Goal: Information Seeking & Learning: Find specific fact

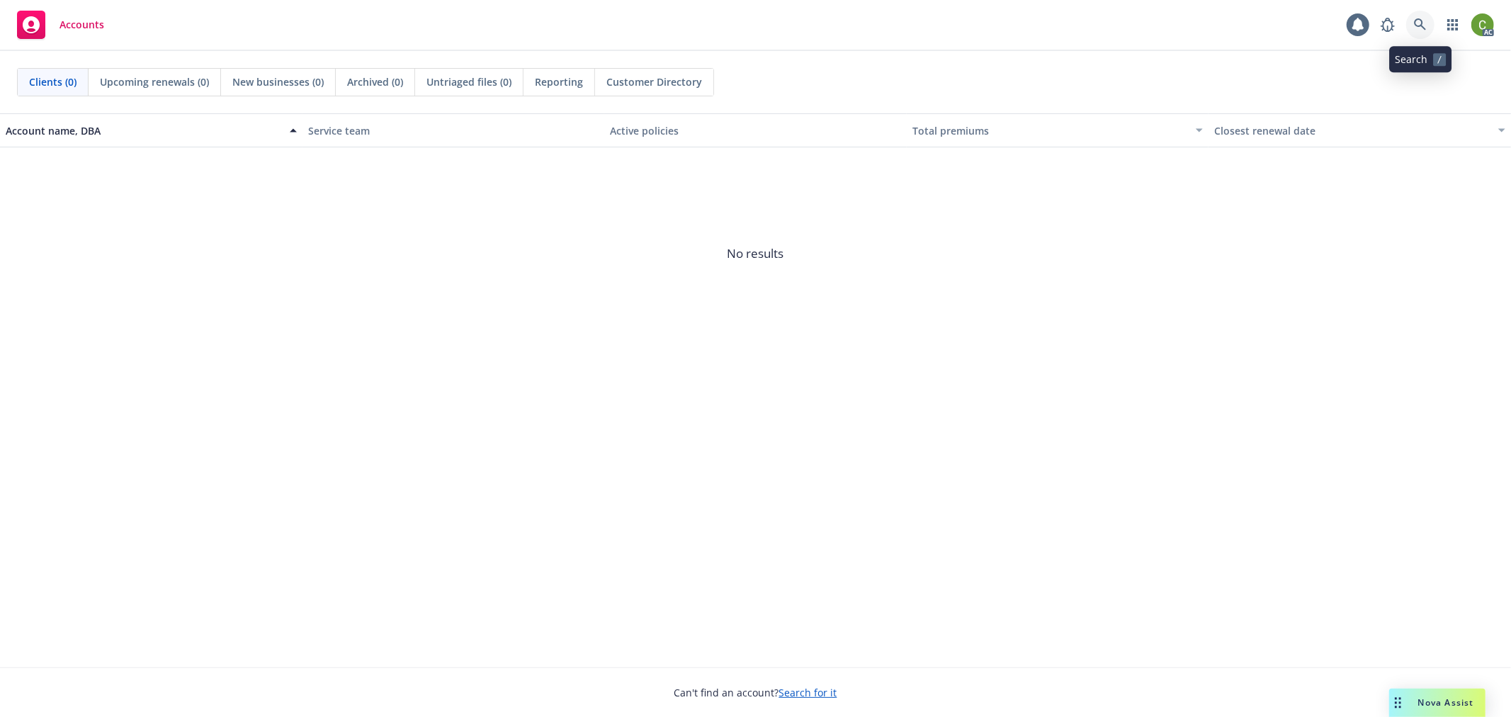
click at [1415, 28] on icon at bounding box center [1420, 24] width 13 height 13
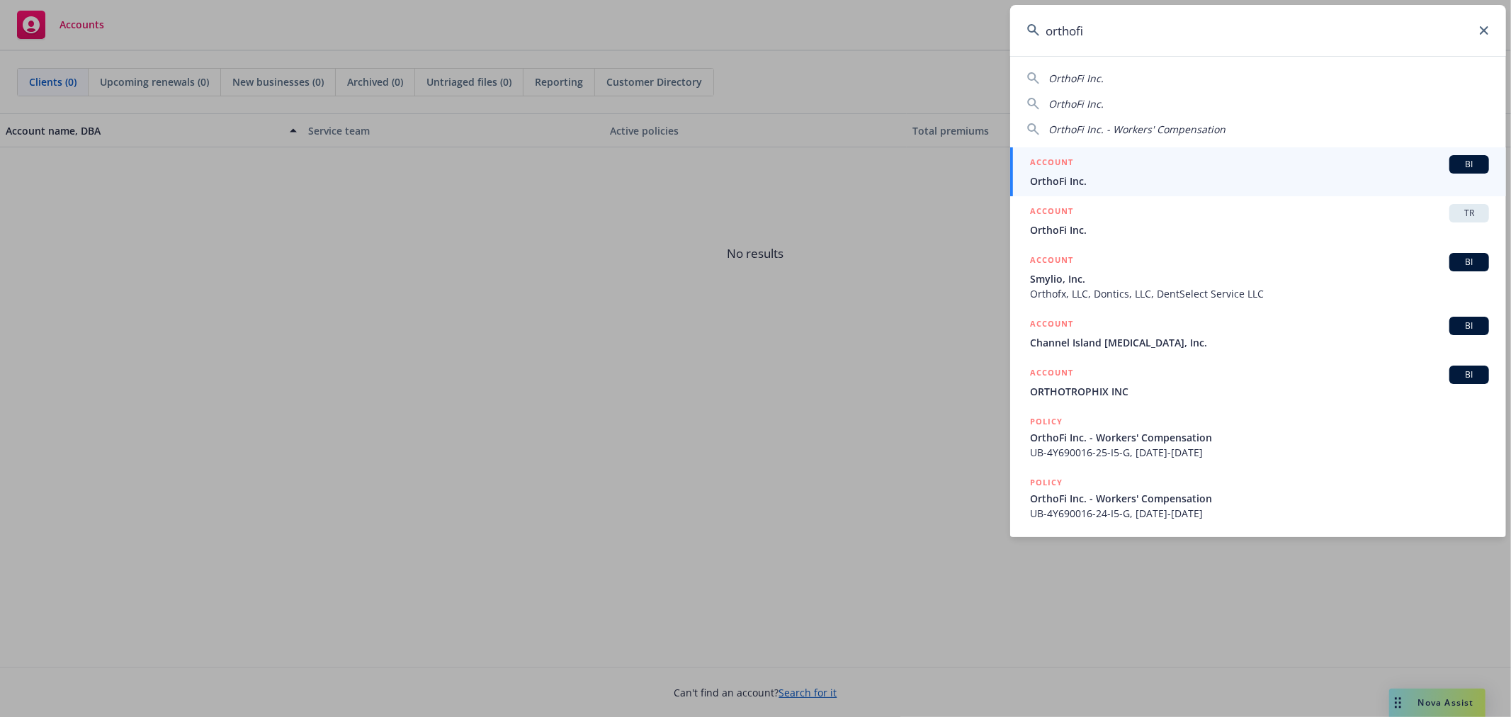
type input "orthofi"
click at [1070, 168] on h5 "ACCOUNT" at bounding box center [1051, 163] width 43 height 17
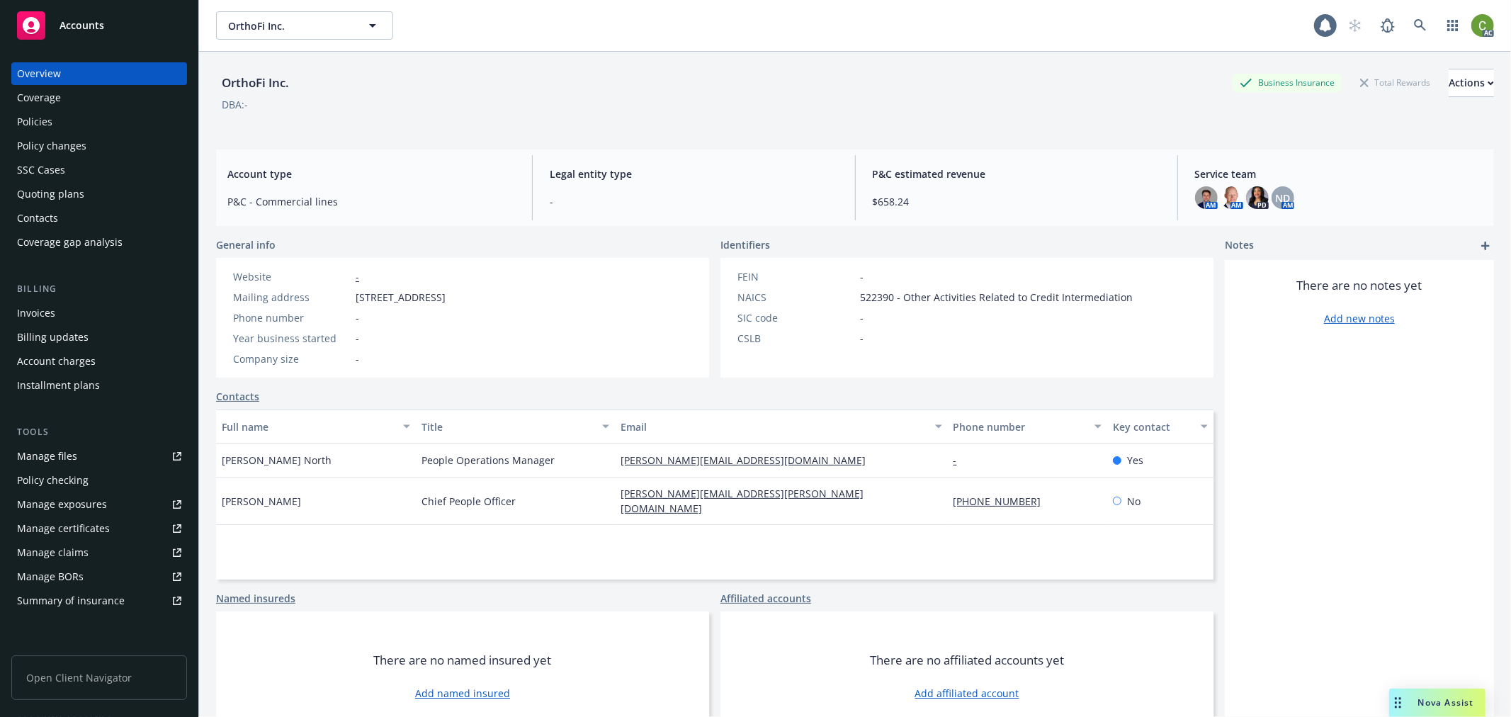
click at [88, 309] on div "Invoices" at bounding box center [99, 313] width 164 height 23
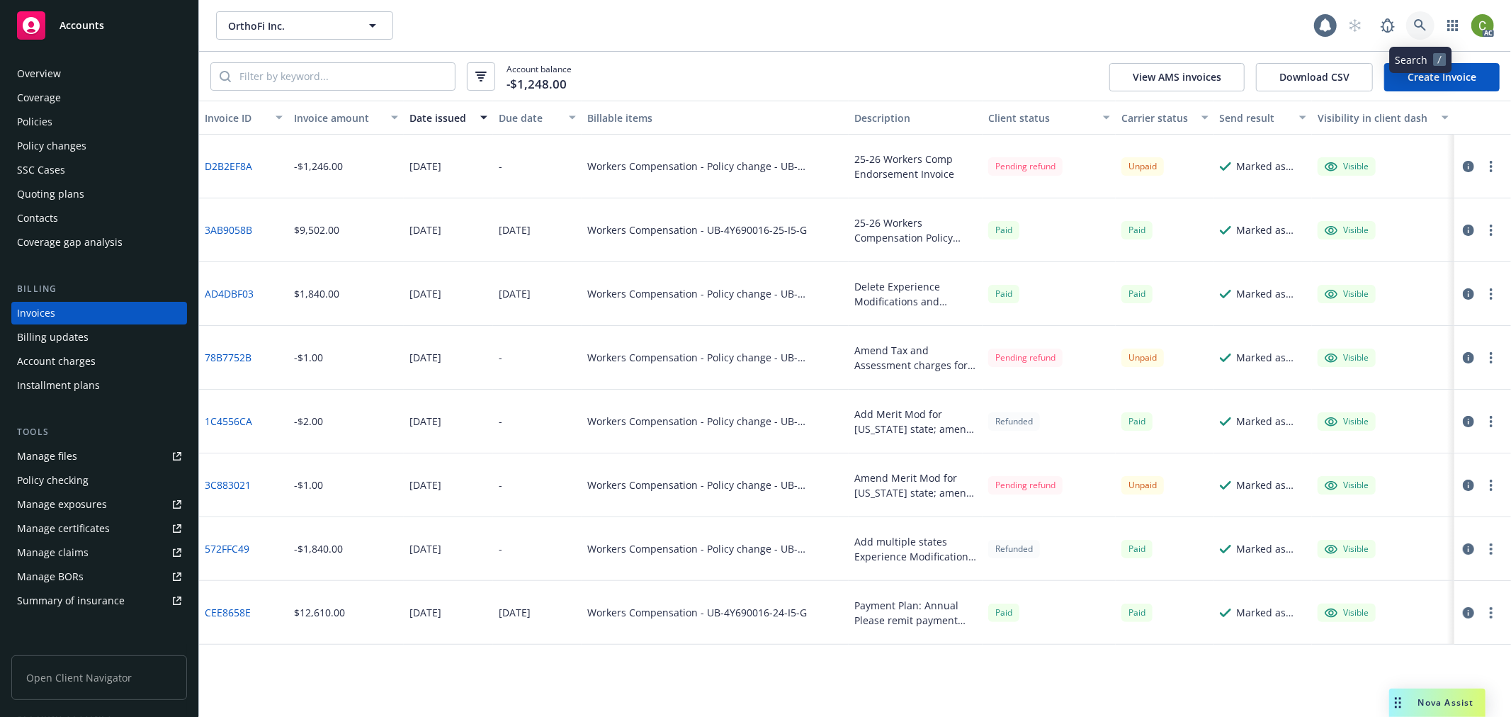
click at [1428, 20] on link at bounding box center [1420, 25] width 28 height 28
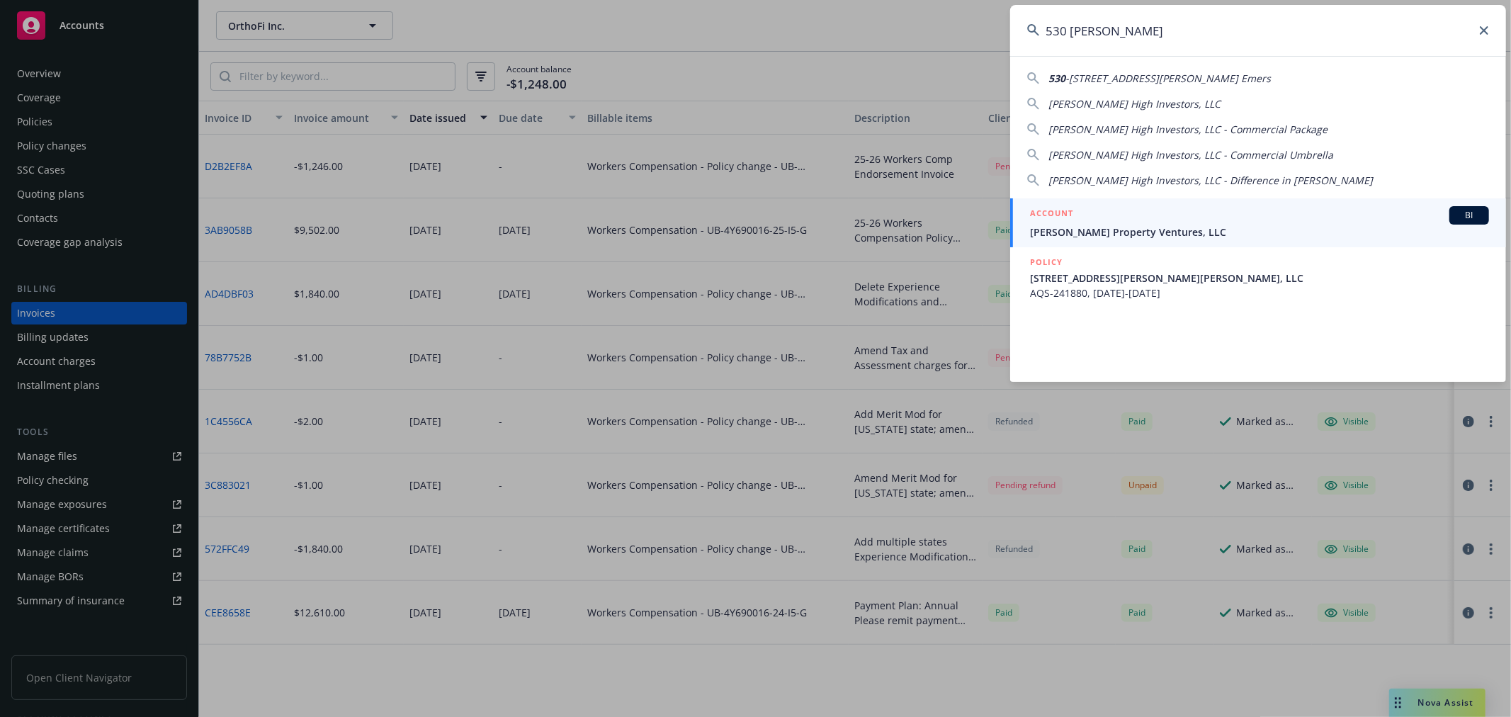
drag, startPoint x: 1271, startPoint y: 36, endPoint x: 494, endPoint y: 78, distance: 778.2
click at [494, 78] on div "530 [PERSON_NAME] [STREET_ADDRESS][PERSON_NAME] [PERSON_NAME] High Investors, L…" at bounding box center [755, 358] width 1511 height 717
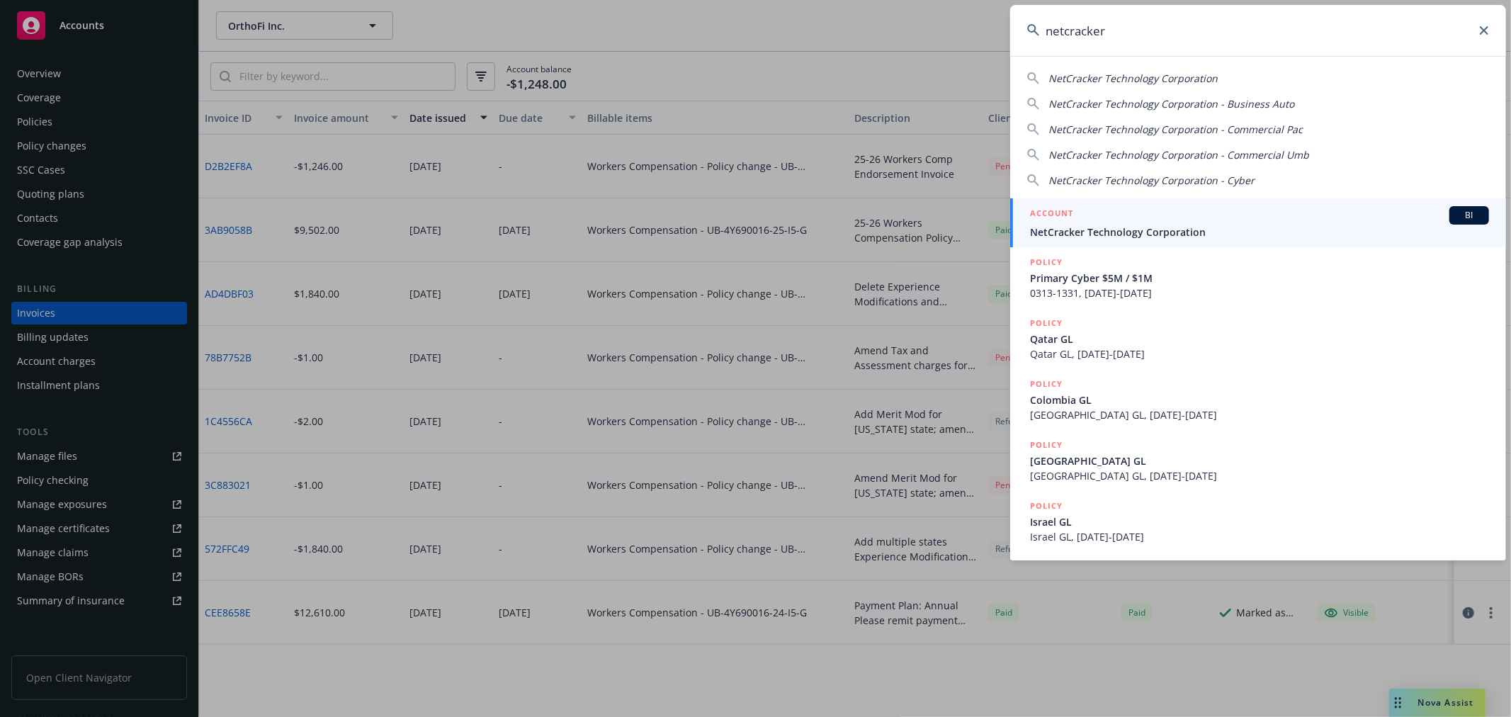
type input "netcracker"
click at [1164, 228] on span "NetCracker Technology Corporation" at bounding box center [1259, 232] width 459 height 15
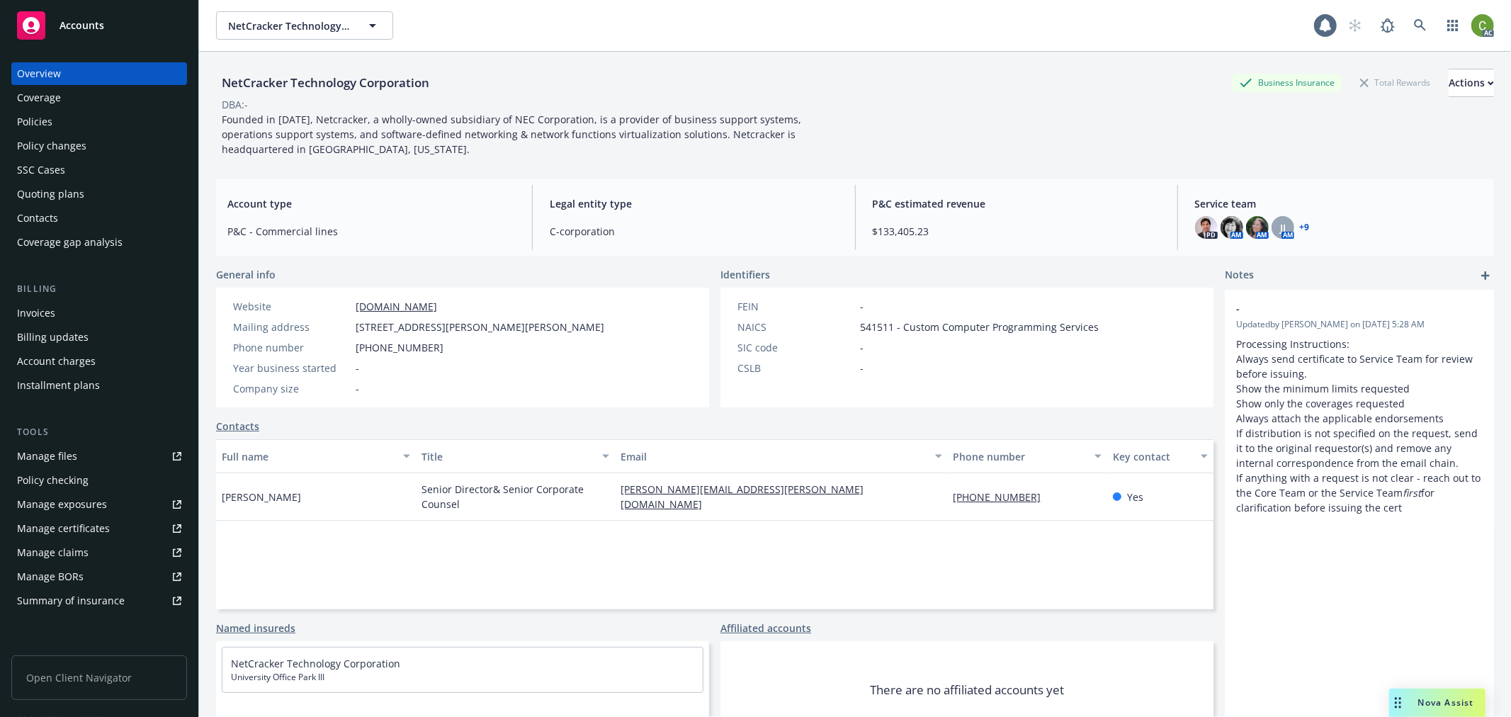
click at [62, 150] on div "Policy changes" at bounding box center [51, 146] width 69 height 23
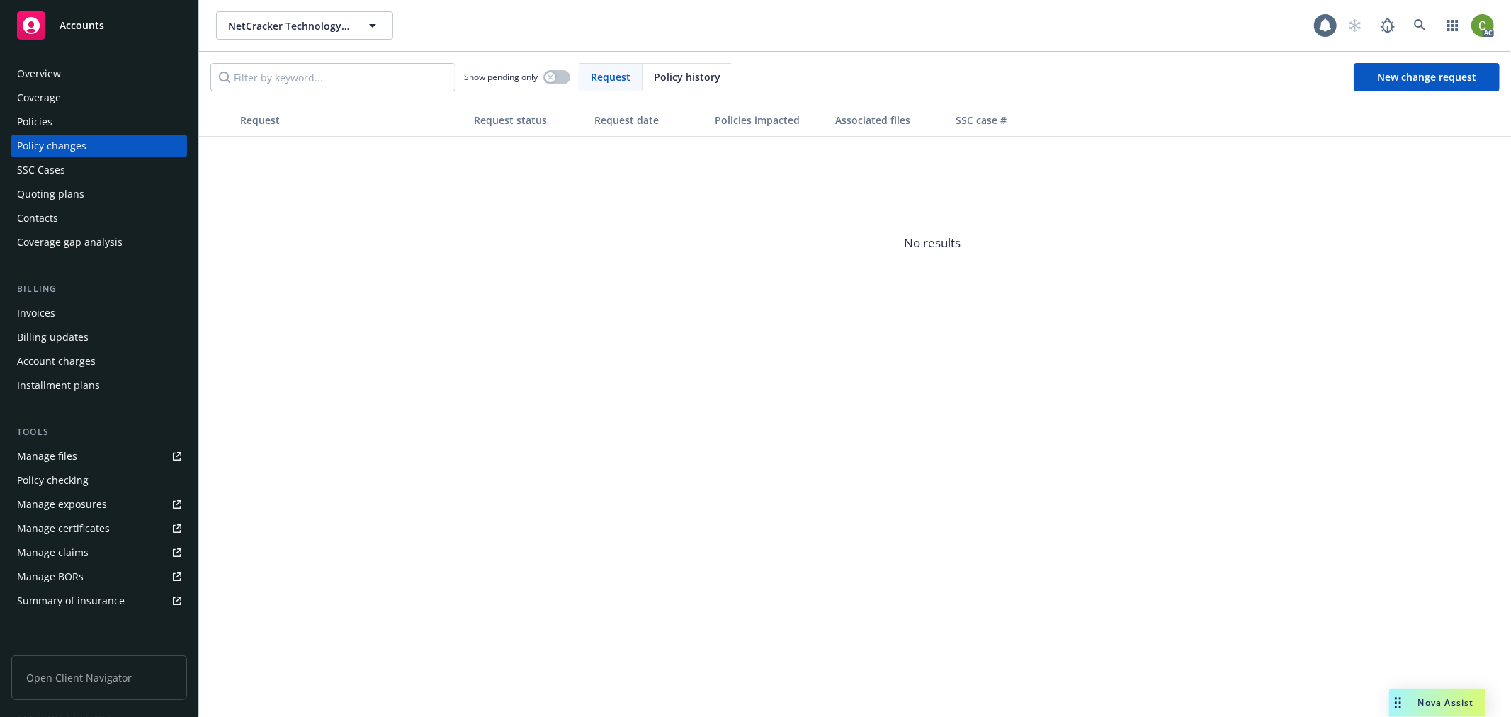
click at [671, 76] on span "Policy history" at bounding box center [687, 76] width 67 height 15
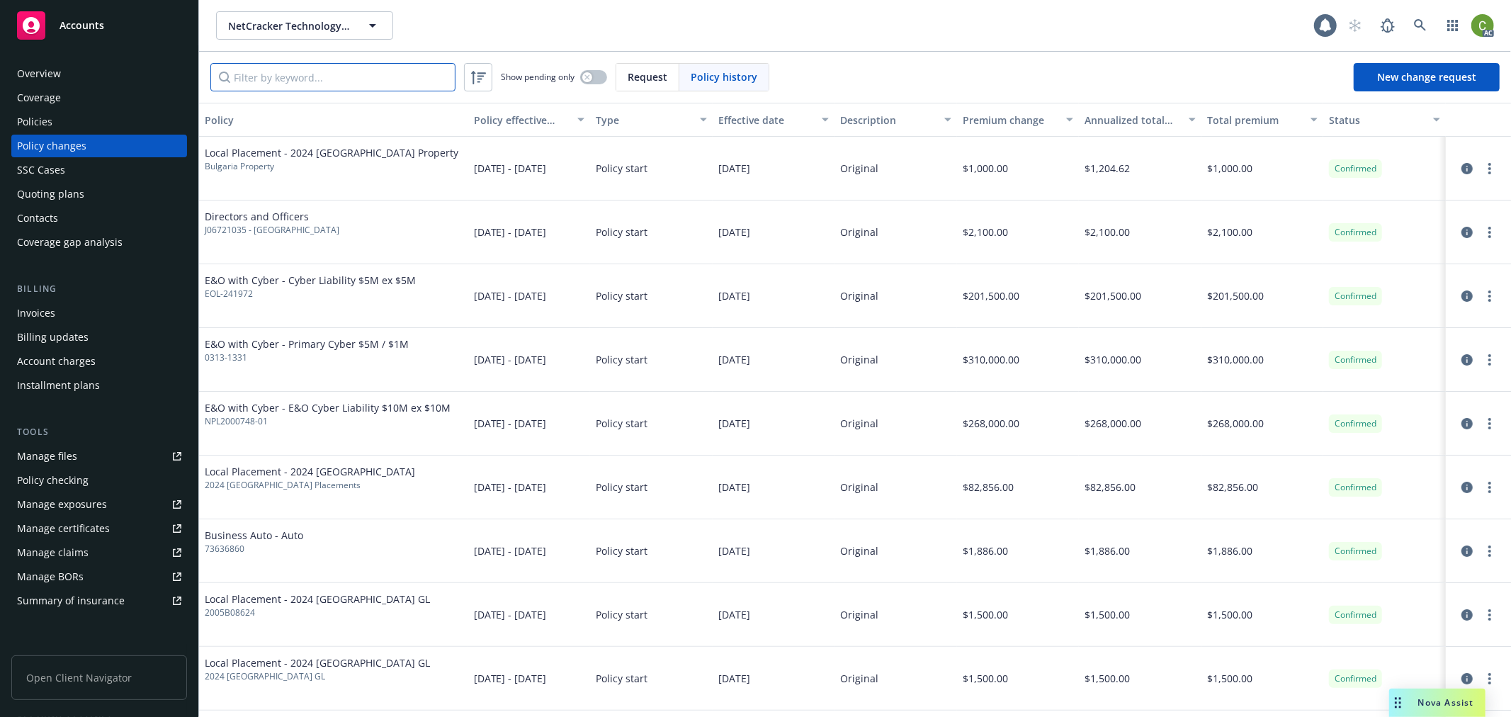
click at [363, 78] on input "Filter by keyword..." at bounding box center [332, 77] width 245 height 28
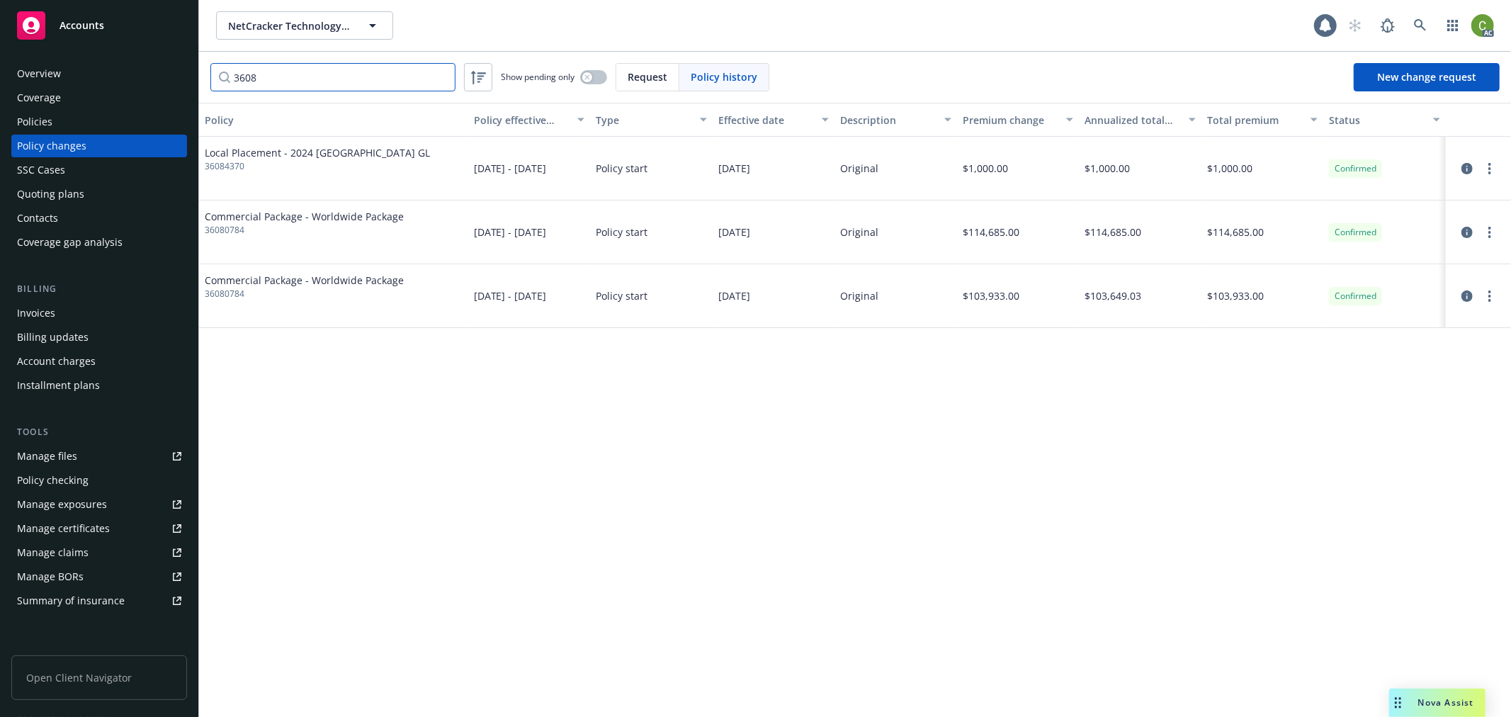
type input "3608"
click at [222, 165] on span "36084370" at bounding box center [317, 166] width 225 height 13
copy span "36084370"
click at [55, 113] on div "Policies" at bounding box center [99, 122] width 164 height 23
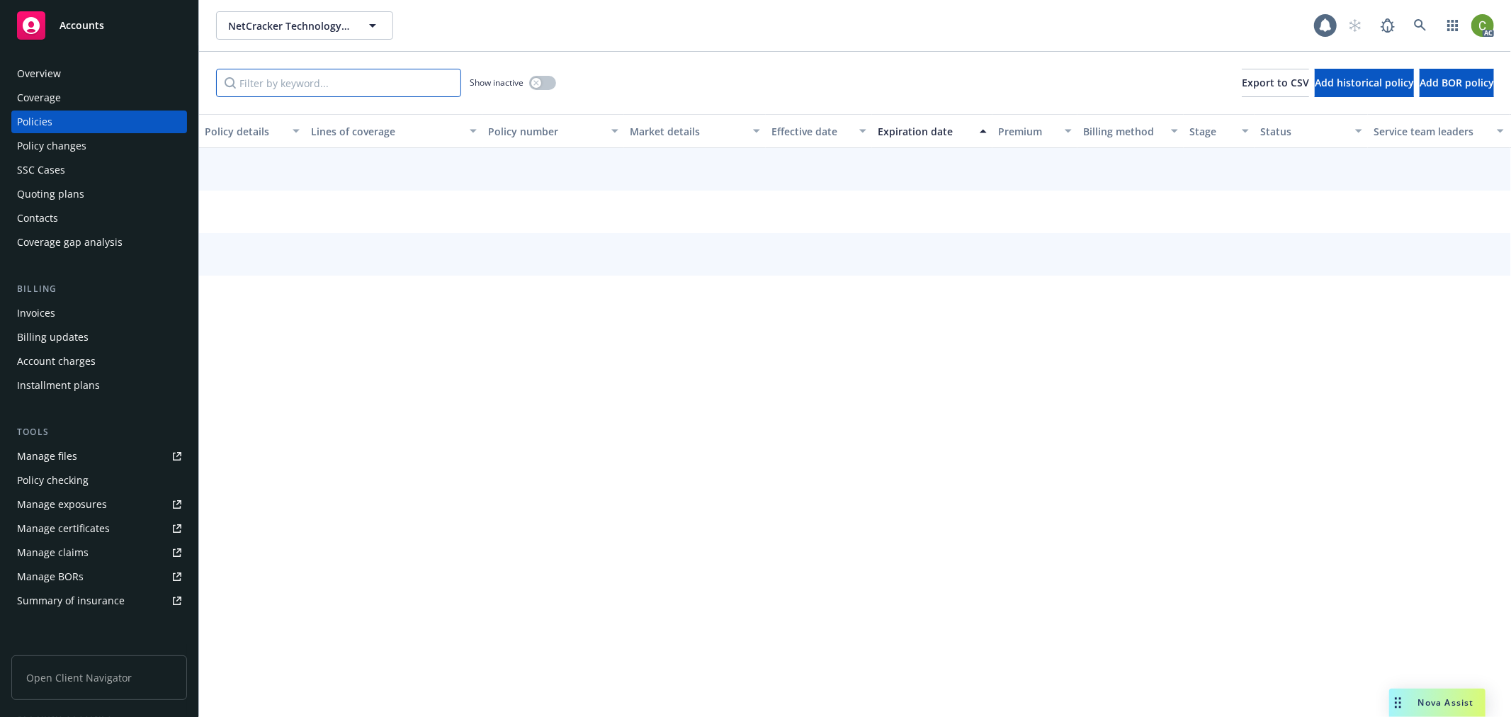
click at [380, 77] on input "Filter by keyword..." at bounding box center [338, 83] width 245 height 28
paste input "36084370"
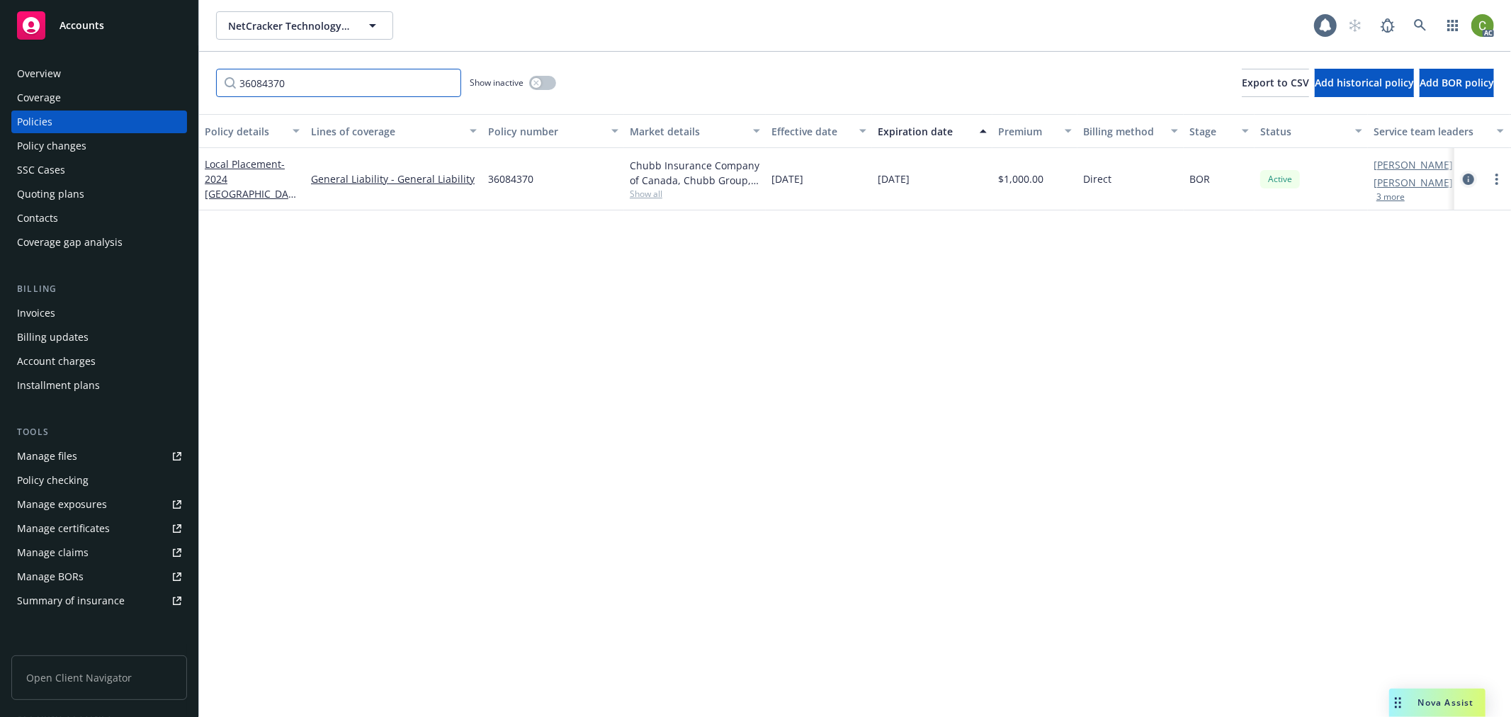
type input "36084370"
click at [1468, 179] on icon "circleInformation" at bounding box center [1468, 179] width 11 height 11
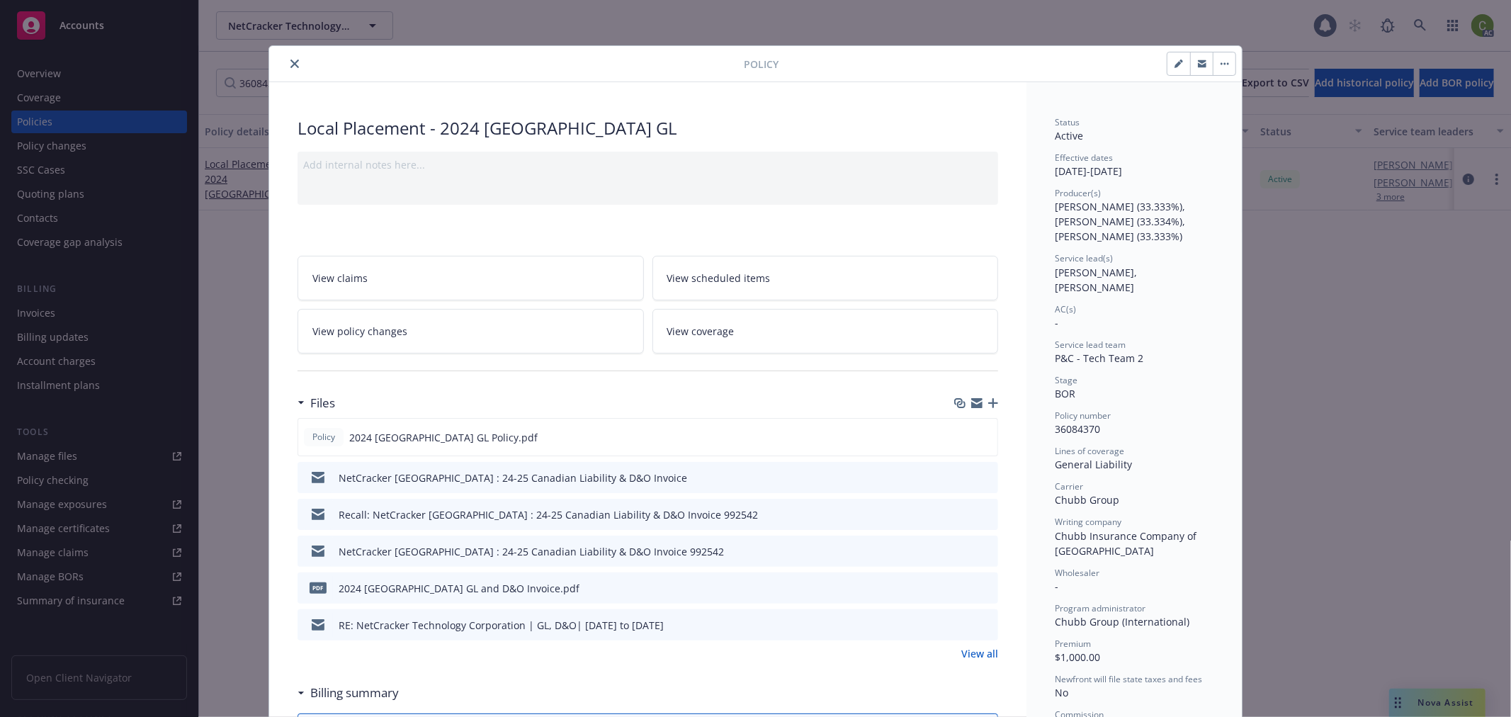
click at [1063, 422] on span "36084370" at bounding box center [1077, 428] width 45 height 13
copy span "36084370"
click at [290, 62] on icon "close" at bounding box center [294, 64] width 9 height 9
click at [47, 74] on div "Policy Local Placement - 2024 [GEOGRAPHIC_DATA] GL Add internal notes here... V…" at bounding box center [755, 358] width 1511 height 717
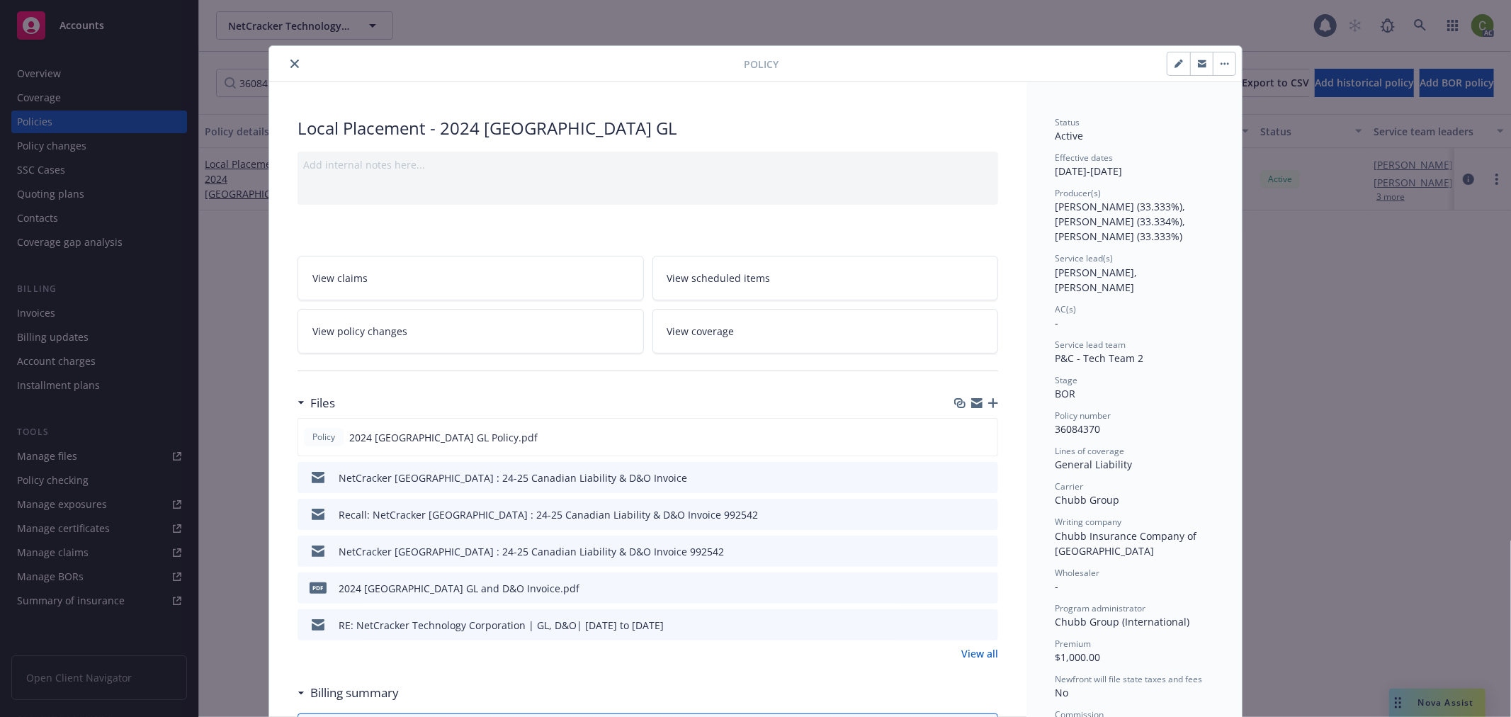
click at [48, 71] on div "Policy Local Placement - 2024 [GEOGRAPHIC_DATA] GL Add internal notes here... V…" at bounding box center [755, 358] width 1511 height 717
click at [290, 64] on icon "close" at bounding box center [294, 64] width 9 height 9
click at [101, 79] on div "Policy Local Placement - 2024 [GEOGRAPHIC_DATA] GL Add internal notes here... V…" at bounding box center [755, 358] width 1511 height 717
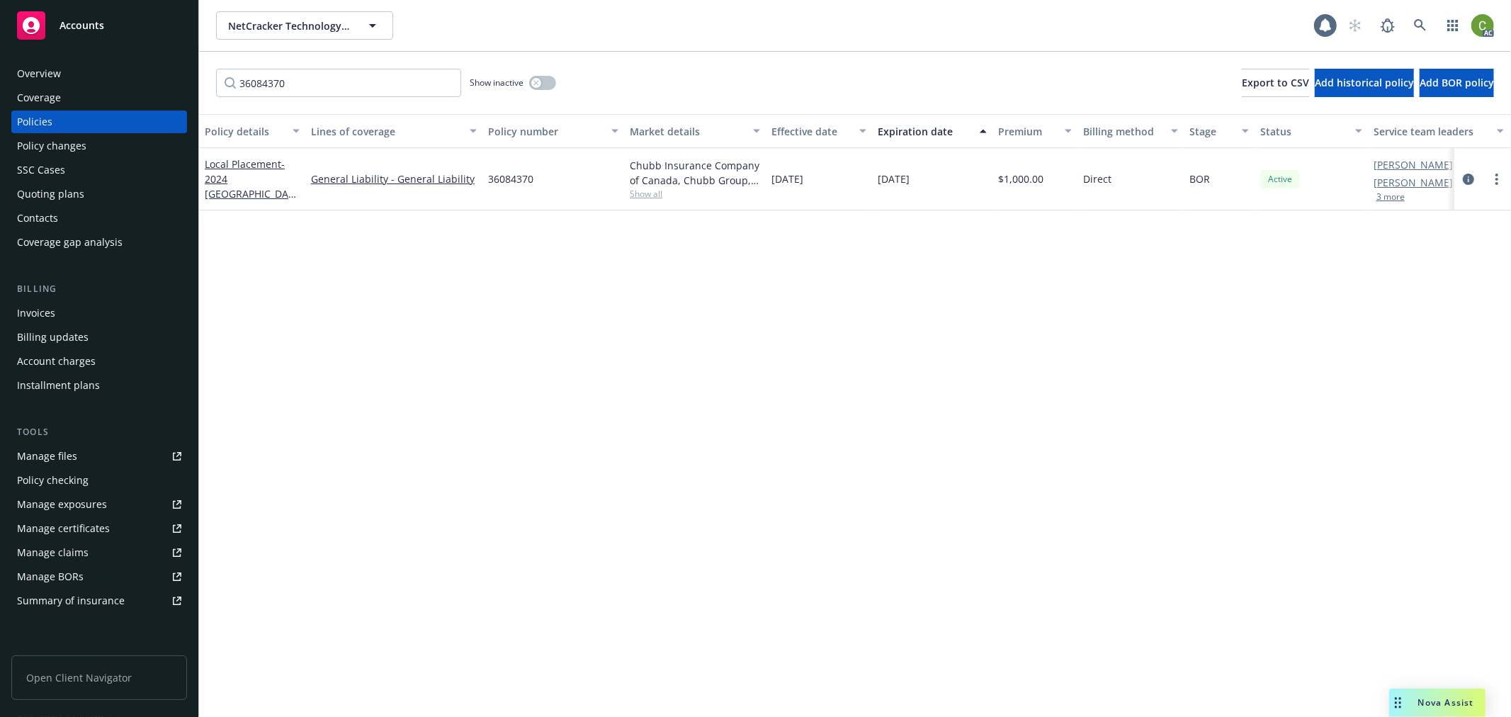
click at [94, 69] on div "Overview" at bounding box center [99, 73] width 164 height 23
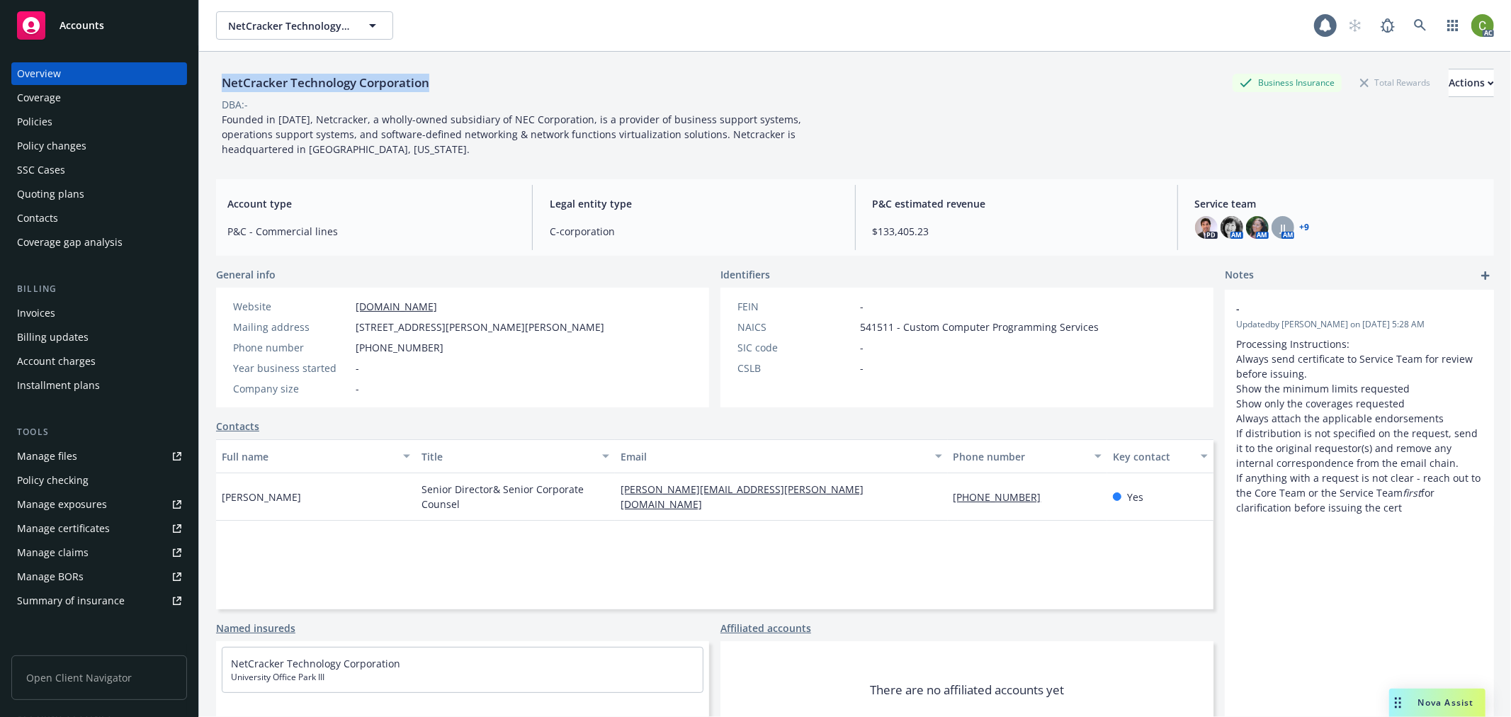
drag, startPoint x: 220, startPoint y: 79, endPoint x: 439, endPoint y: 77, distance: 218.9
click at [439, 77] on div "NetCracker Technology Corporation Business Insurance Total Rewards Actions" at bounding box center [855, 83] width 1278 height 28
copy div "NetCracker Technology Corporation"
click at [98, 144] on div "Policy changes" at bounding box center [99, 146] width 164 height 23
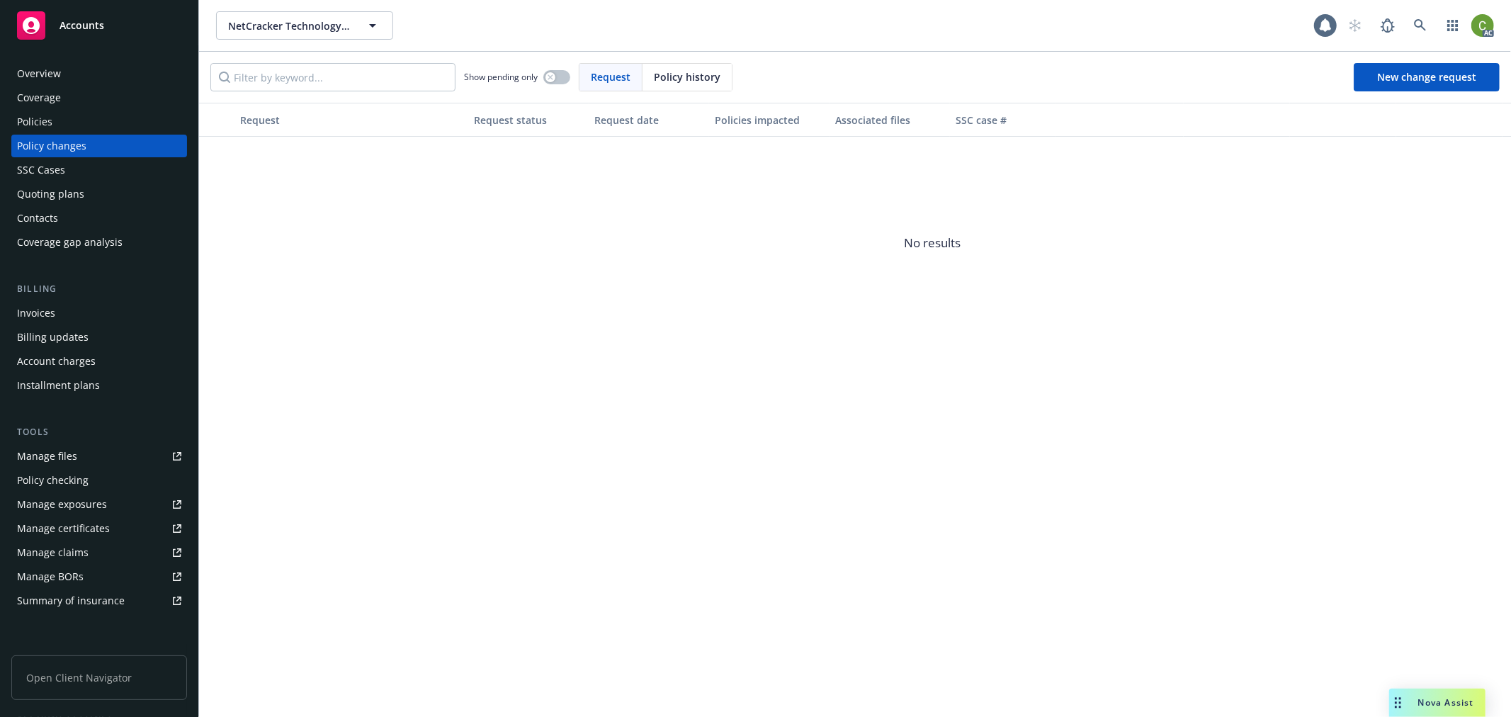
click at [81, 123] on div "Policies" at bounding box center [99, 122] width 164 height 23
click at [122, 123] on div "Policies" at bounding box center [99, 122] width 164 height 23
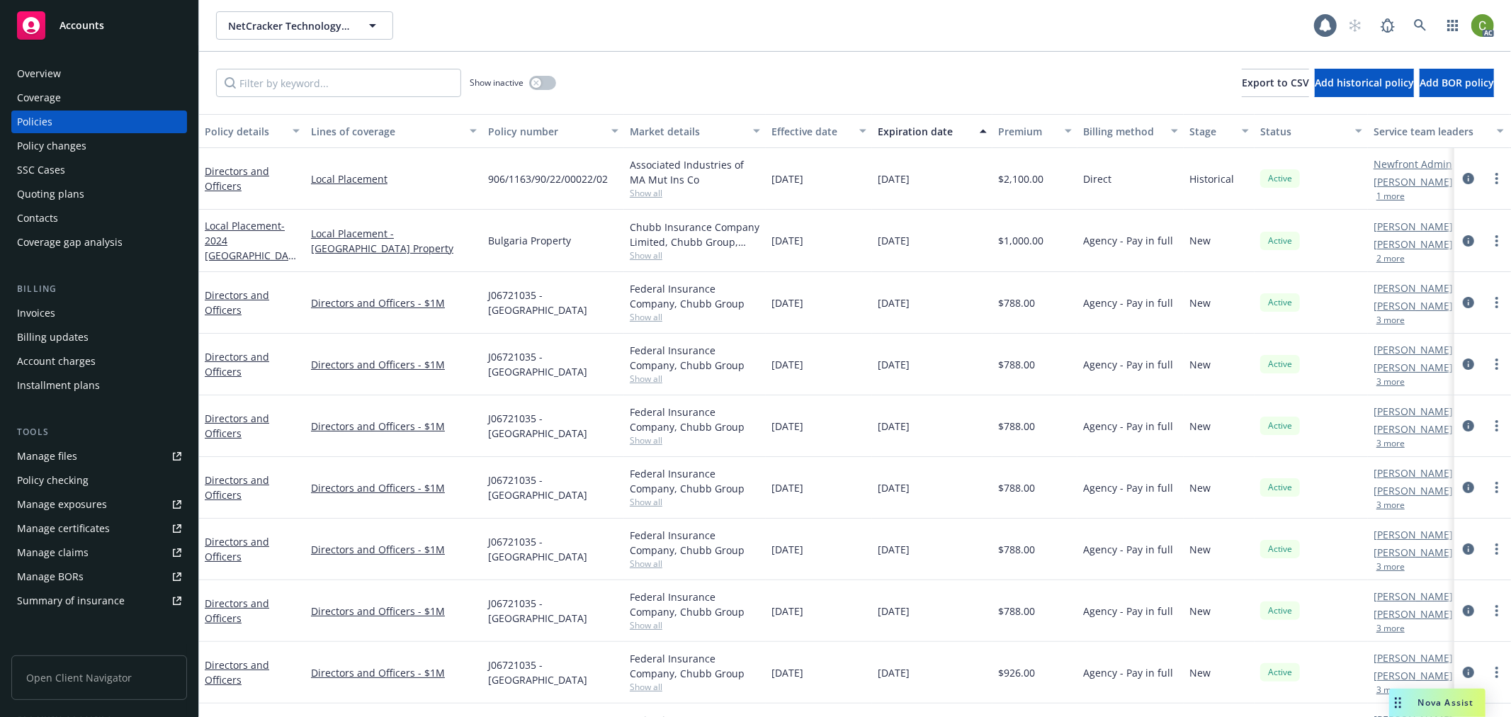
click at [113, 118] on div "Policies" at bounding box center [99, 122] width 164 height 23
click at [414, 83] on input "Filter by keyword..." at bounding box center [338, 83] width 245 height 28
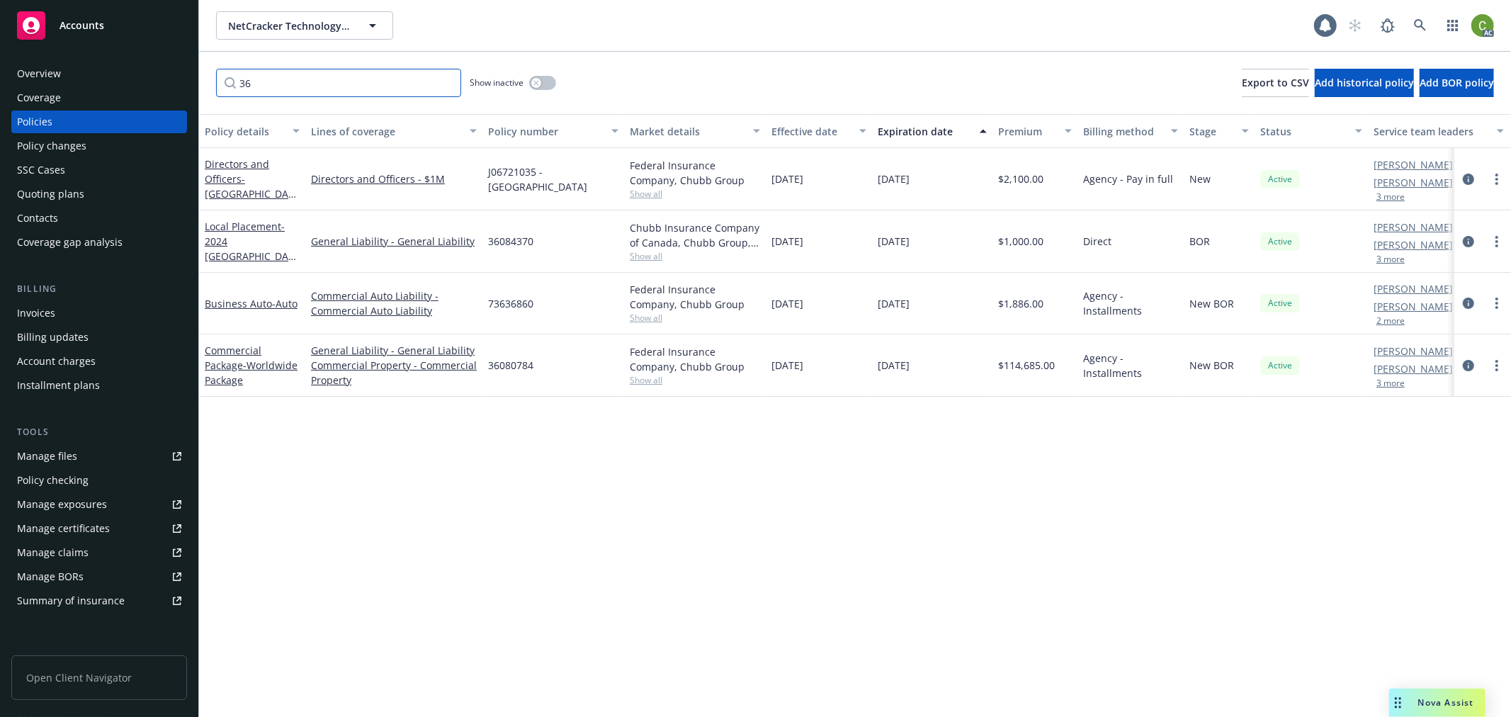
type input "36"
click at [511, 239] on span "36084370" at bounding box center [510, 241] width 45 height 15
copy span "36084370"
click at [1415, 24] on icon at bounding box center [1420, 25] width 12 height 12
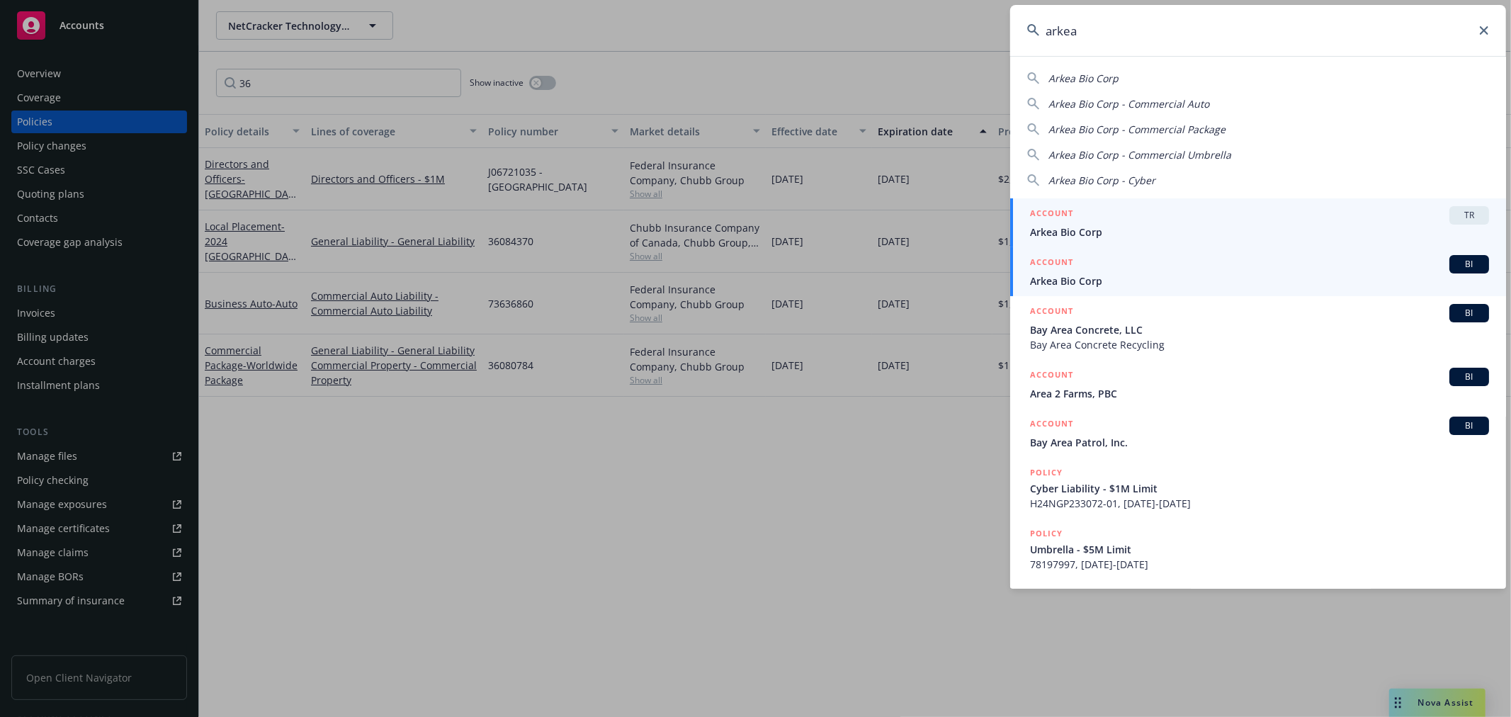
type input "arkea"
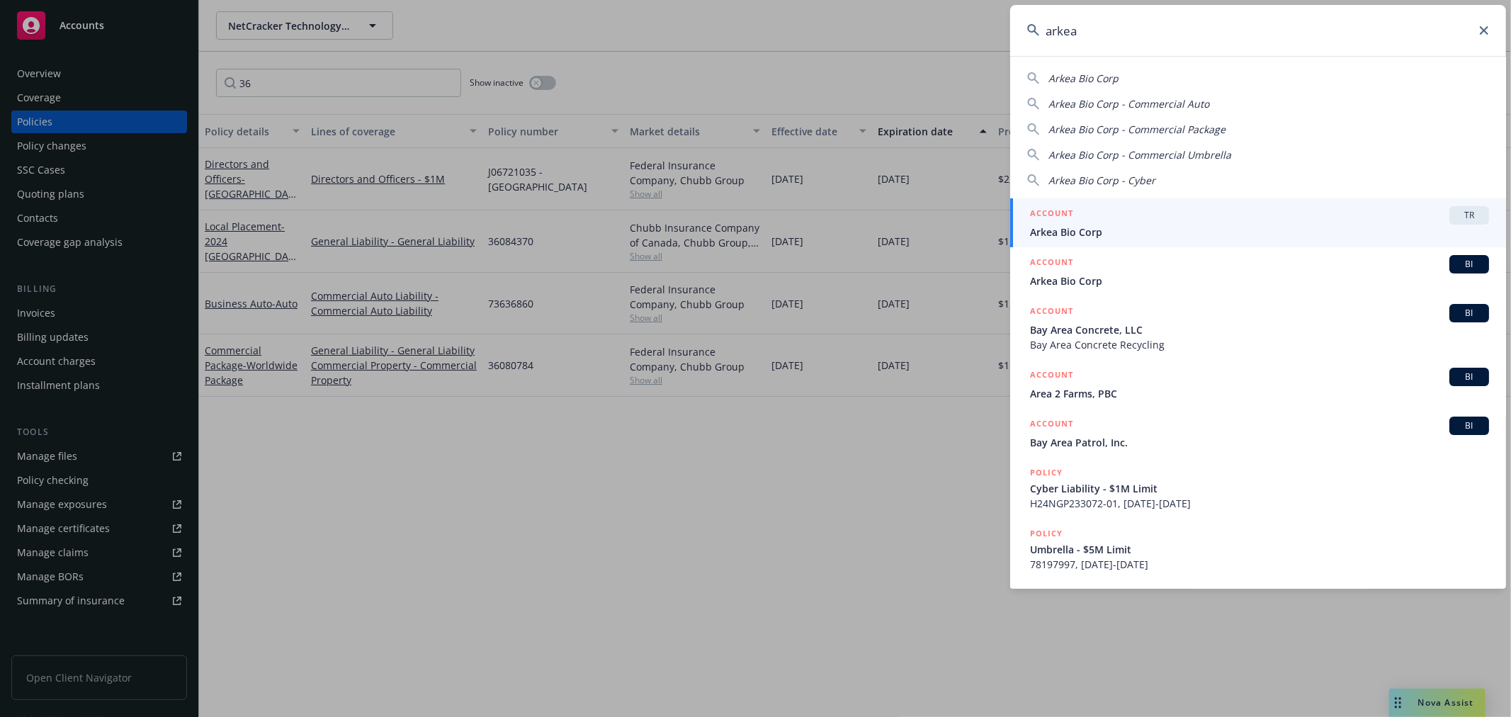
drag, startPoint x: 1091, startPoint y: 278, endPoint x: 1063, endPoint y: 278, distance: 27.6
click at [1091, 276] on span "Arkea Bio Corp" at bounding box center [1259, 280] width 459 height 15
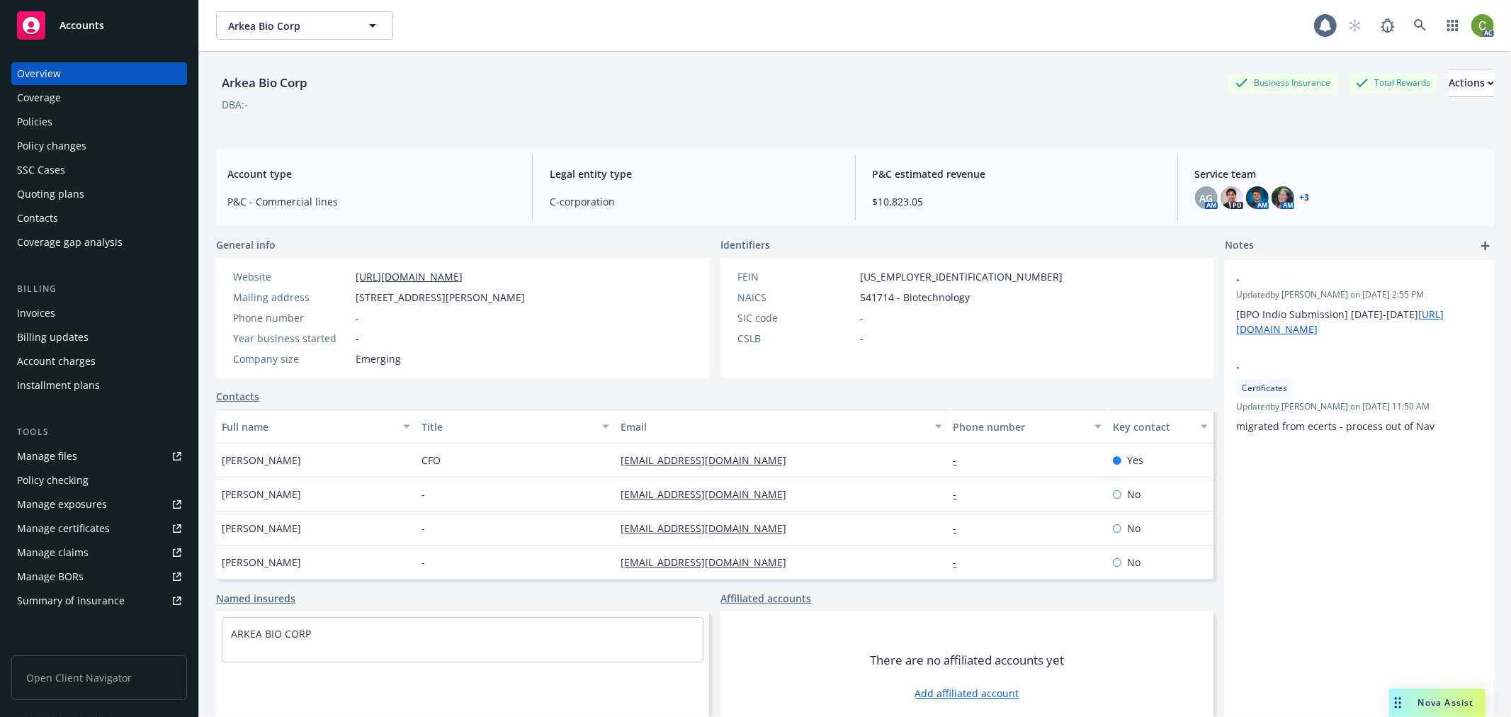
click at [92, 140] on div "Policy changes" at bounding box center [99, 146] width 164 height 23
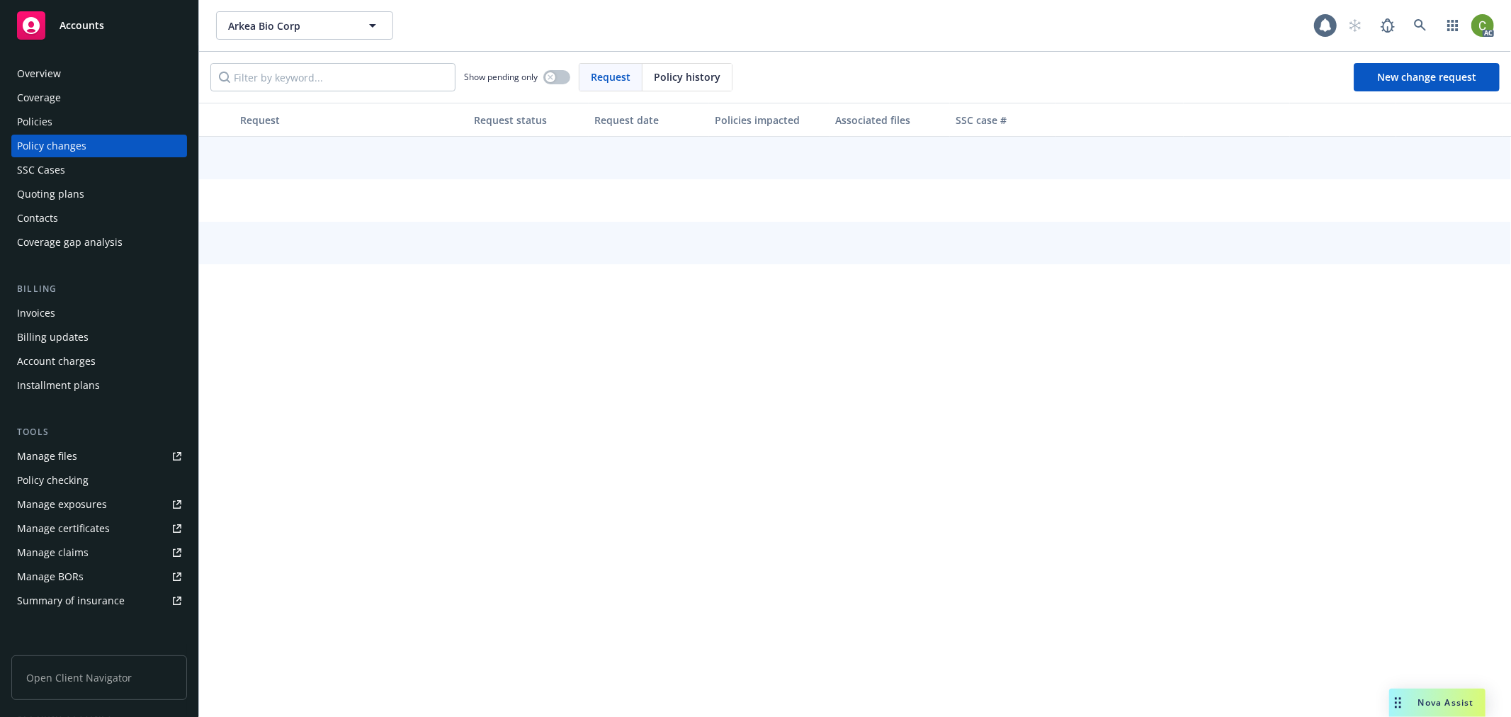
click at [670, 72] on span "Policy history" at bounding box center [687, 76] width 67 height 15
click at [302, 75] on input "Filter by keyword..." at bounding box center [332, 77] width 245 height 28
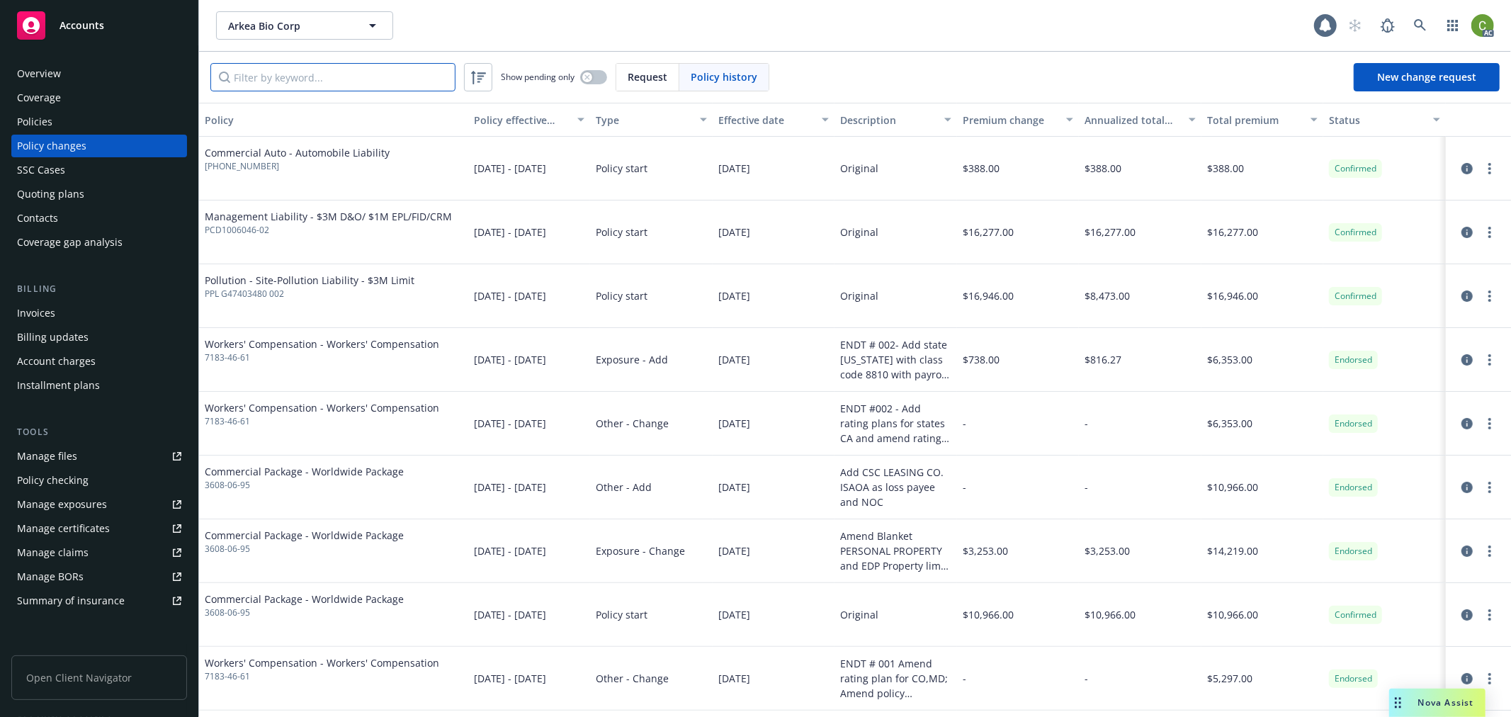
click at [307, 75] on input "Filter by keyword..." at bounding box center [332, 77] width 245 height 28
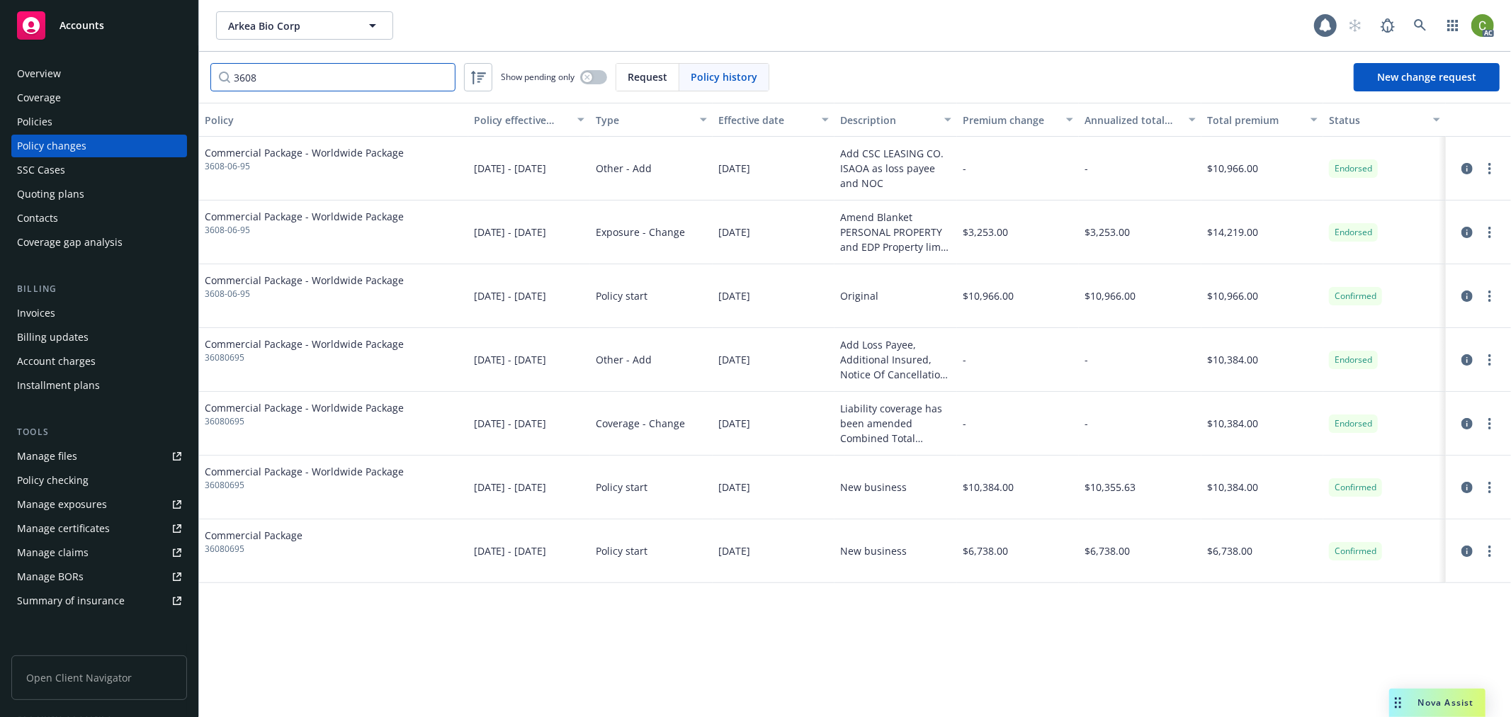
type input "3608"
drag, startPoint x: 249, startPoint y: 174, endPoint x: 207, endPoint y: 177, distance: 41.9
click at [207, 177] on div "Commercial Package - Worldwide Package 3608-06-95" at bounding box center [333, 169] width 269 height 64
copy span "3608-06-95"
click at [71, 121] on div "Policies" at bounding box center [99, 122] width 164 height 23
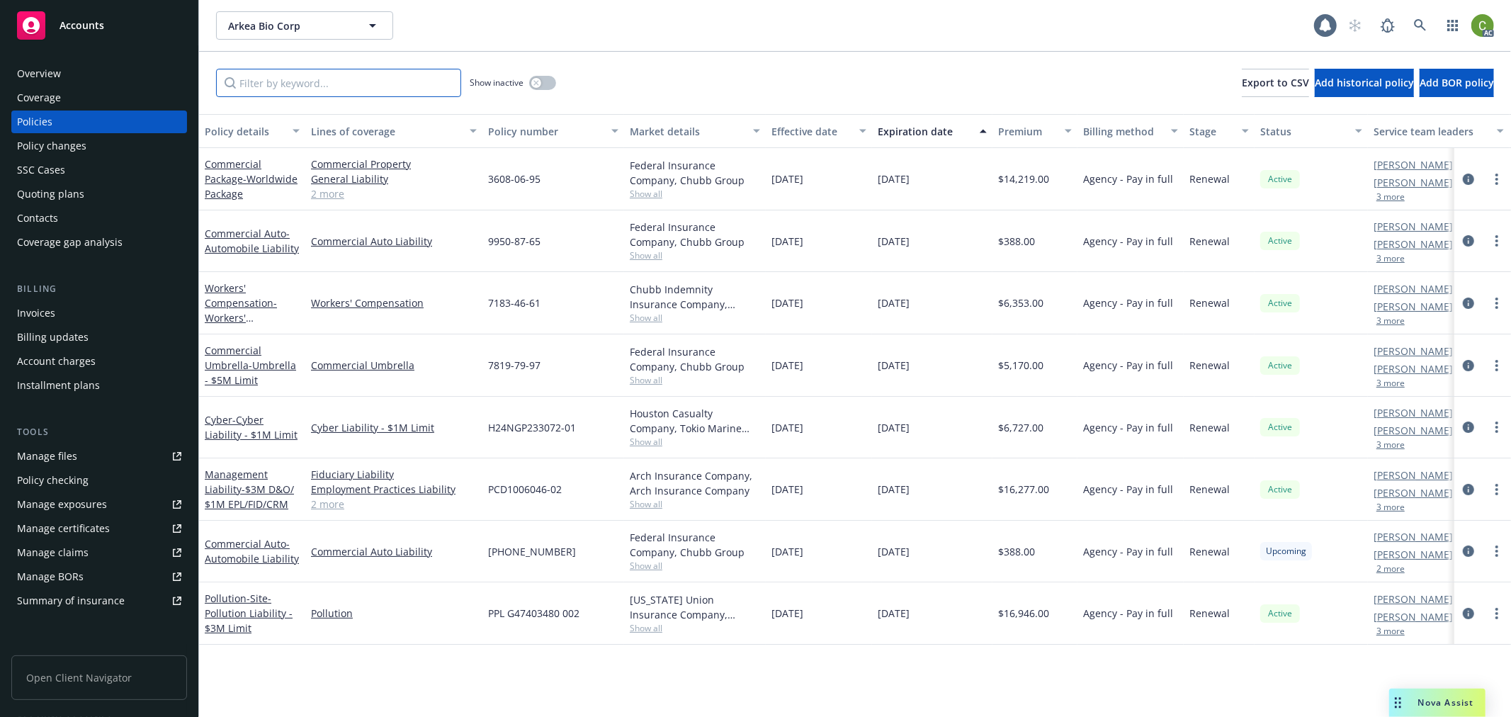
click at [264, 82] on input "Filter by keyword..." at bounding box center [338, 83] width 245 height 28
paste input "3608-06-95"
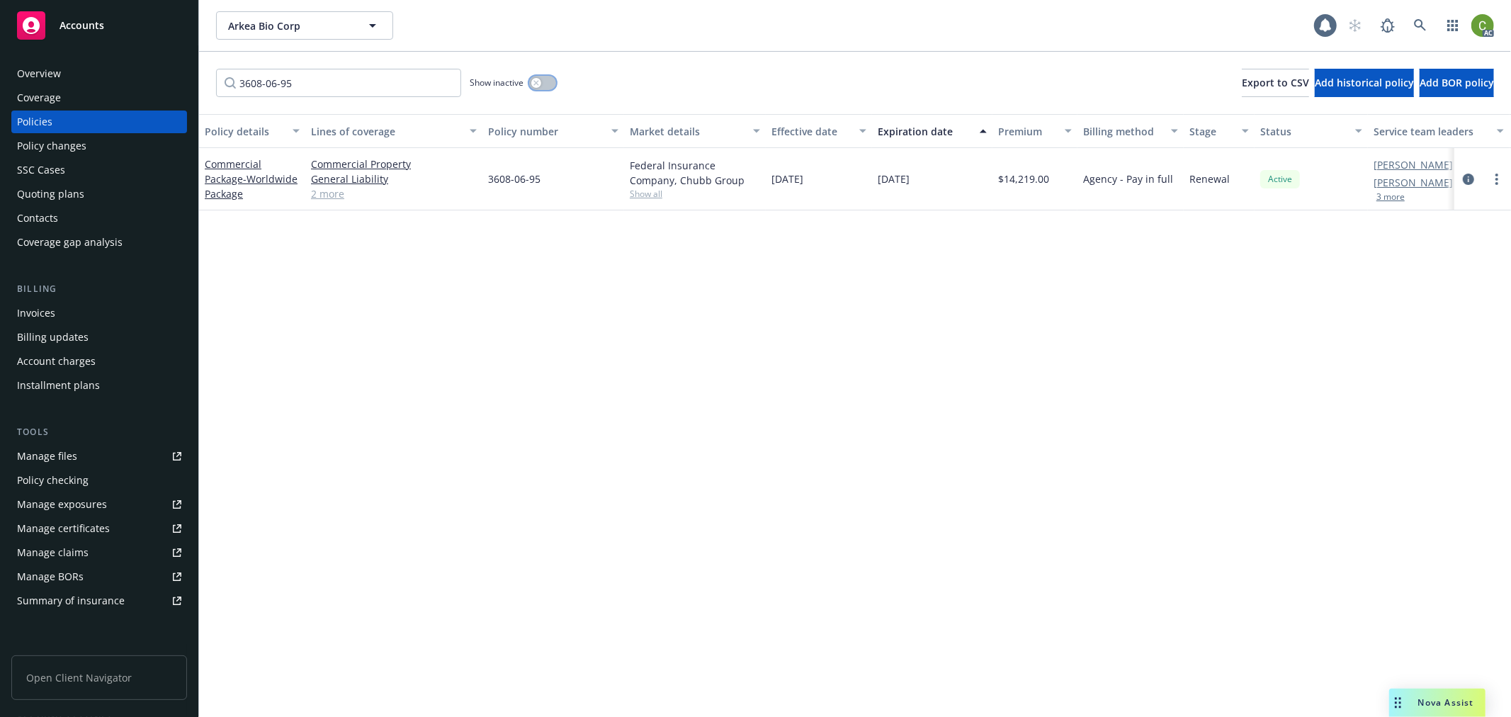
click at [545, 81] on button "button" at bounding box center [542, 83] width 27 height 14
drag, startPoint x: 315, startPoint y: 82, endPoint x: -243, endPoint y: 112, distance: 559.0
click at [0, 112] on html "Accounts Overview Coverage Policies Policy changes SSC Cases Quoting plans Cont…" at bounding box center [755, 358] width 1511 height 717
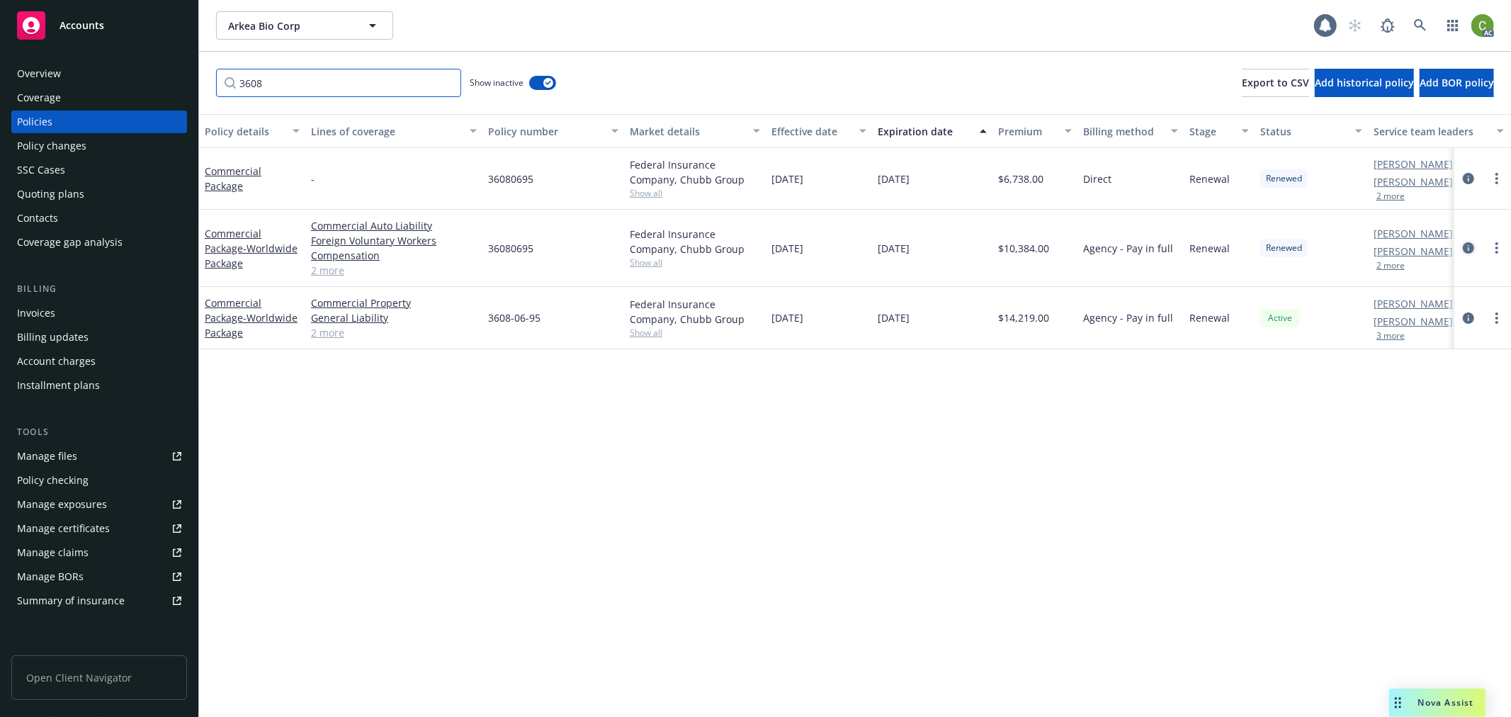
type input "3608"
click at [1471, 248] on icon "circleInformation" at bounding box center [1468, 247] width 11 height 11
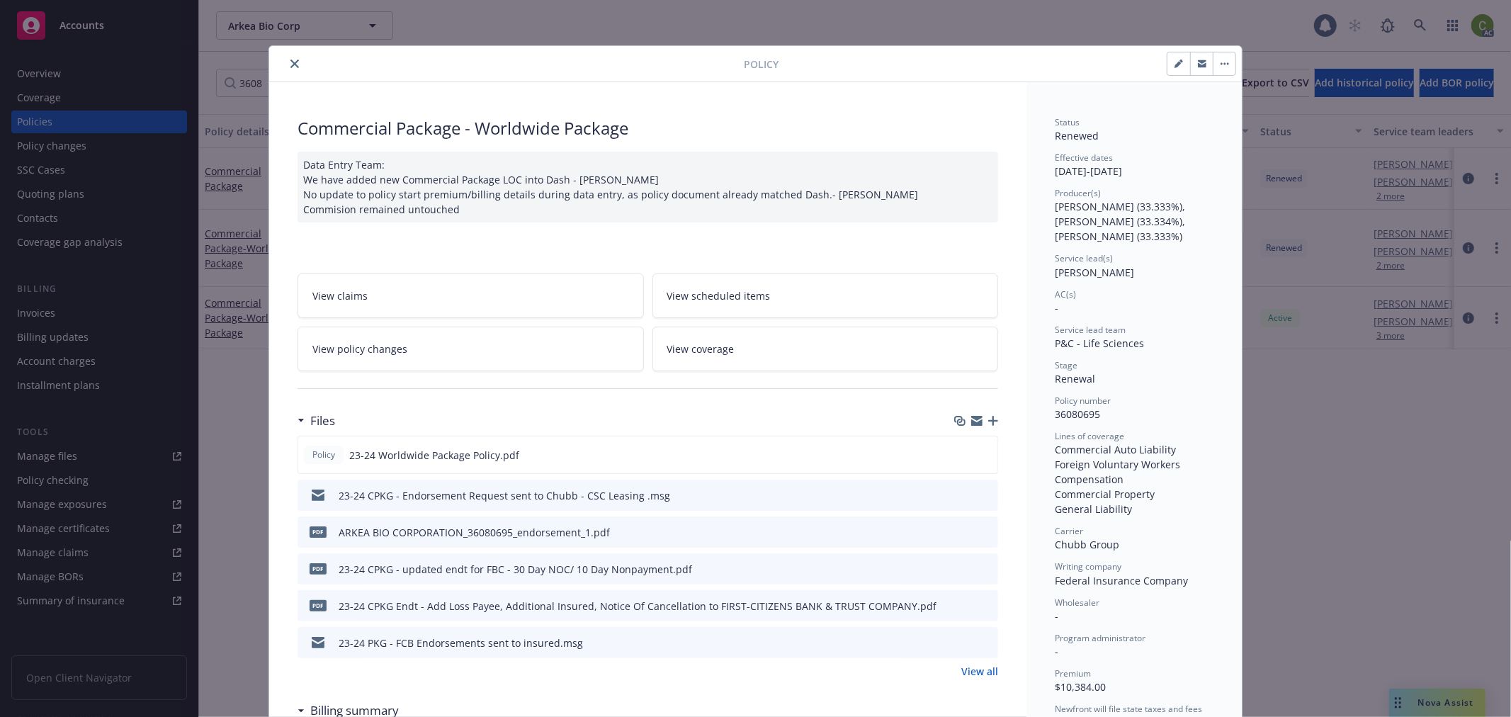
click at [293, 62] on button "close" at bounding box center [294, 63] width 17 height 17
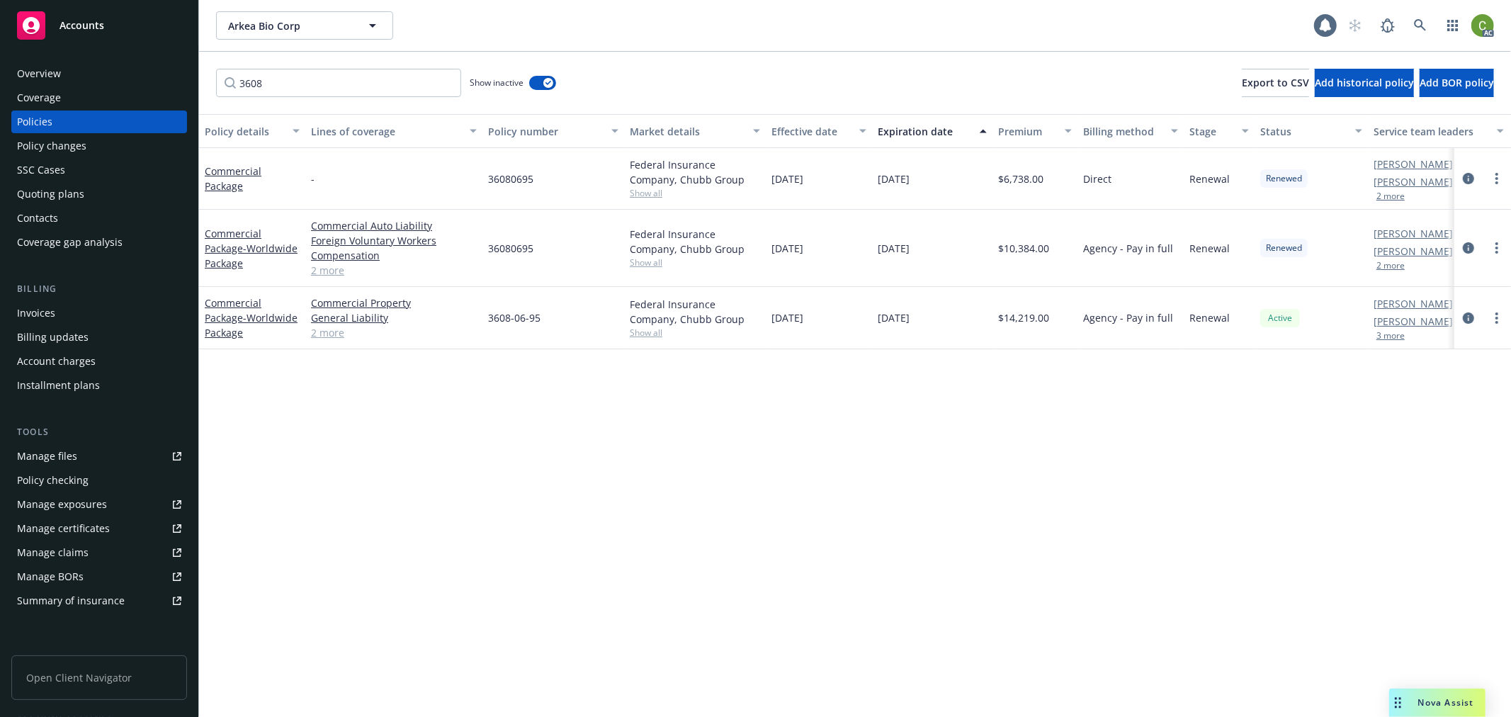
click at [511, 243] on span "36080695" at bounding box center [510, 248] width 45 height 15
copy span "36080695"
click at [1463, 319] on icon "circleInformation" at bounding box center [1468, 317] width 11 height 11
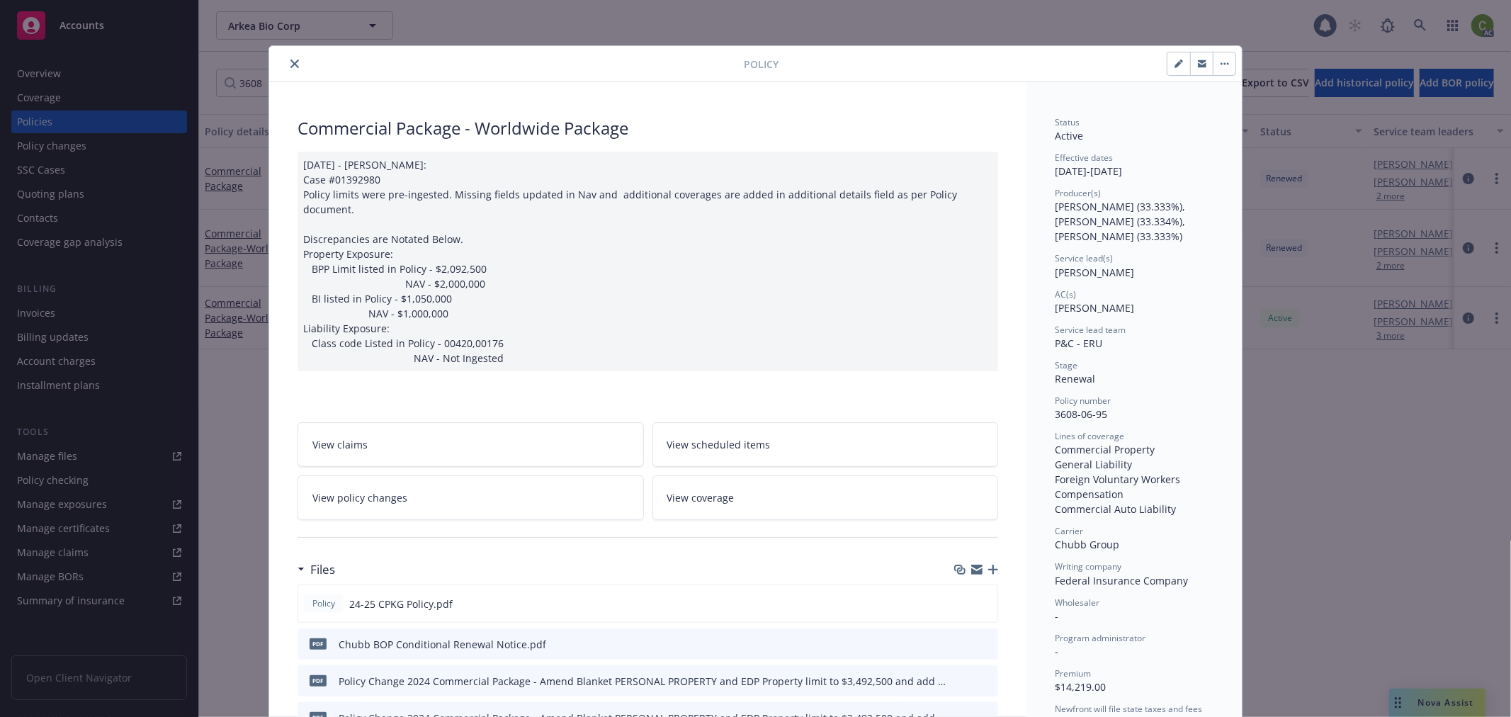
drag, startPoint x: 288, startPoint y: 60, endPoint x: 200, endPoint y: 85, distance: 90.6
click at [290, 60] on icon "close" at bounding box center [294, 64] width 9 height 9
click at [85, 75] on div "Policy Commercial Package - Worldwide Package [DATE] - [PERSON_NAME]: Case #013…" at bounding box center [755, 358] width 1511 height 717
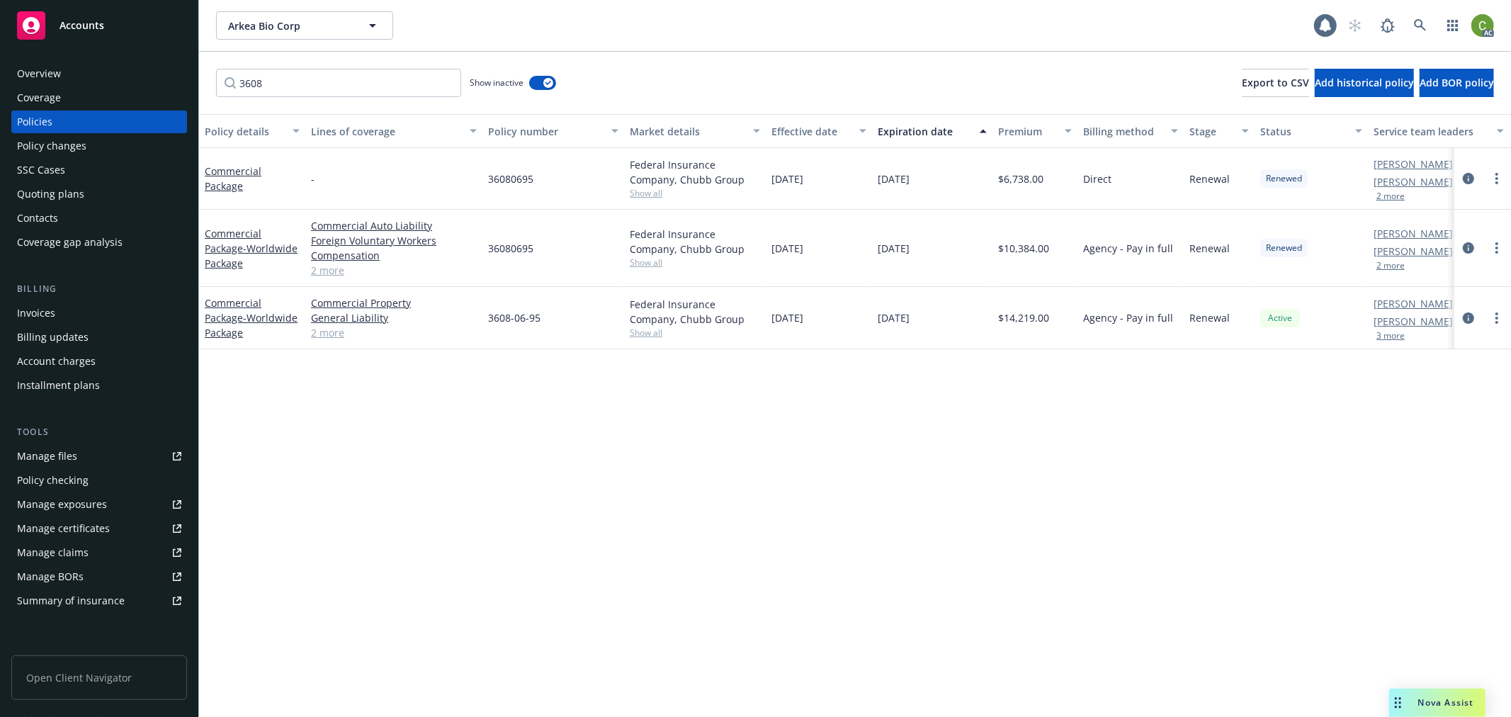
click at [85, 75] on div "Overview" at bounding box center [99, 73] width 164 height 23
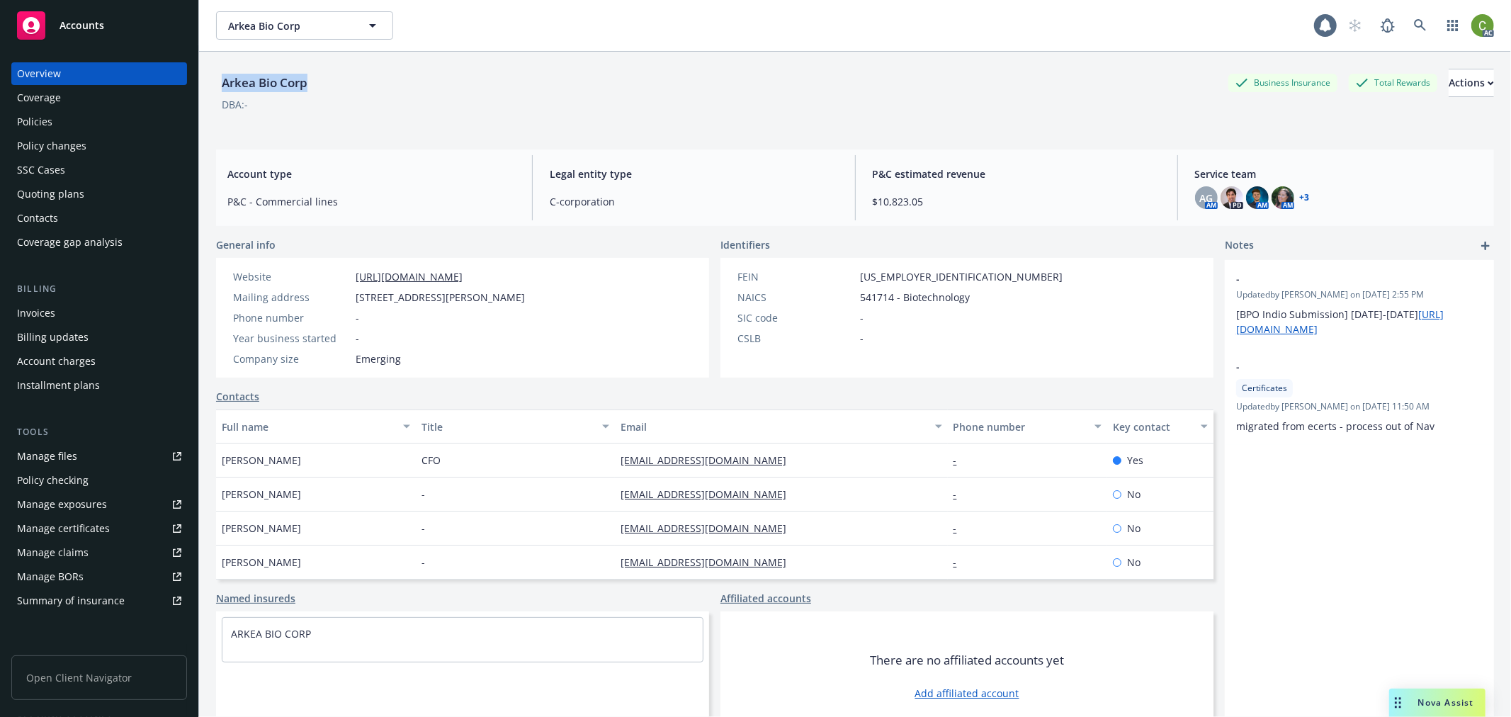
drag, startPoint x: 217, startPoint y: 79, endPoint x: 338, endPoint y: 79, distance: 120.4
click at [338, 79] on div "Arkea Bio Corp Business Insurance Total Rewards Actions" at bounding box center [855, 83] width 1278 height 28
copy div "Arkea Bio Corp"
click at [1414, 27] on icon at bounding box center [1420, 25] width 13 height 13
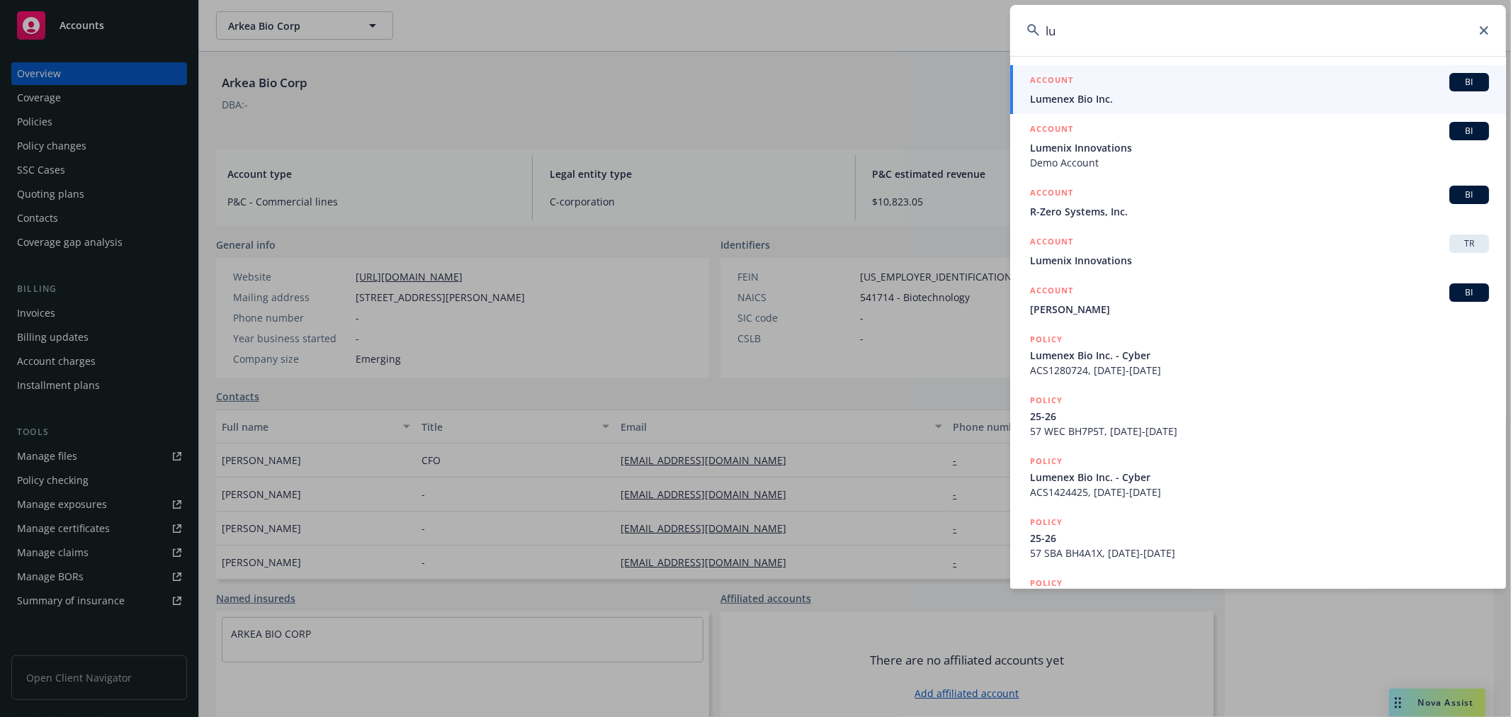
type input "l"
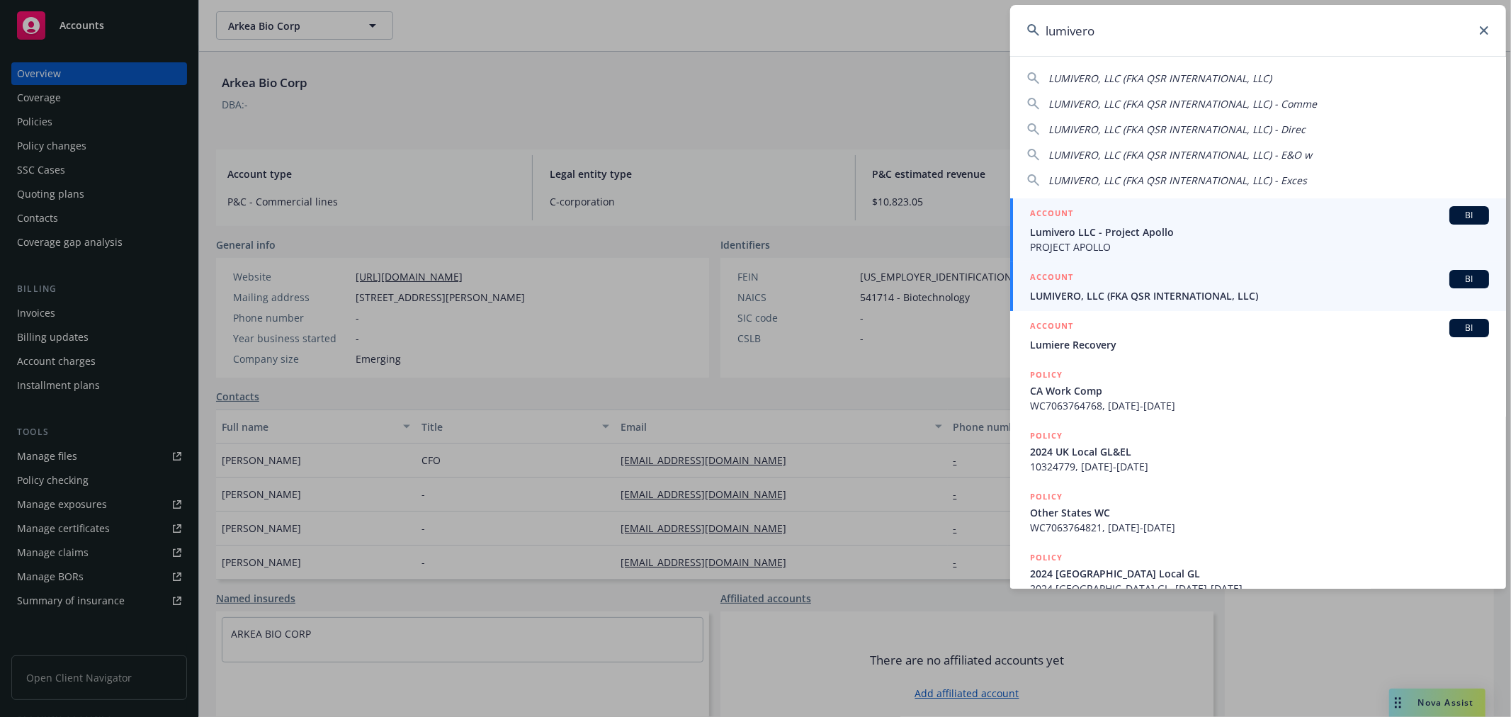
type input "lumivero"
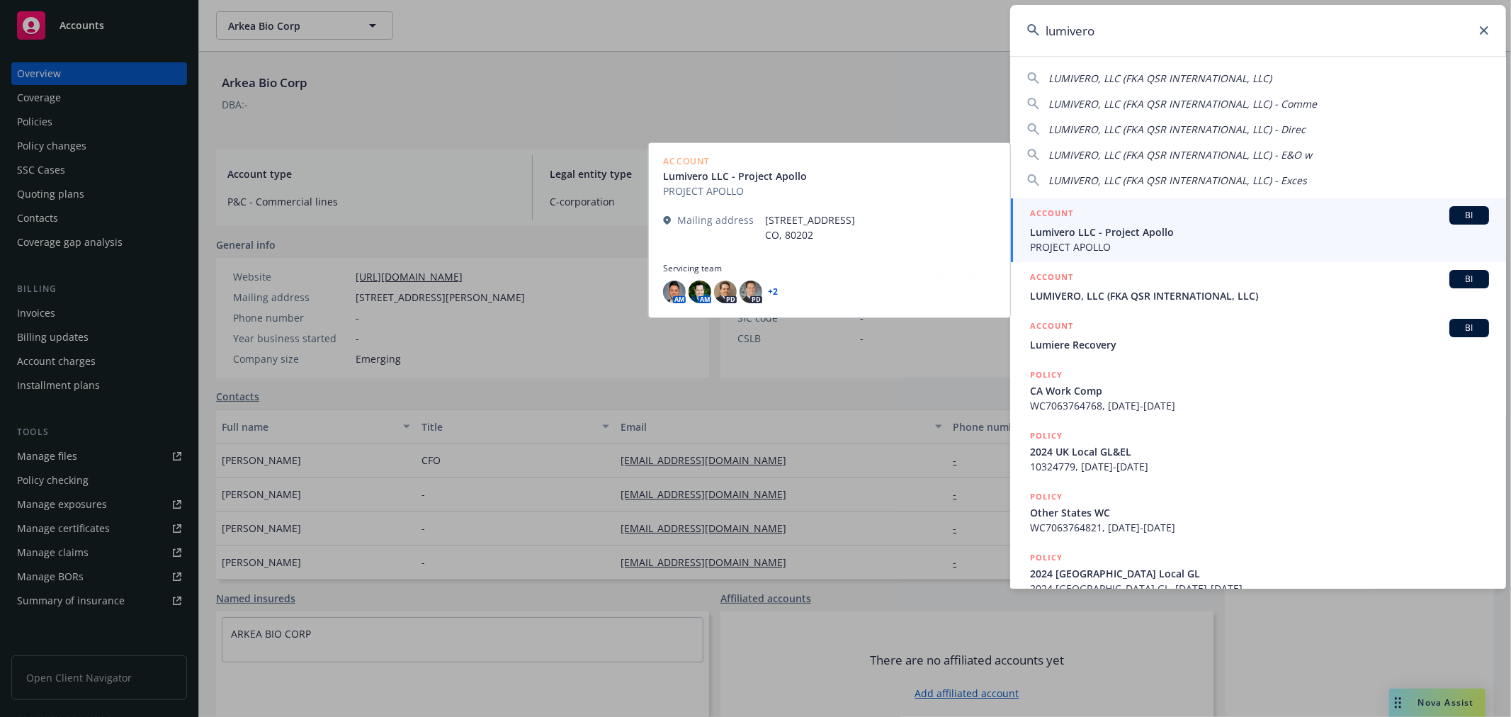
click at [1118, 298] on span "LUMIVERO, LLC (FKA QSR INTERNATIONAL, LLC)" at bounding box center [1259, 295] width 459 height 15
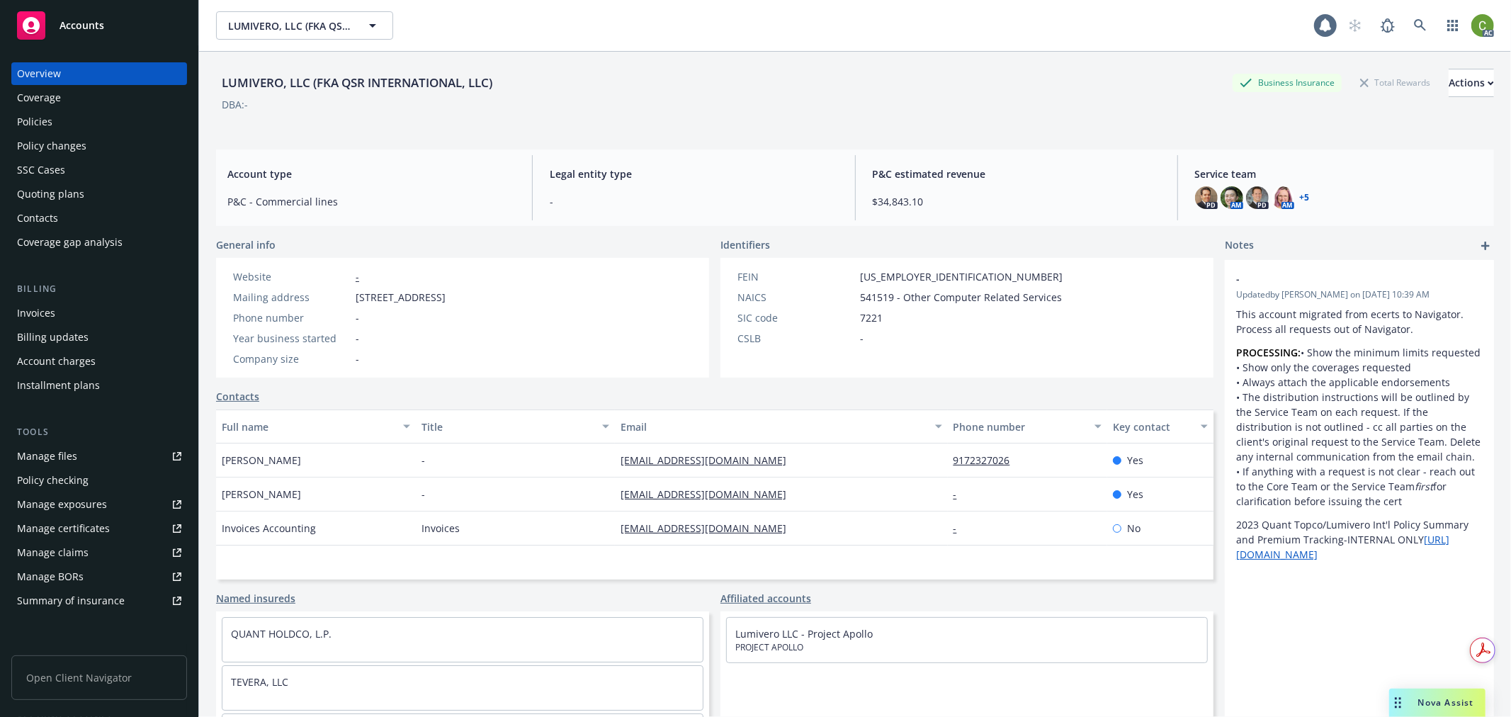
click at [88, 147] on div "Policy changes" at bounding box center [99, 146] width 164 height 23
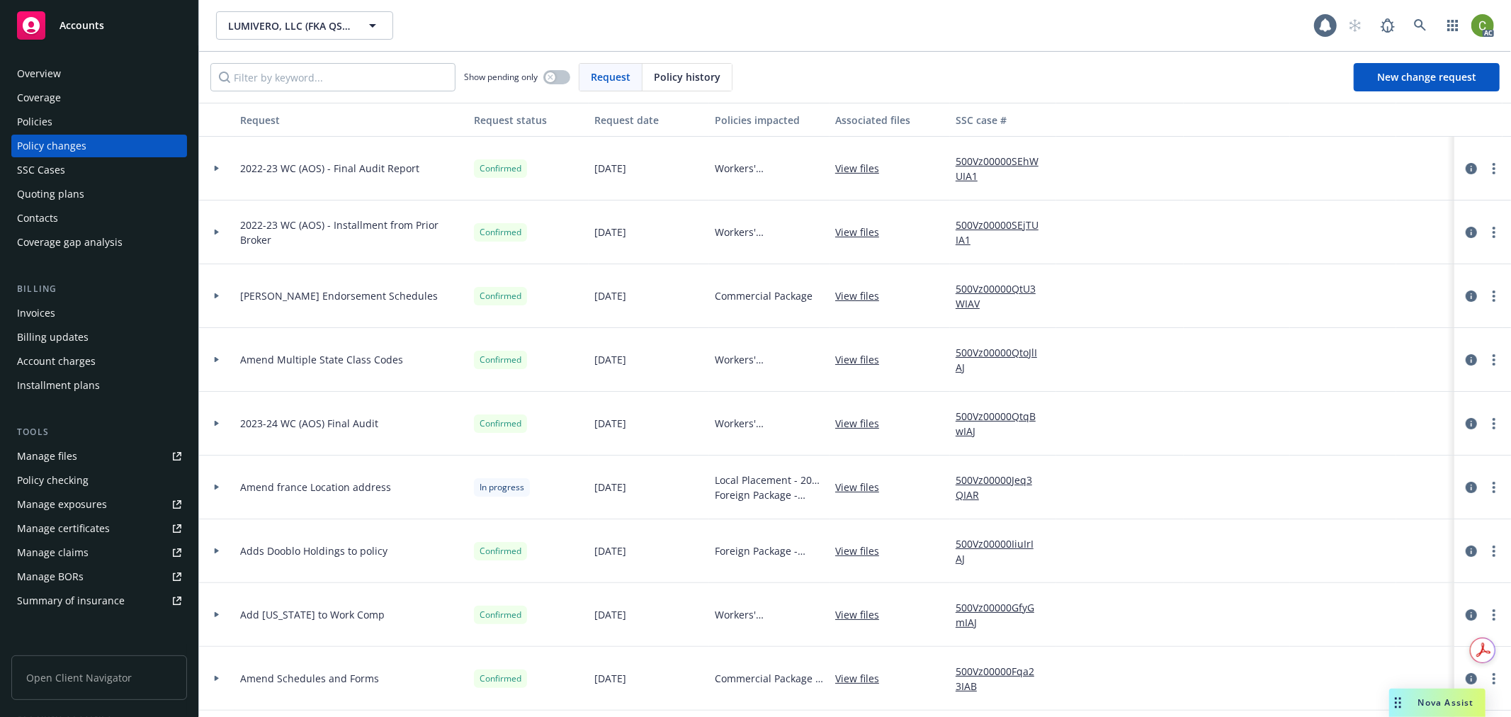
click at [662, 85] on div "Policy history" at bounding box center [686, 77] width 89 height 27
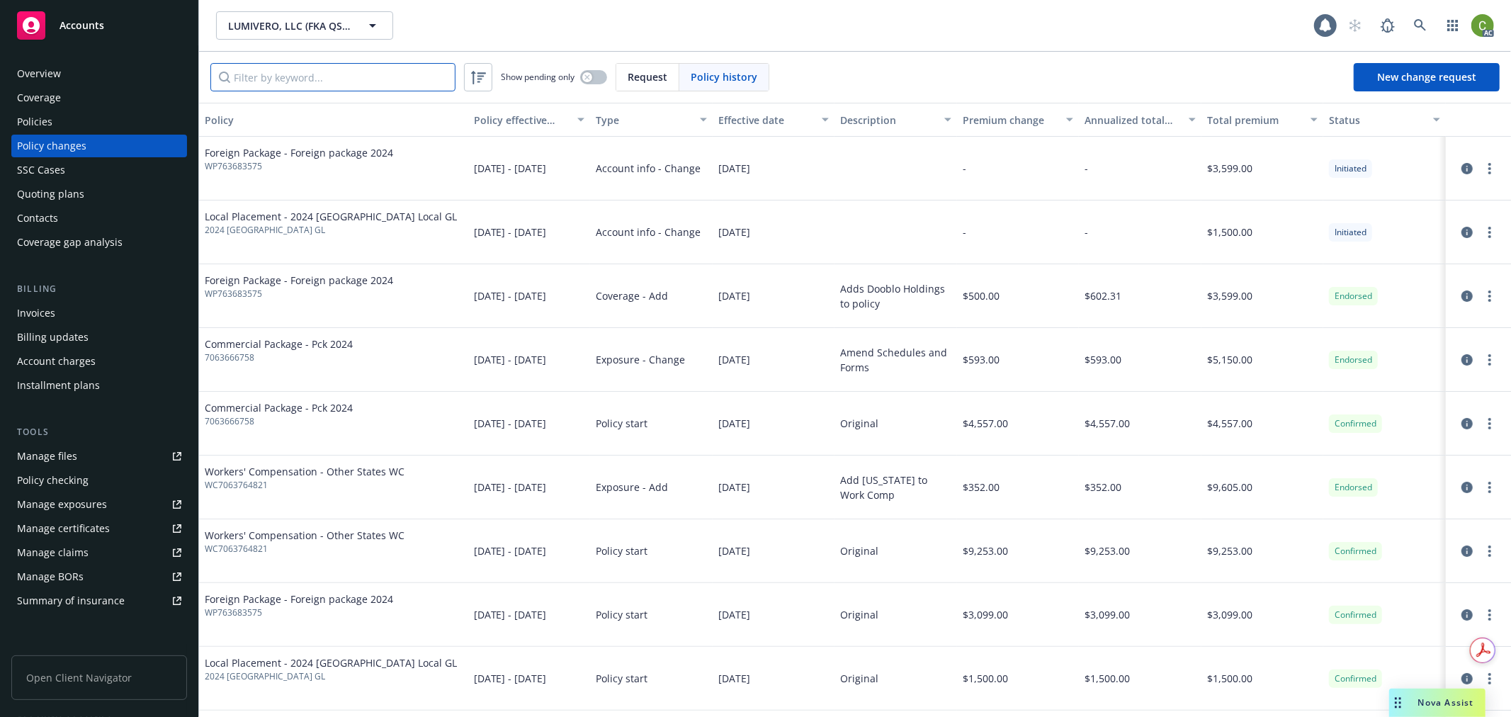
click at [344, 79] on input "Filter by keyword..." at bounding box center [332, 77] width 245 height 28
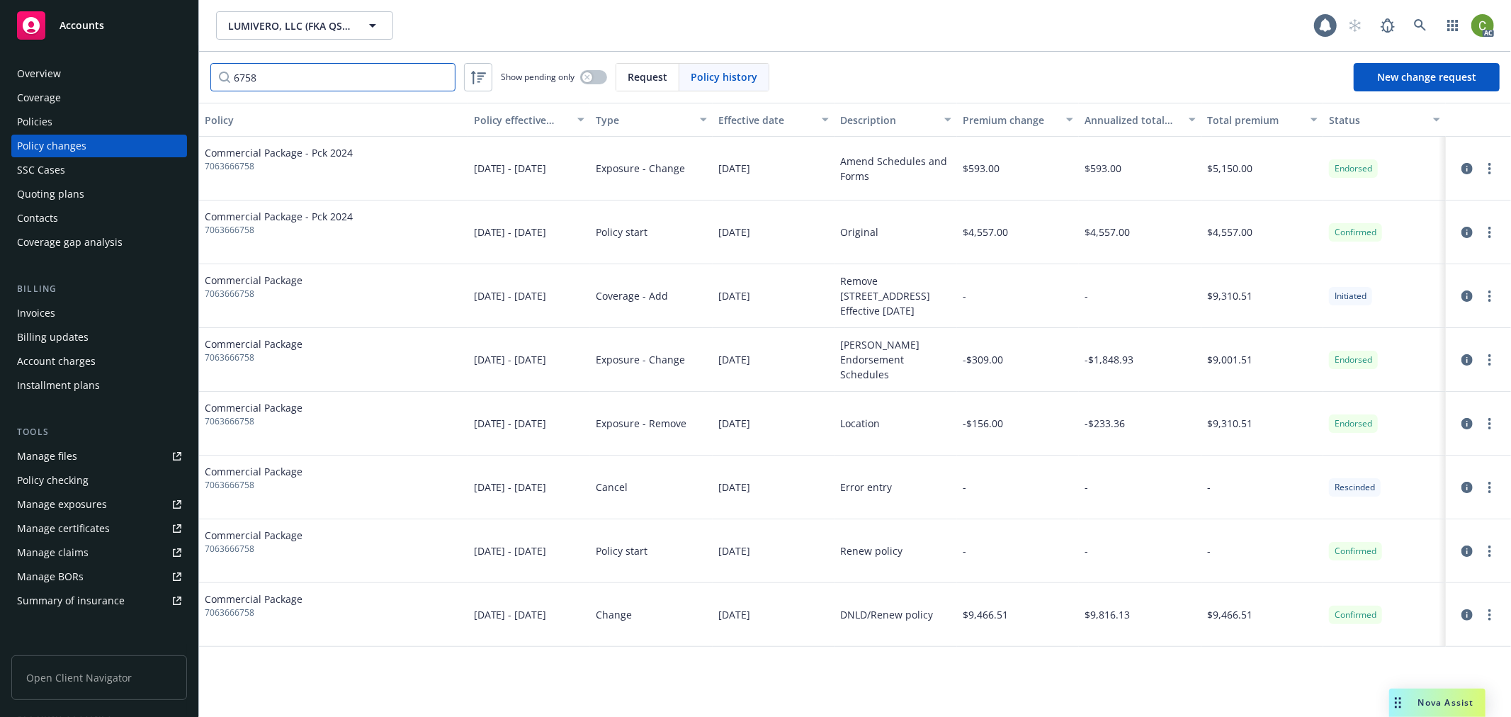
type input "6758"
click at [1461, 423] on icon "circleInformation" at bounding box center [1466, 423] width 11 height 11
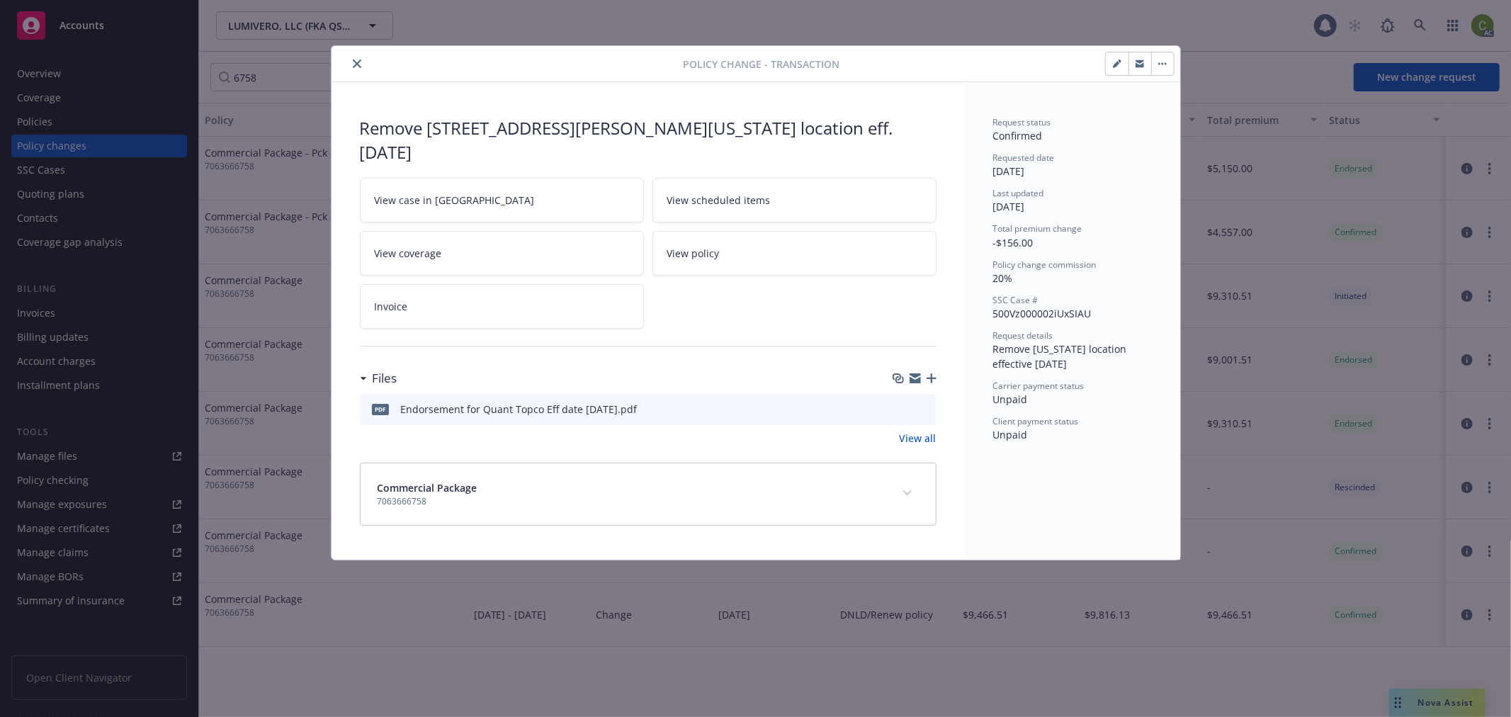
click at [924, 403] on icon "preview file" at bounding box center [923, 408] width 13 height 10
click at [460, 285] on link "Invoice" at bounding box center [502, 306] width 284 height 45
drag, startPoint x: 355, startPoint y: 65, endPoint x: 659, endPoint y: 147, distance: 315.3
click at [355, 62] on icon "close" at bounding box center [357, 64] width 9 height 9
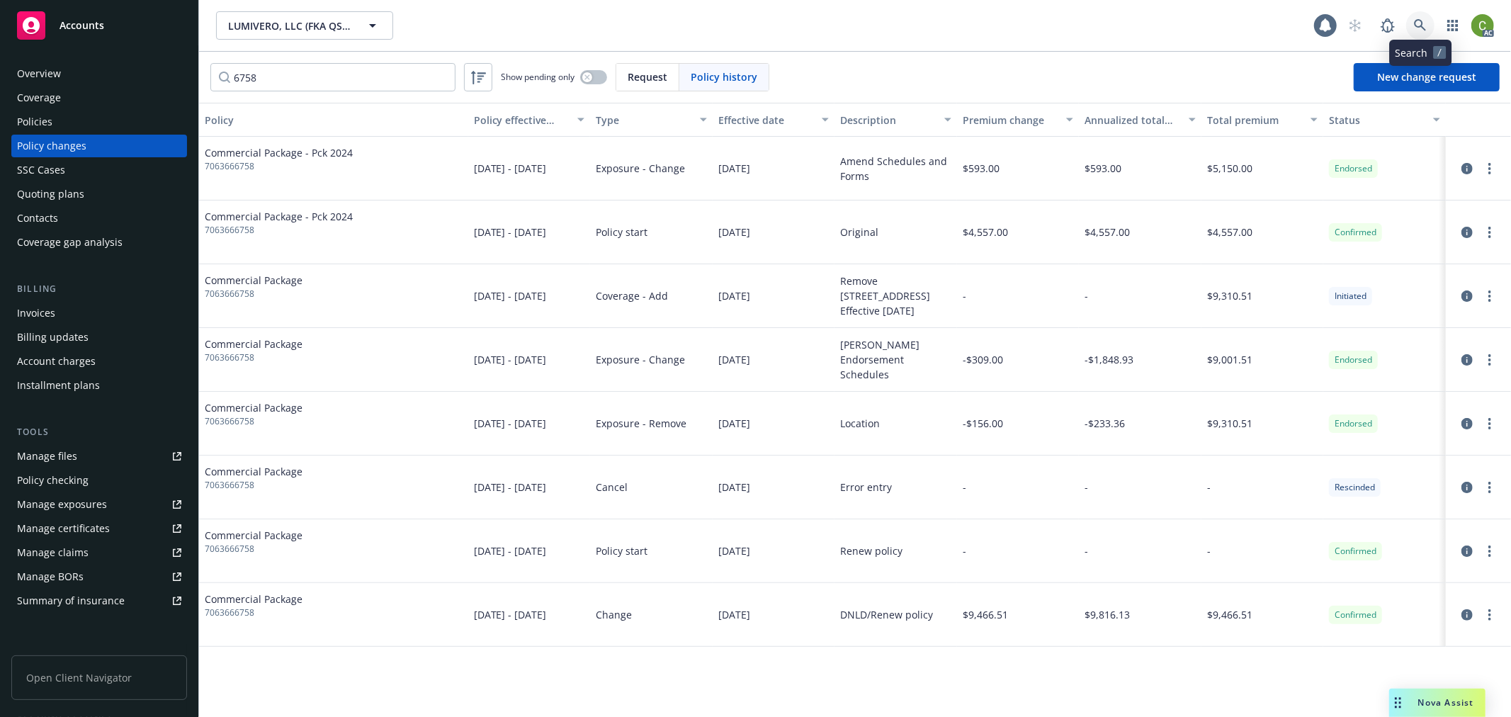
click at [1418, 26] on icon at bounding box center [1420, 25] width 12 height 12
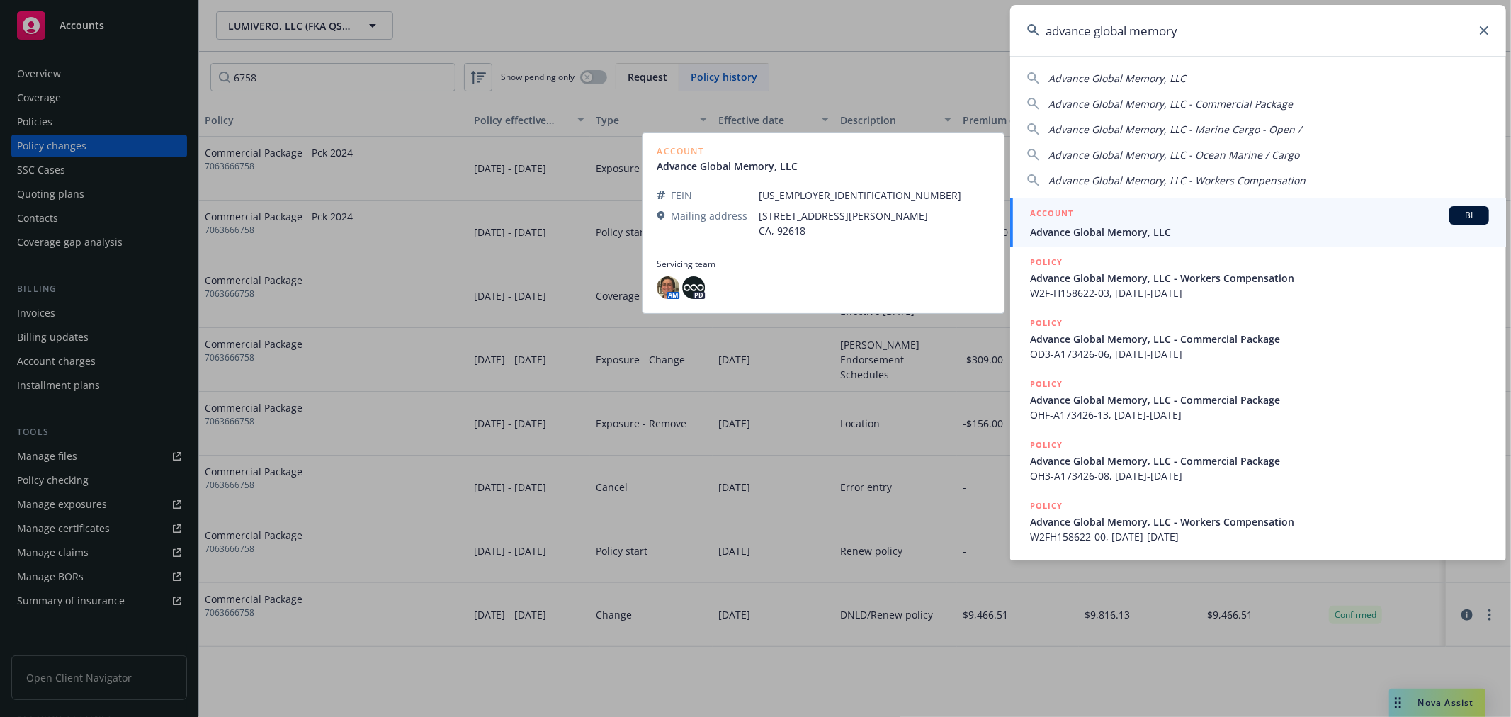
type input "advance global memory"
drag, startPoint x: 1174, startPoint y: 222, endPoint x: 1167, endPoint y: 220, distance: 7.4
click at [1172, 222] on div "ACCOUNT BI" at bounding box center [1259, 215] width 459 height 18
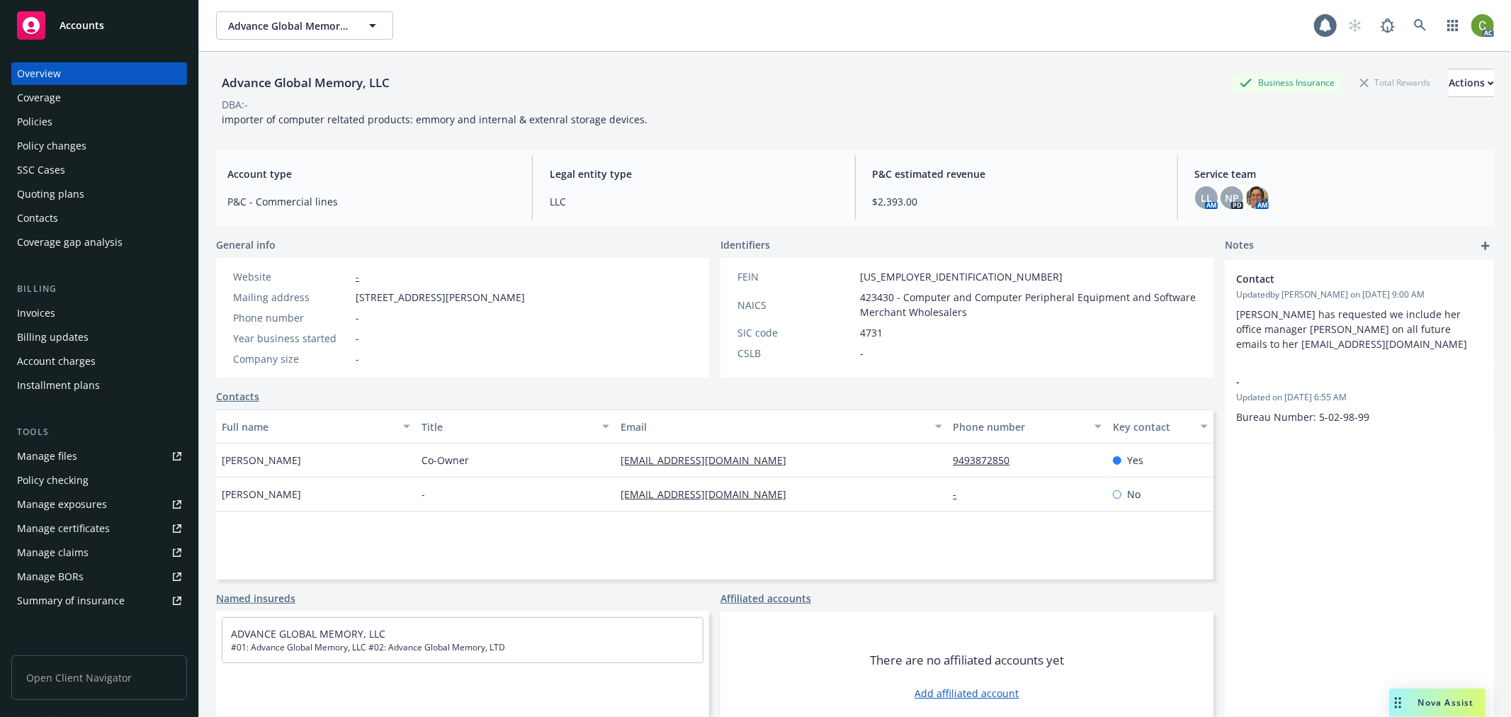
click at [86, 126] on div "Policies" at bounding box center [99, 122] width 164 height 23
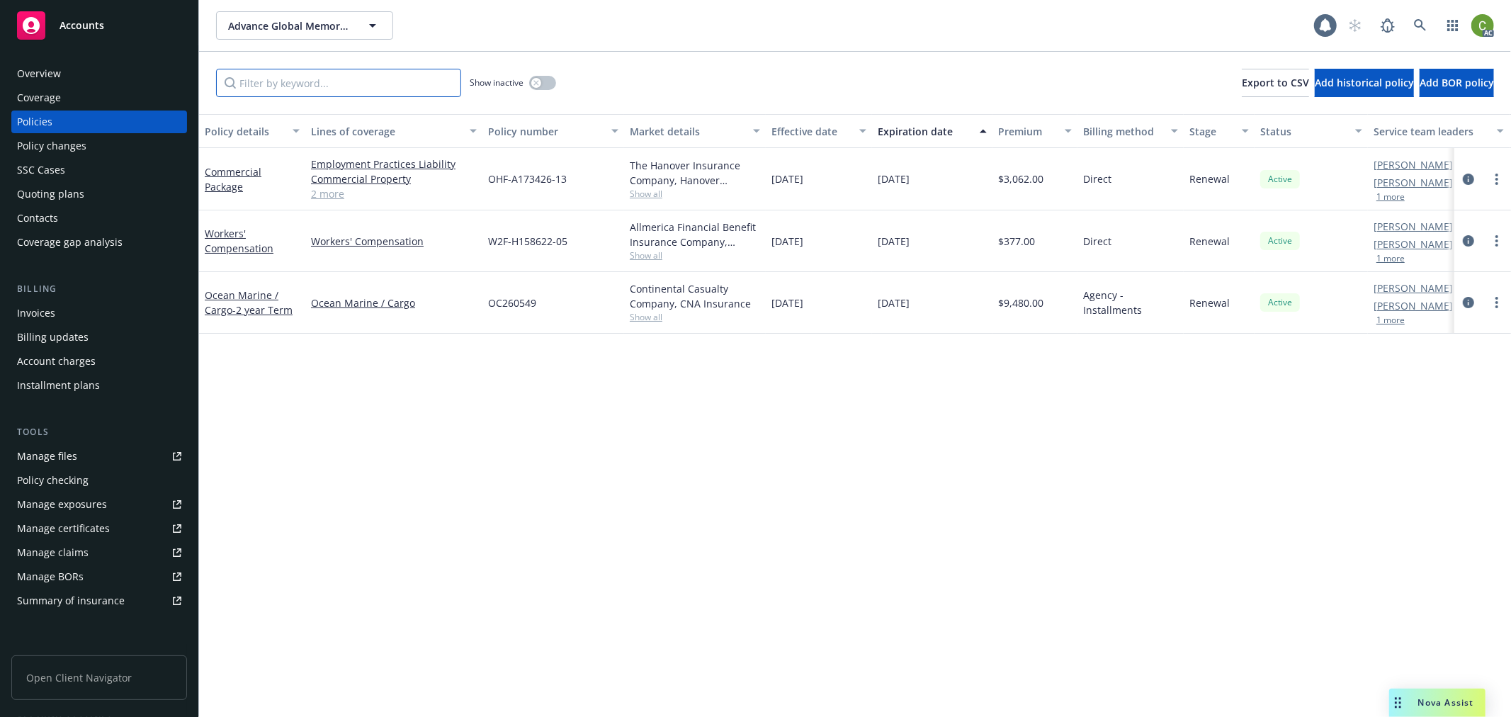
click at [436, 83] on input "Filter by keyword..." at bounding box center [338, 83] width 245 height 28
paste input "260549"
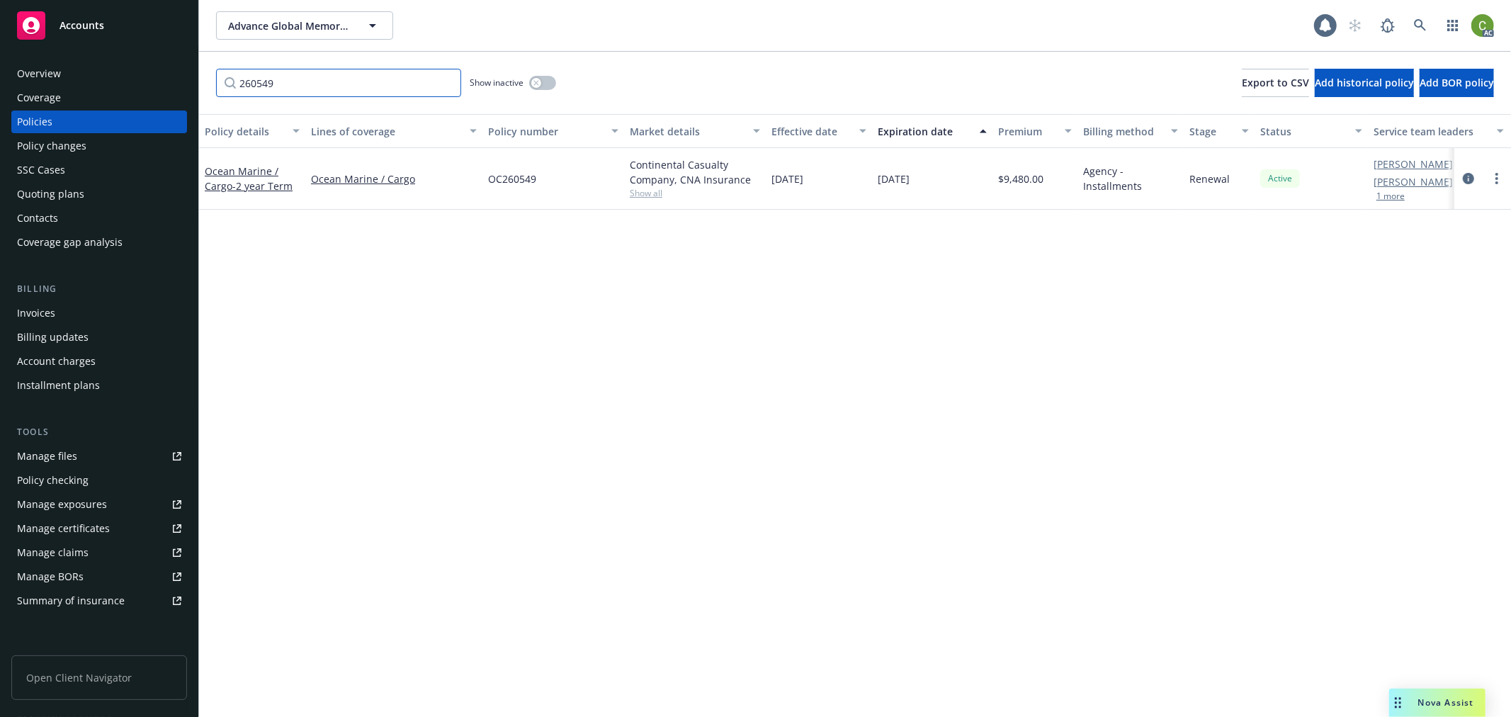
type input "260549"
click at [540, 82] on div "button" at bounding box center [536, 83] width 10 height 10
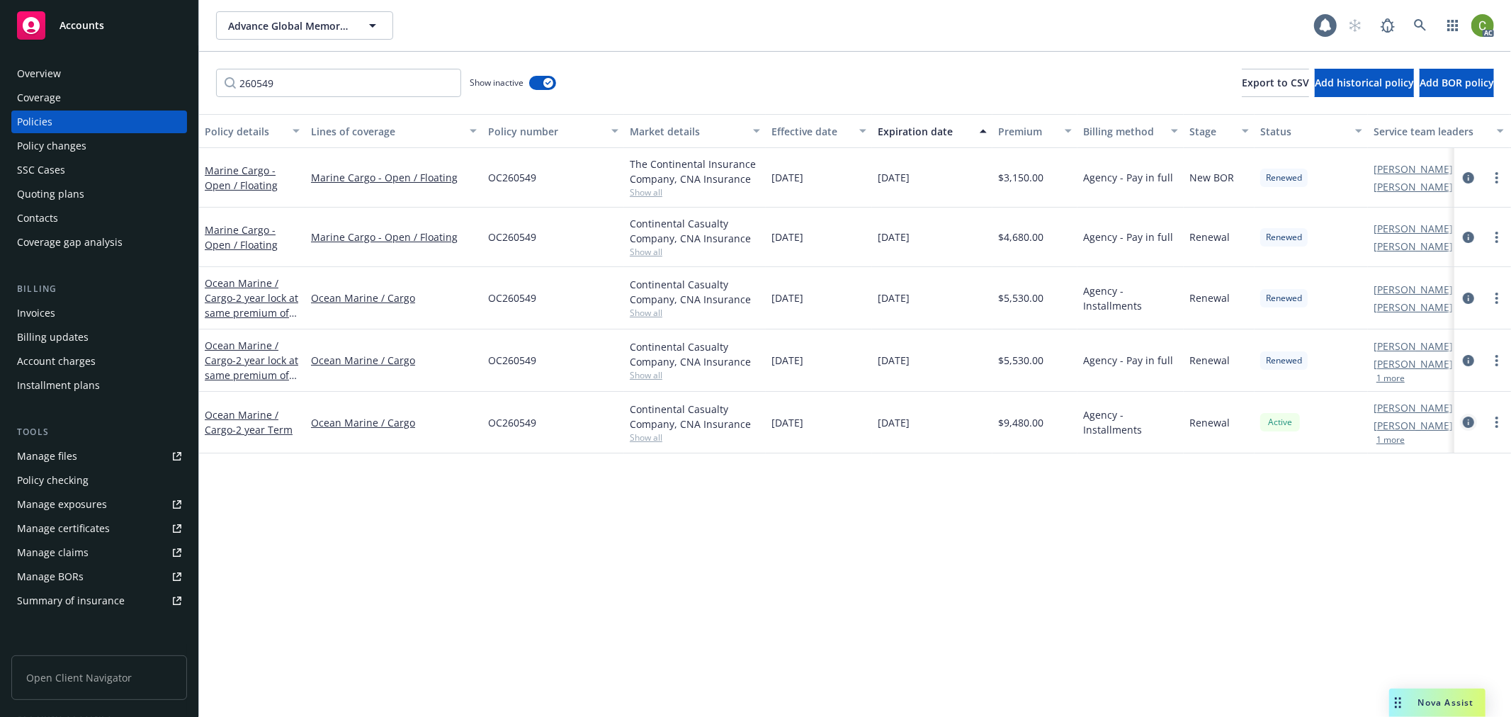
click at [1469, 422] on icon "circleInformation" at bounding box center [1468, 422] width 11 height 11
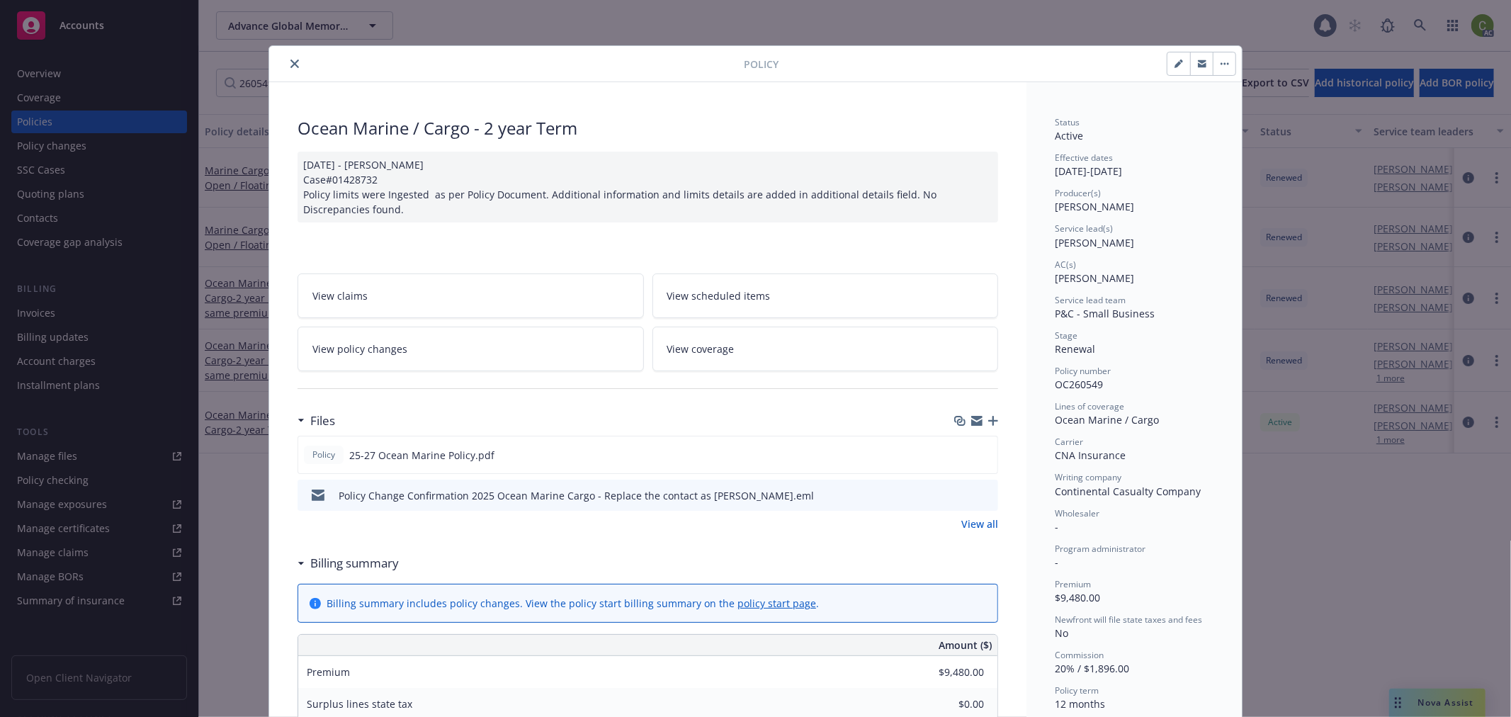
click at [290, 55] on button "close" at bounding box center [294, 63] width 17 height 17
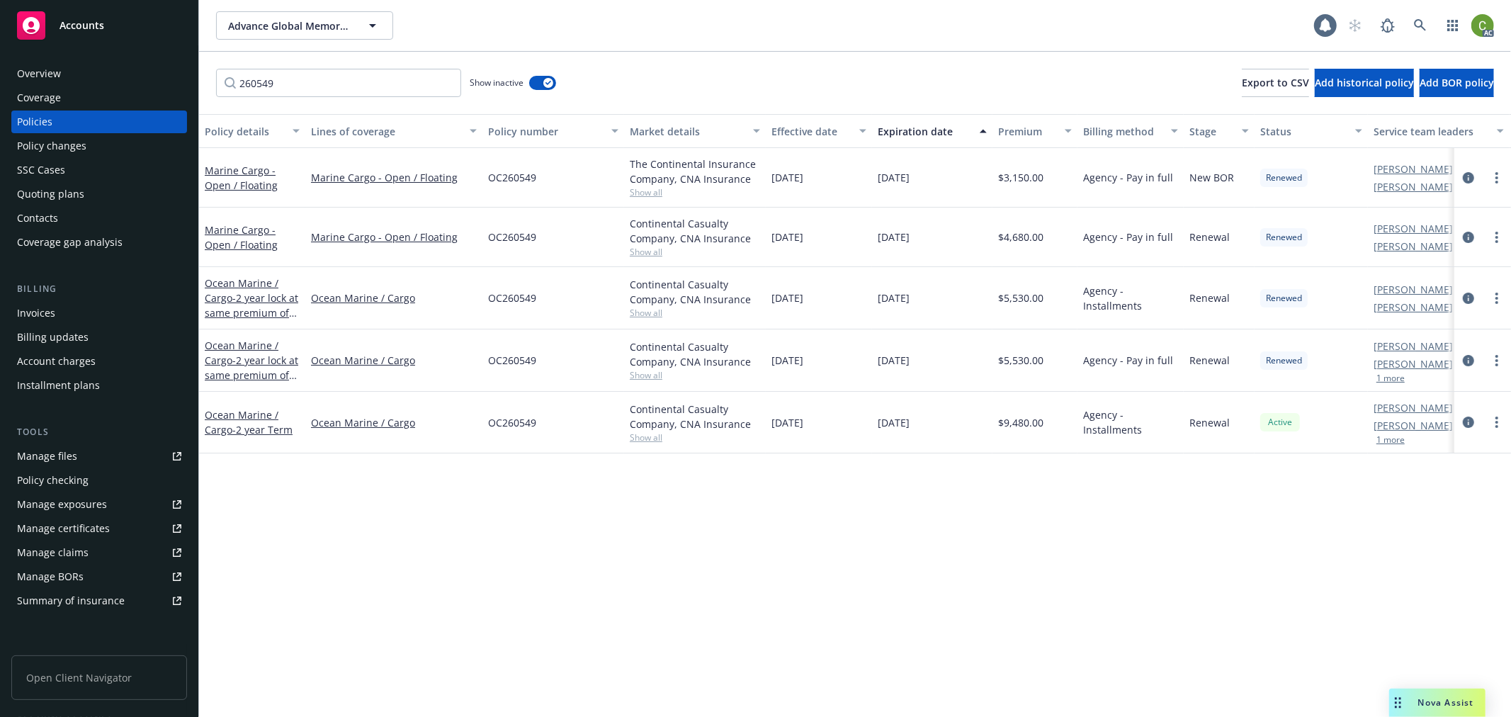
click at [504, 298] on span "OC260549" at bounding box center [512, 297] width 48 height 15
copy span "OC260549"
click at [81, 74] on div "Overview" at bounding box center [99, 73] width 164 height 23
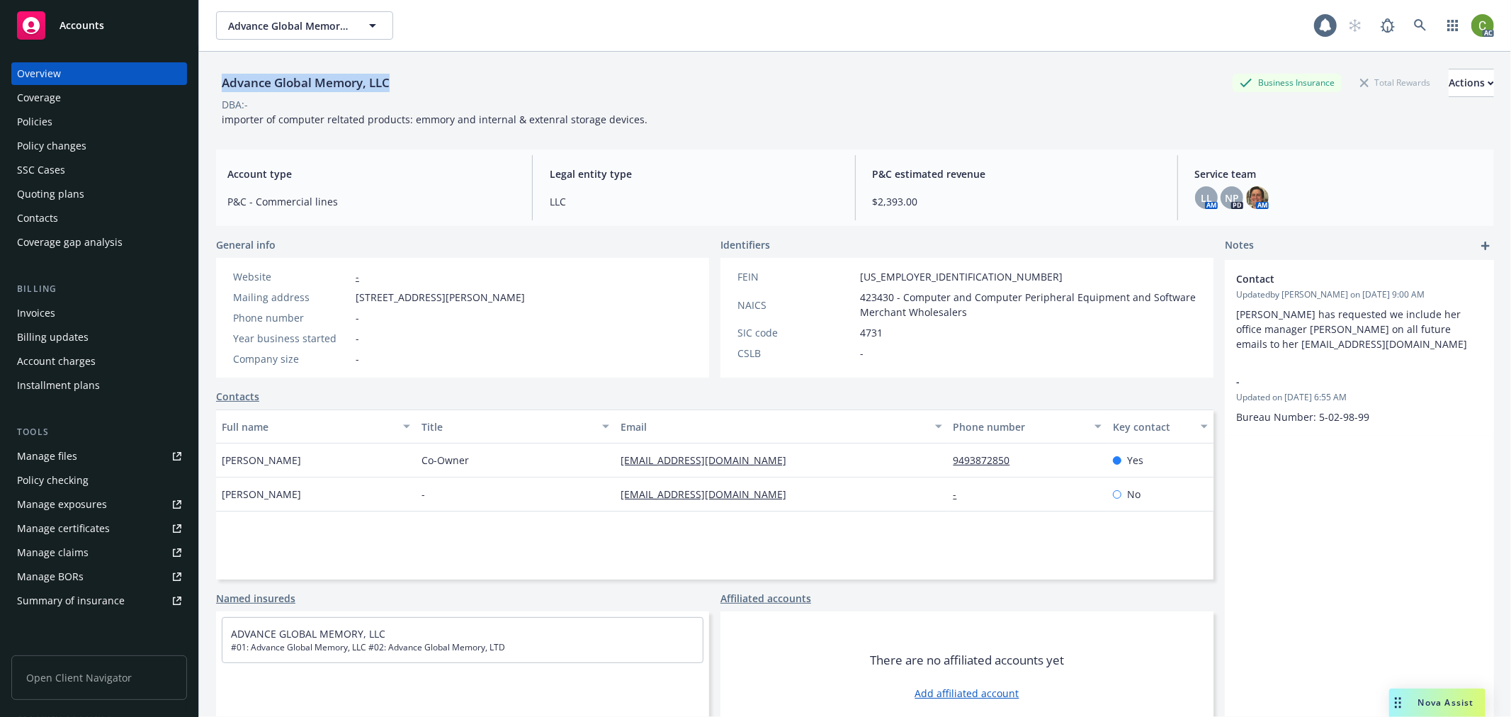
drag, startPoint x: 232, startPoint y: 79, endPoint x: 395, endPoint y: 89, distance: 163.2
click at [395, 89] on div "Advance Global Memory, LLC" at bounding box center [305, 83] width 179 height 18
copy div "Advance Global Memory, LLC"
drag, startPoint x: 57, startPoint y: 123, endPoint x: 147, endPoint y: 225, distance: 136.0
click at [57, 123] on div "Policies" at bounding box center [99, 122] width 164 height 23
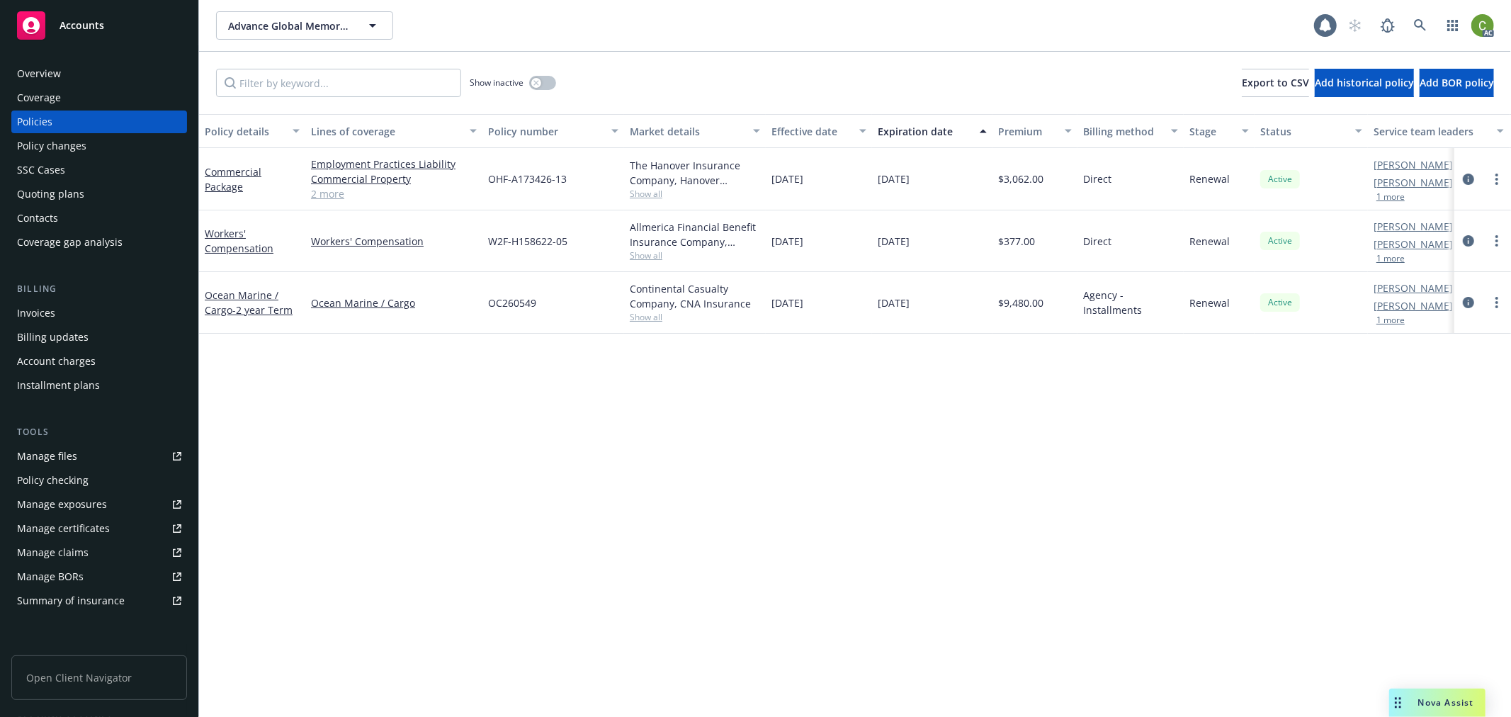
click at [502, 307] on span "OC260549" at bounding box center [512, 302] width 48 height 15
copy span "OC260549"
drag, startPoint x: 539, startPoint y: 82, endPoint x: 514, endPoint y: 85, distance: 25.7
click at [539, 81] on icon "button" at bounding box center [536, 83] width 6 height 6
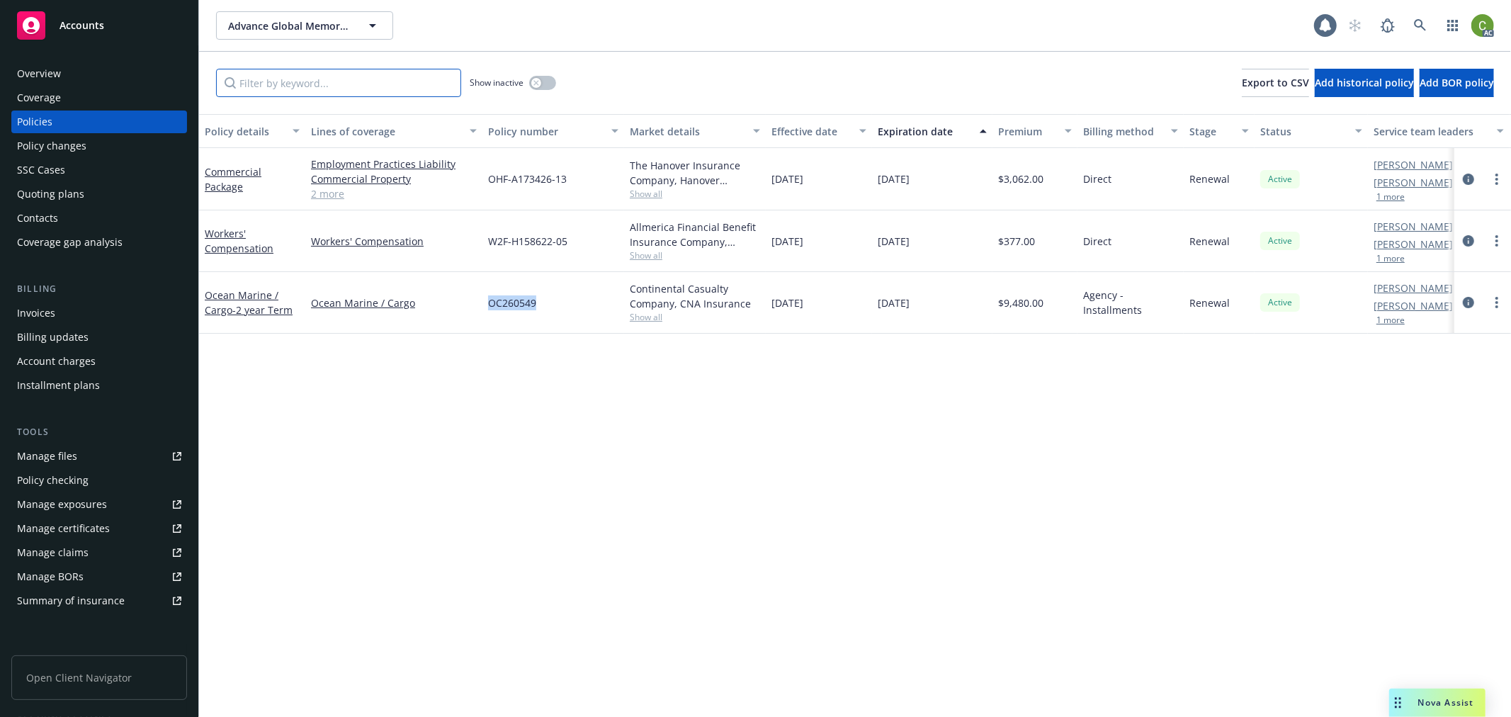
click at [395, 81] on input "Filter by keyword..." at bounding box center [338, 83] width 245 height 28
paste input "OC260549"
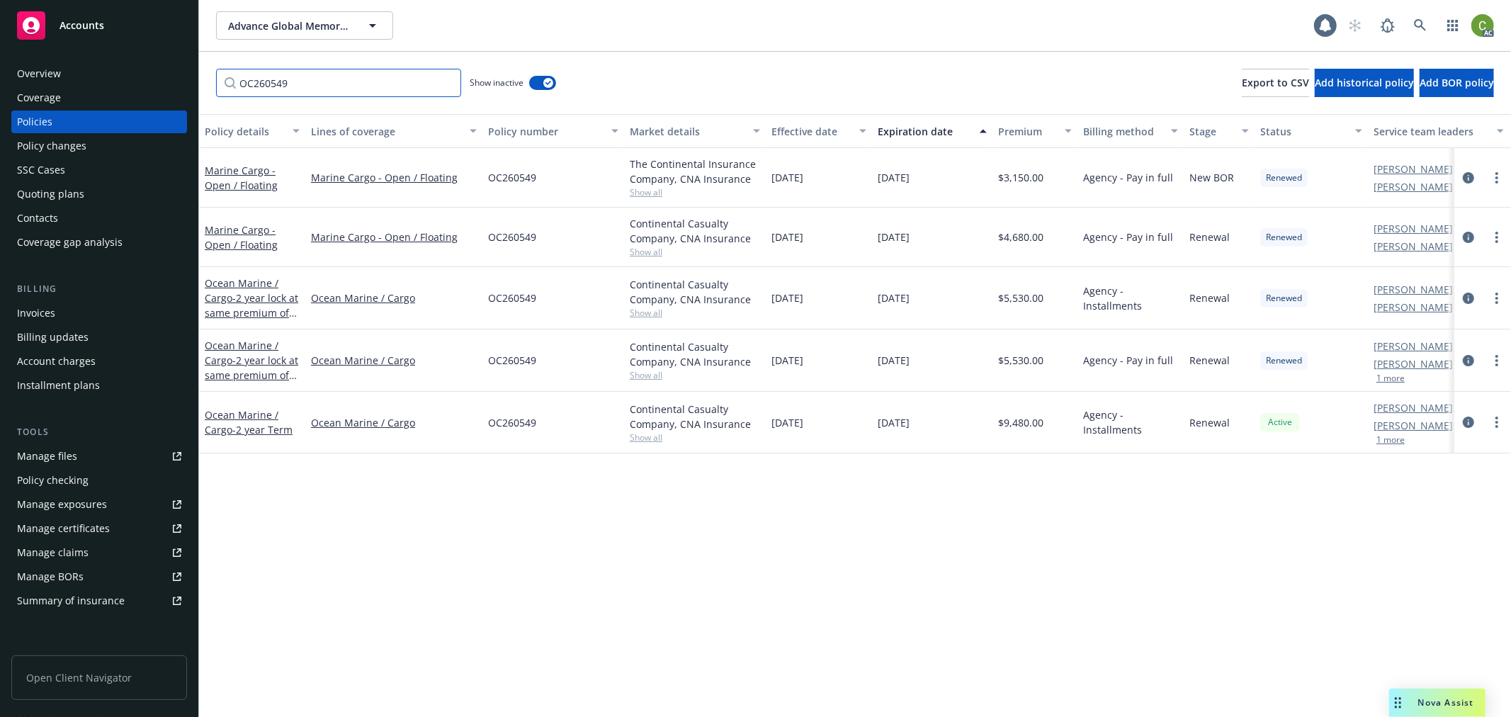
type input "OC260549"
click at [1421, 19] on icon at bounding box center [1420, 25] width 13 height 13
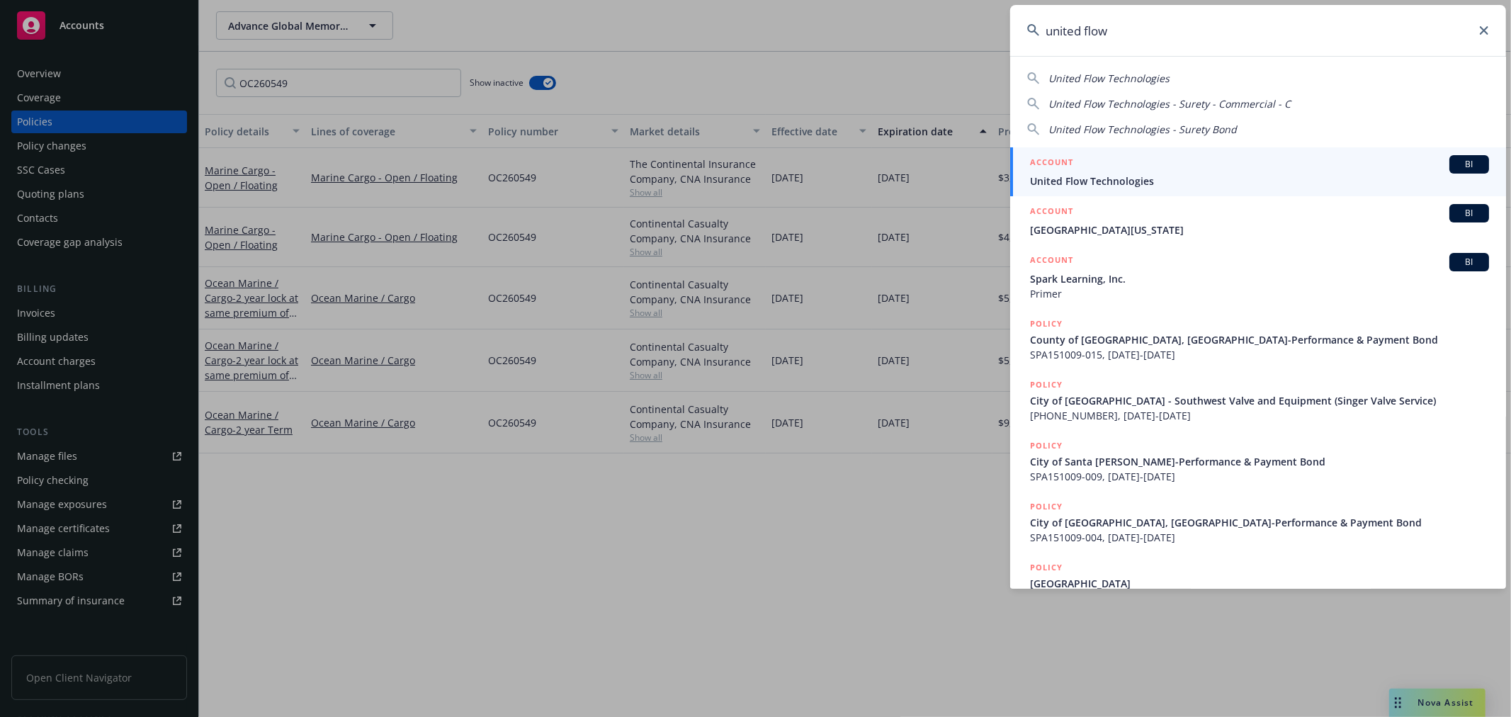
type input "united flow"
click at [1053, 183] on span "United Flow Technologies" at bounding box center [1259, 181] width 459 height 15
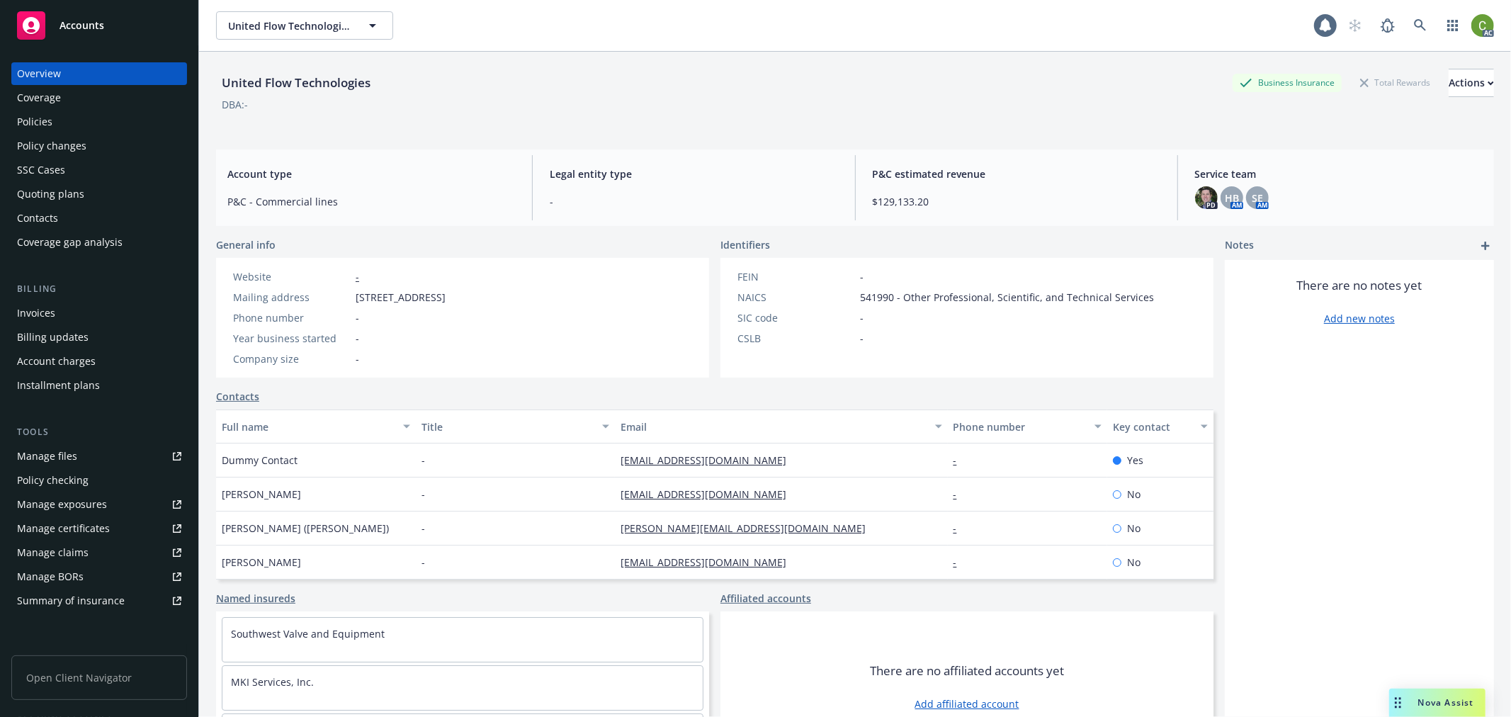
click at [103, 124] on div "Policies" at bounding box center [99, 122] width 164 height 23
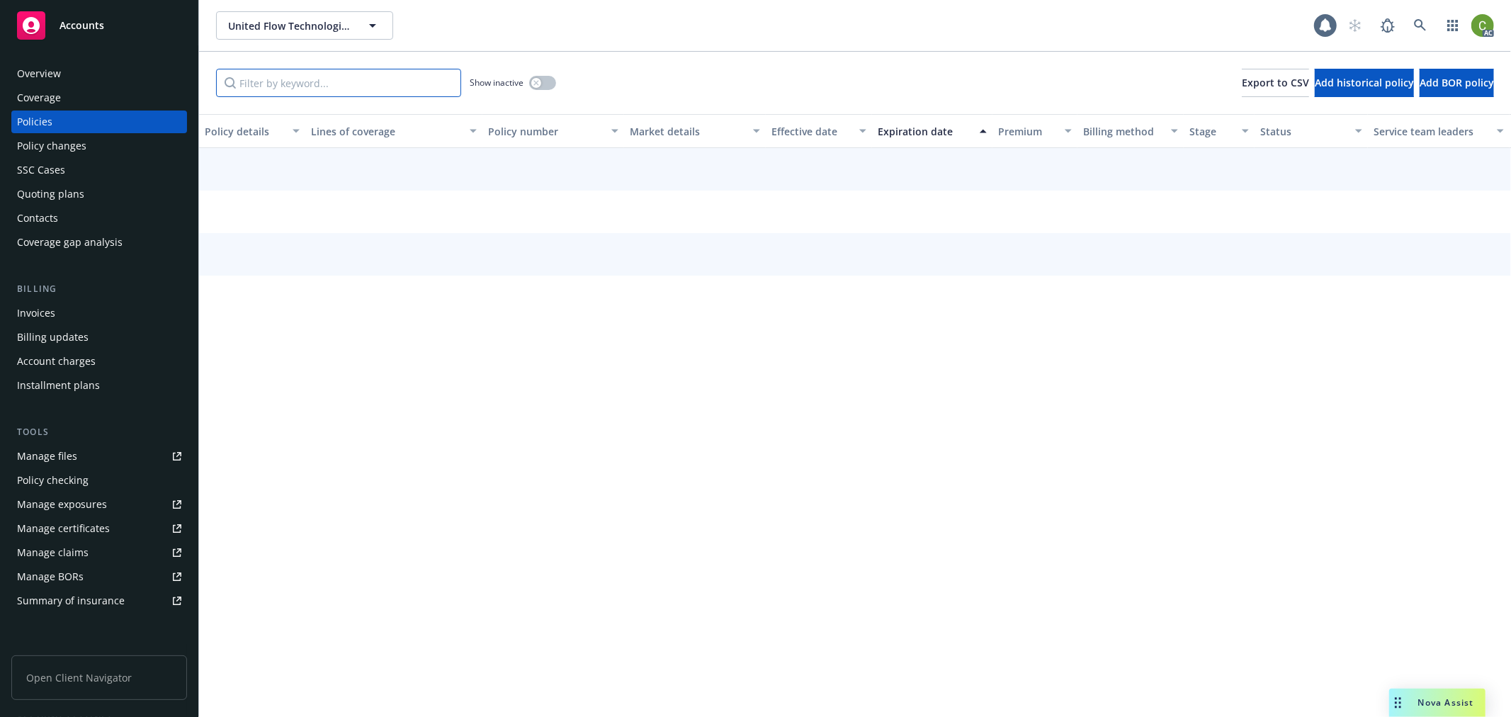
drag, startPoint x: 337, startPoint y: 81, endPoint x: 455, endPoint y: 121, distance: 124.1
click at [337, 80] on input "Filter by keyword..." at bounding box center [338, 83] width 245 height 28
paste input "SPA151009"
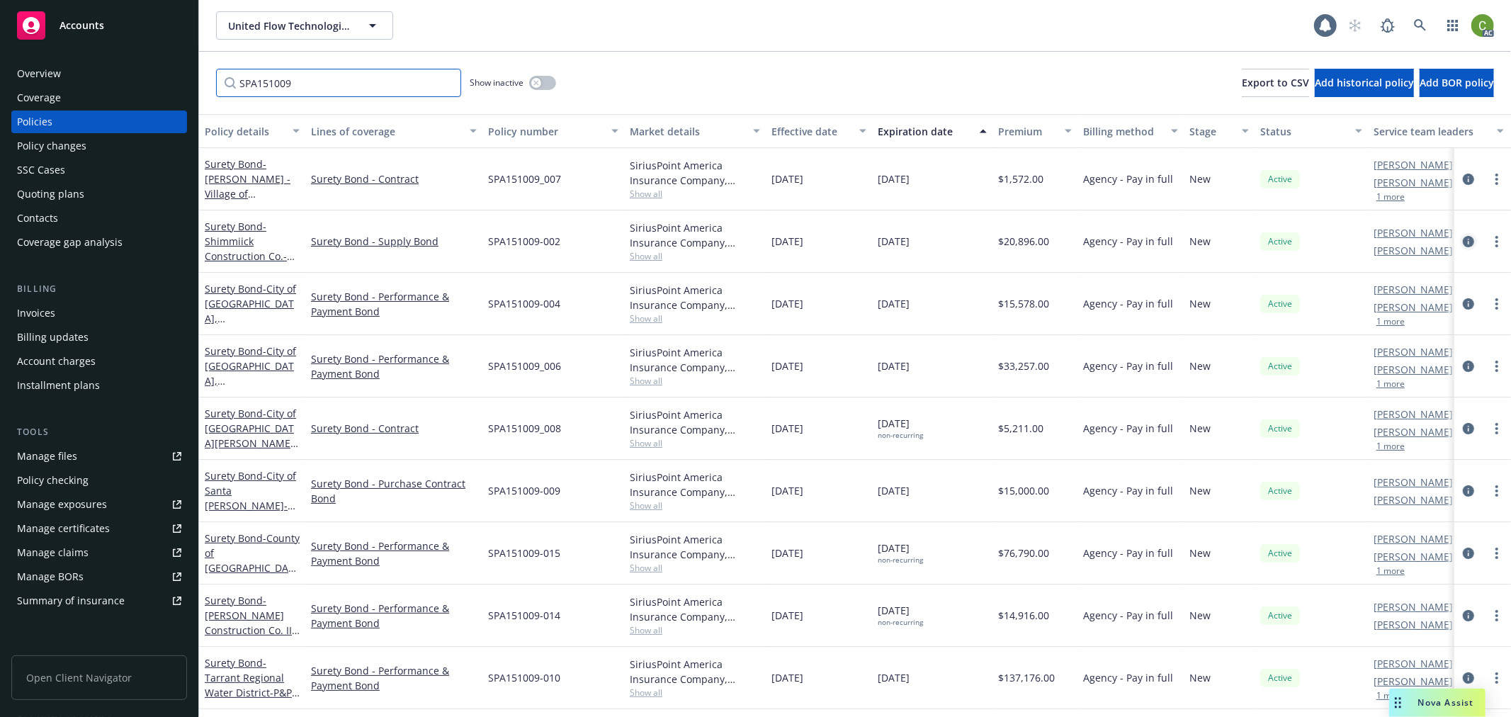
type input "SPA151009"
click at [1463, 243] on icon "circleInformation" at bounding box center [1468, 241] width 11 height 11
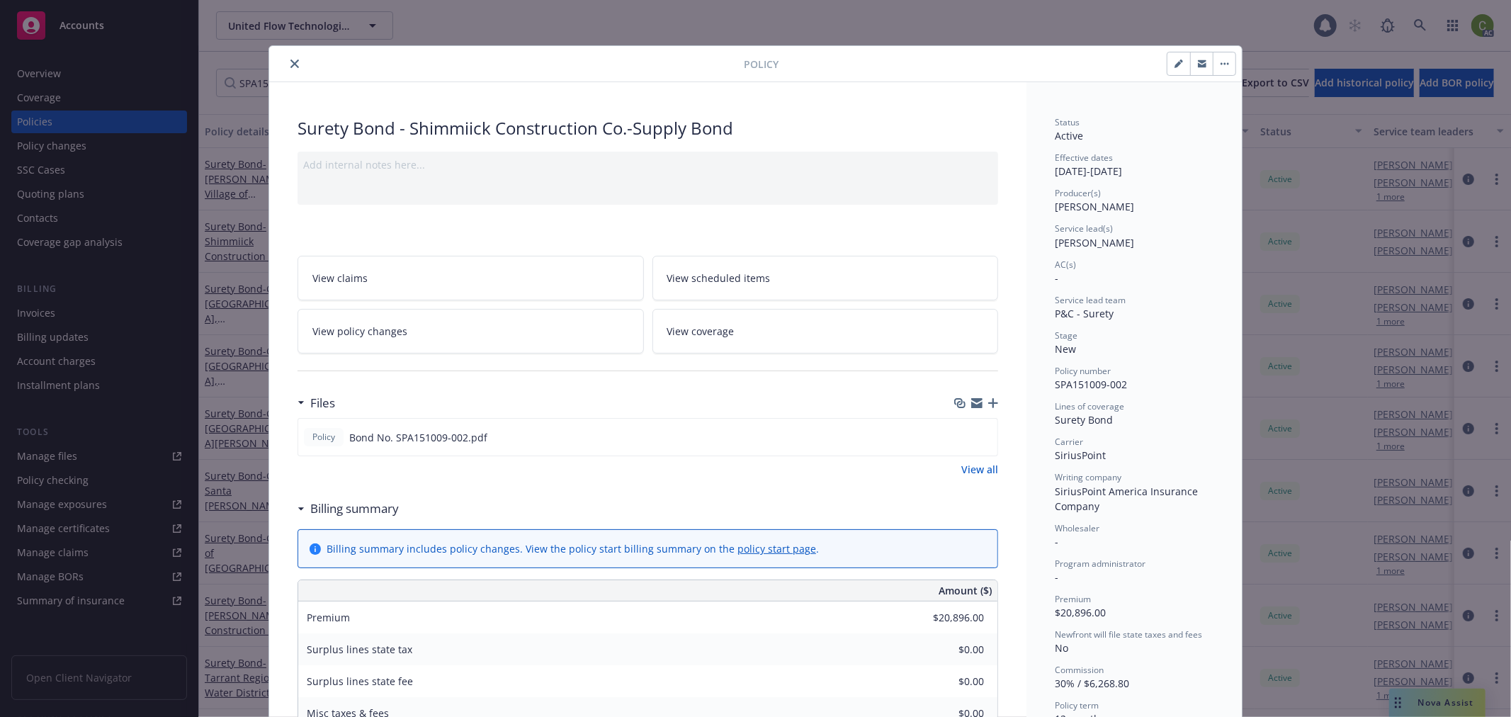
click at [1079, 456] on span "SiriusPoint" at bounding box center [1080, 454] width 51 height 13
click at [290, 62] on icon "close" at bounding box center [294, 64] width 9 height 9
click at [1424, 26] on icon at bounding box center [1420, 25] width 13 height 13
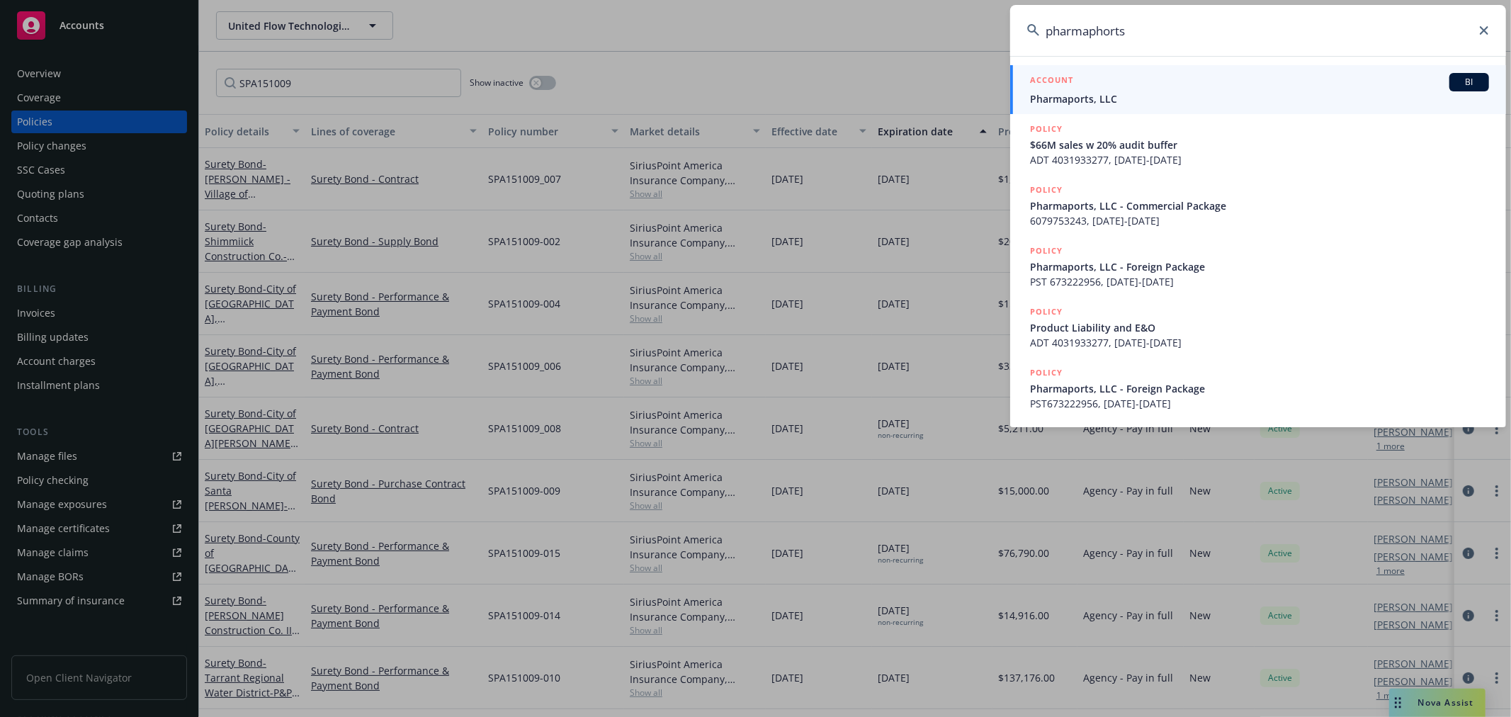
type input "pharmaphorts"
click at [1125, 92] on span "Pharmaports, LLC" at bounding box center [1259, 98] width 459 height 15
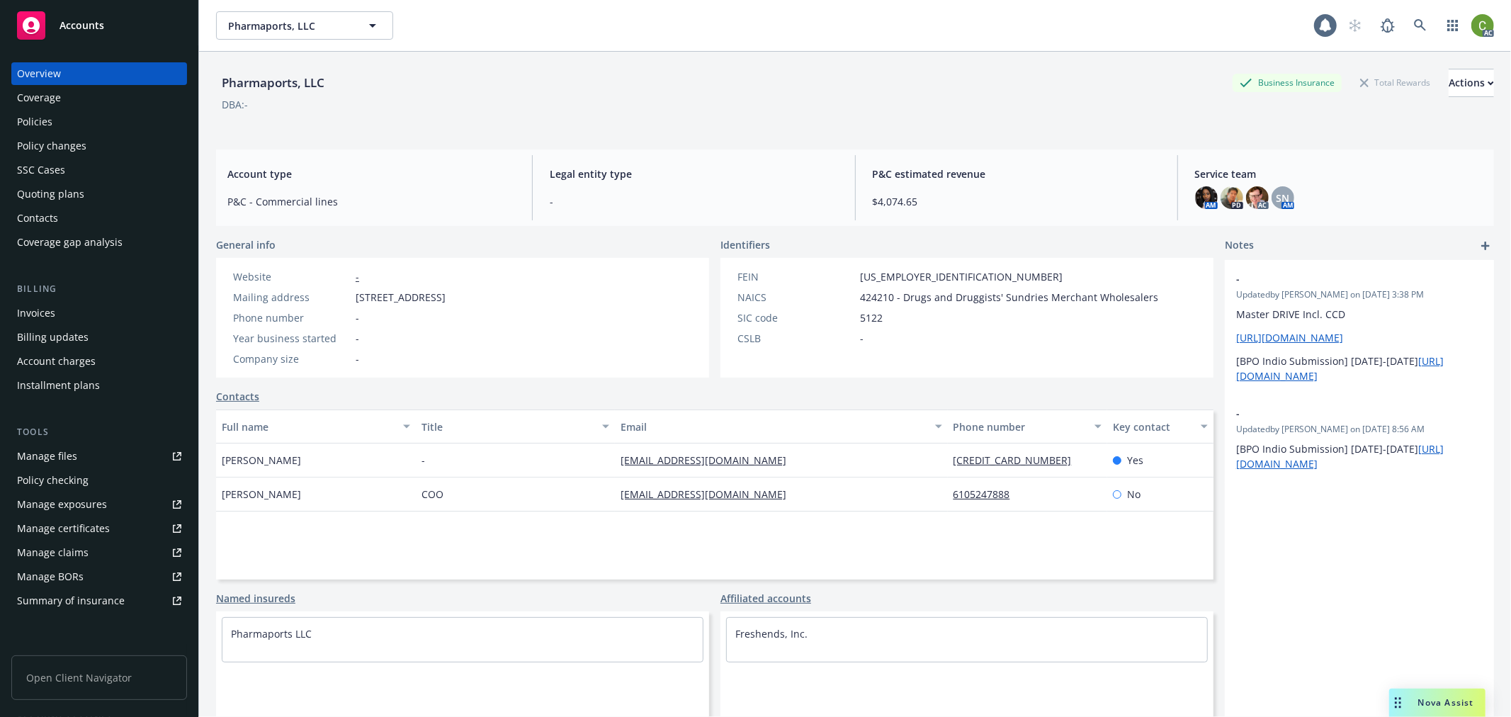
click at [81, 140] on div "Policy changes" at bounding box center [51, 146] width 69 height 23
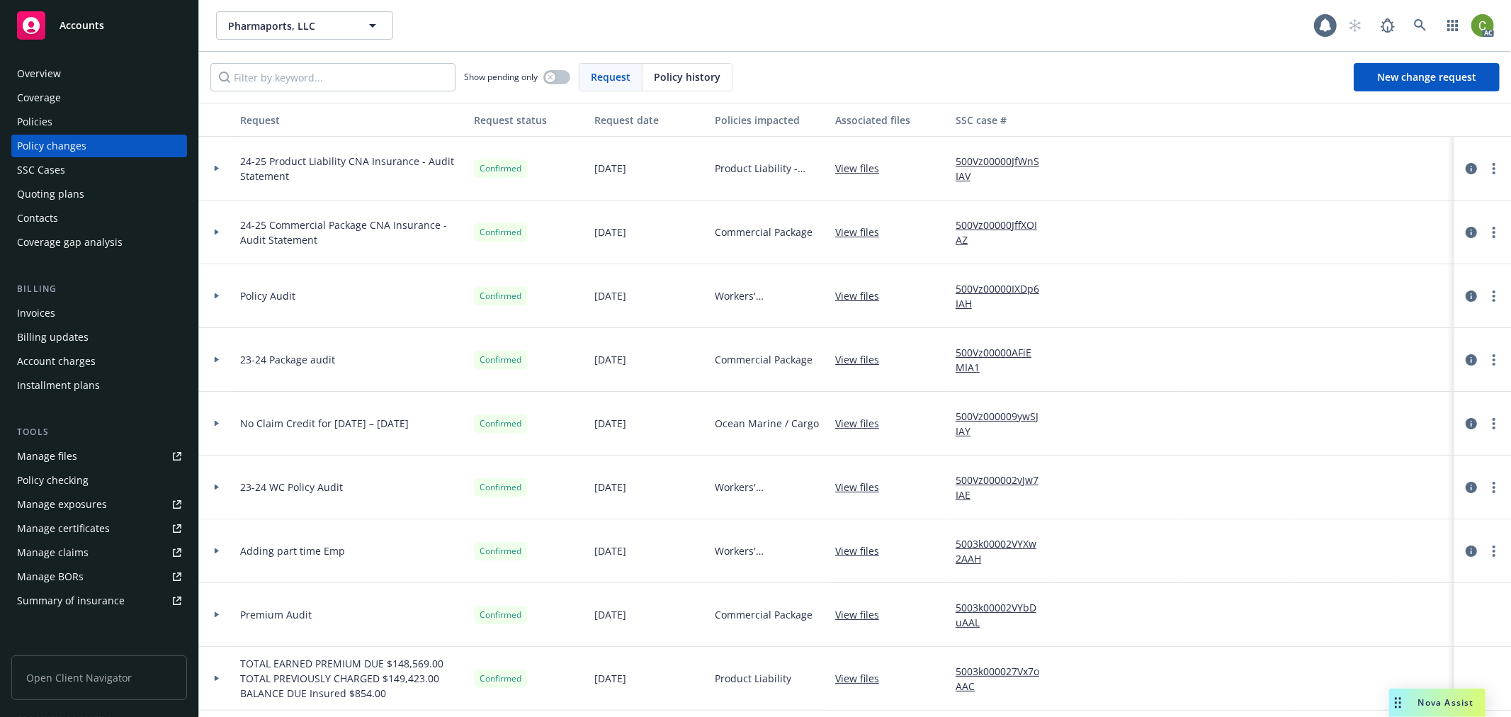
click at [649, 79] on div "Policy history" at bounding box center [686, 77] width 89 height 27
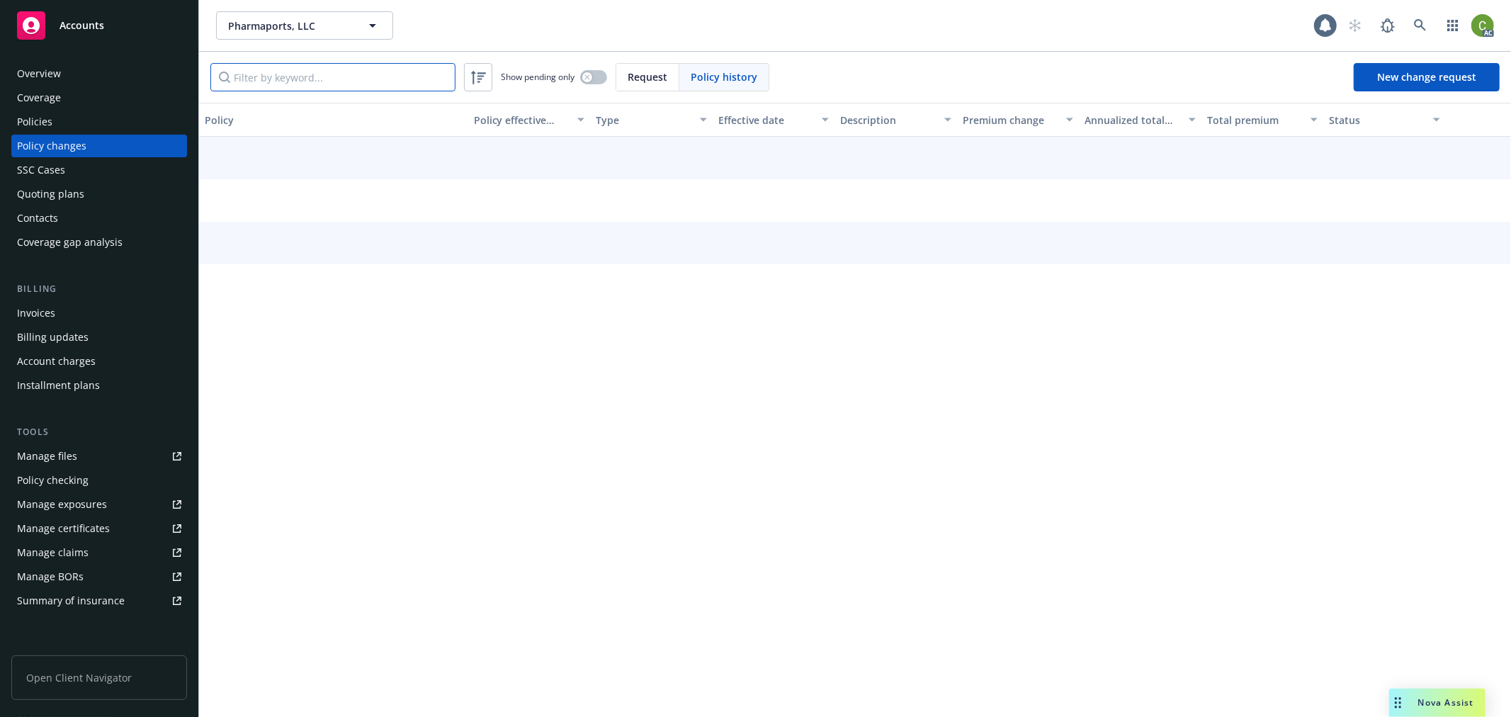
click at [306, 81] on input "Filter by keyword..." at bounding box center [332, 77] width 245 height 28
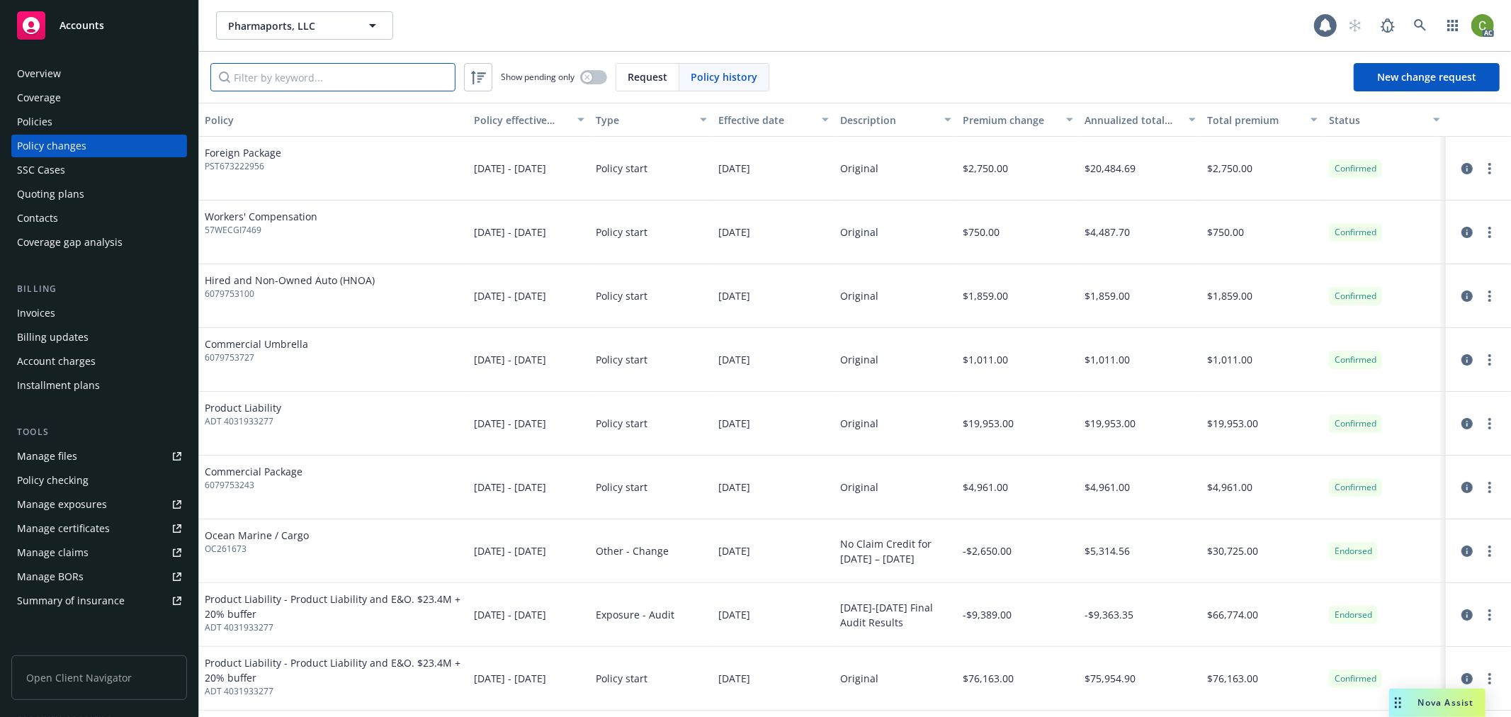
click at [372, 75] on input "Filter by keyword..." at bounding box center [332, 77] width 245 height 28
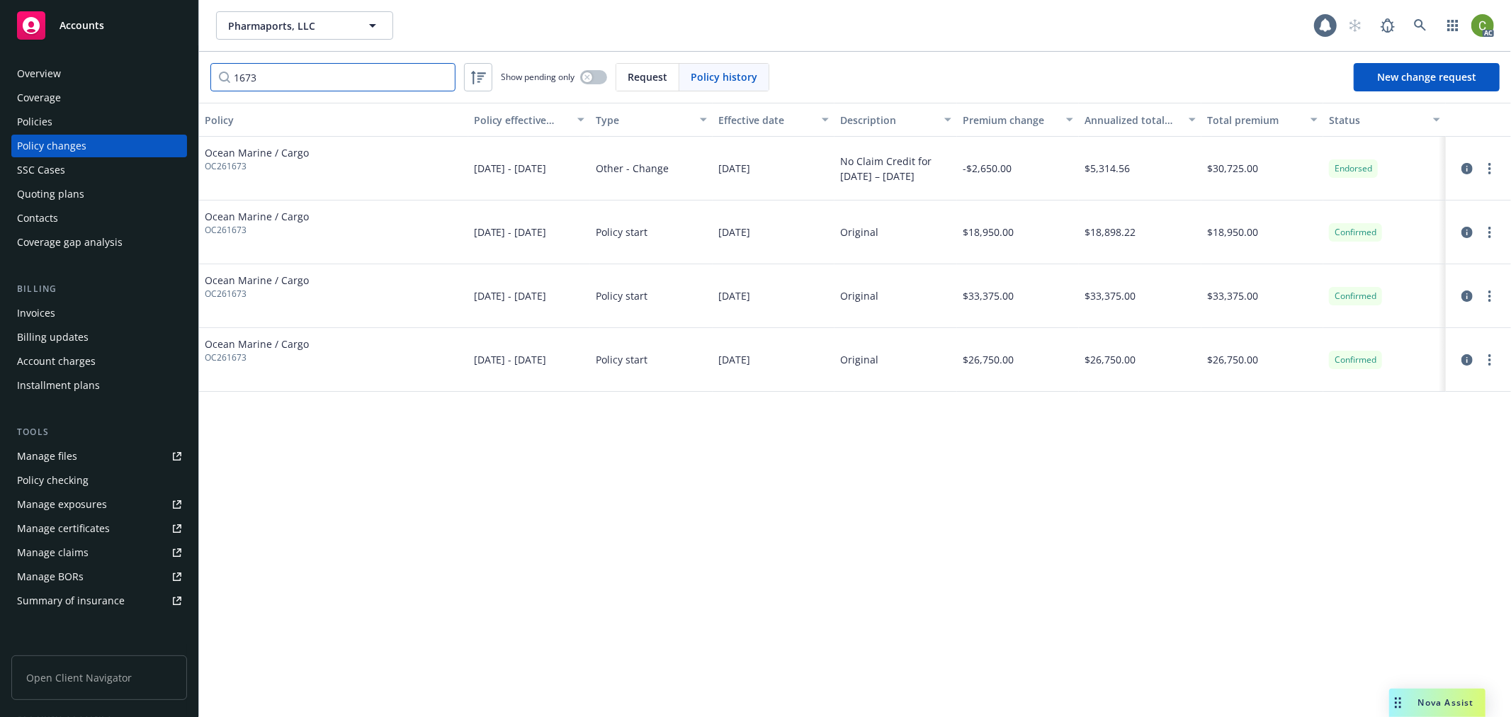
type input "1673"
click at [1467, 167] on icon "circleInformation" at bounding box center [1466, 168] width 11 height 11
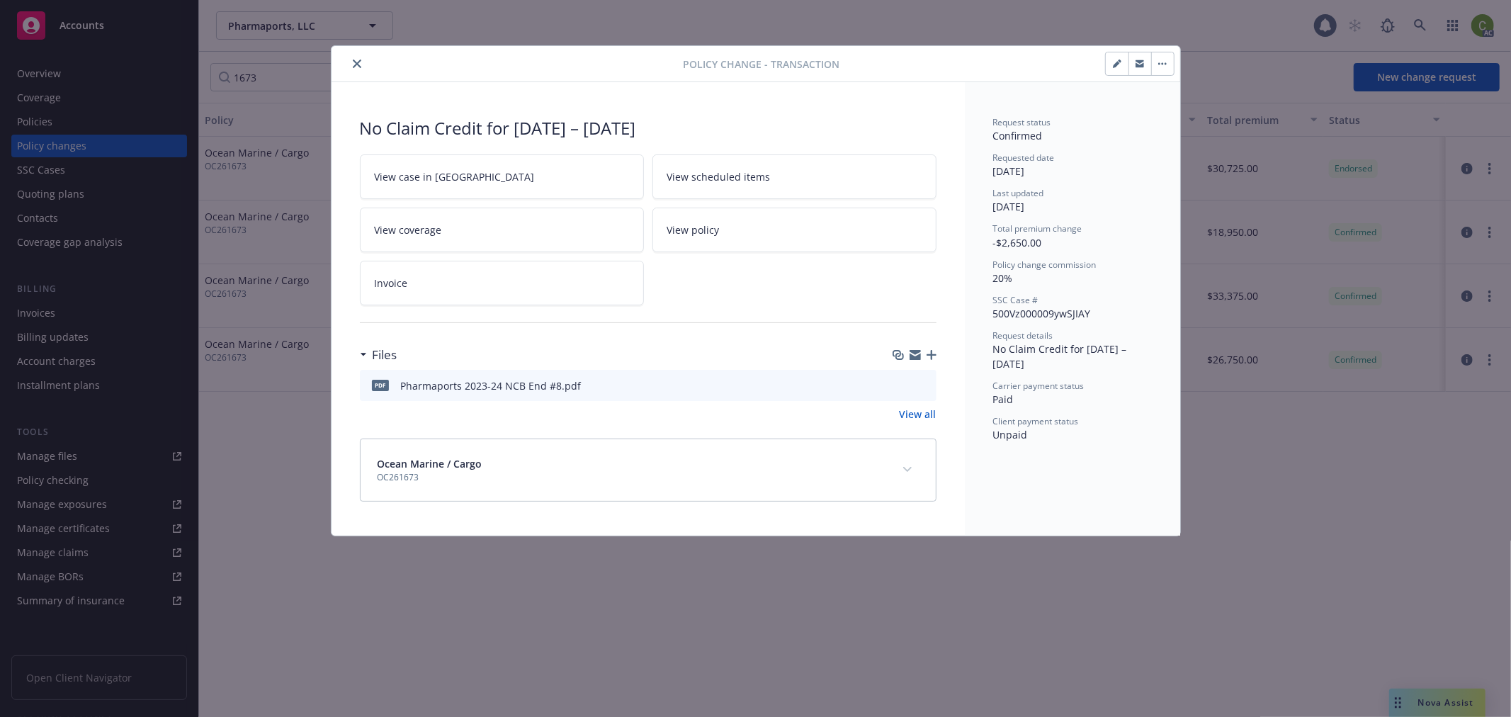
click at [910, 468] on icon "expand content" at bounding box center [906, 469] width 9 height 5
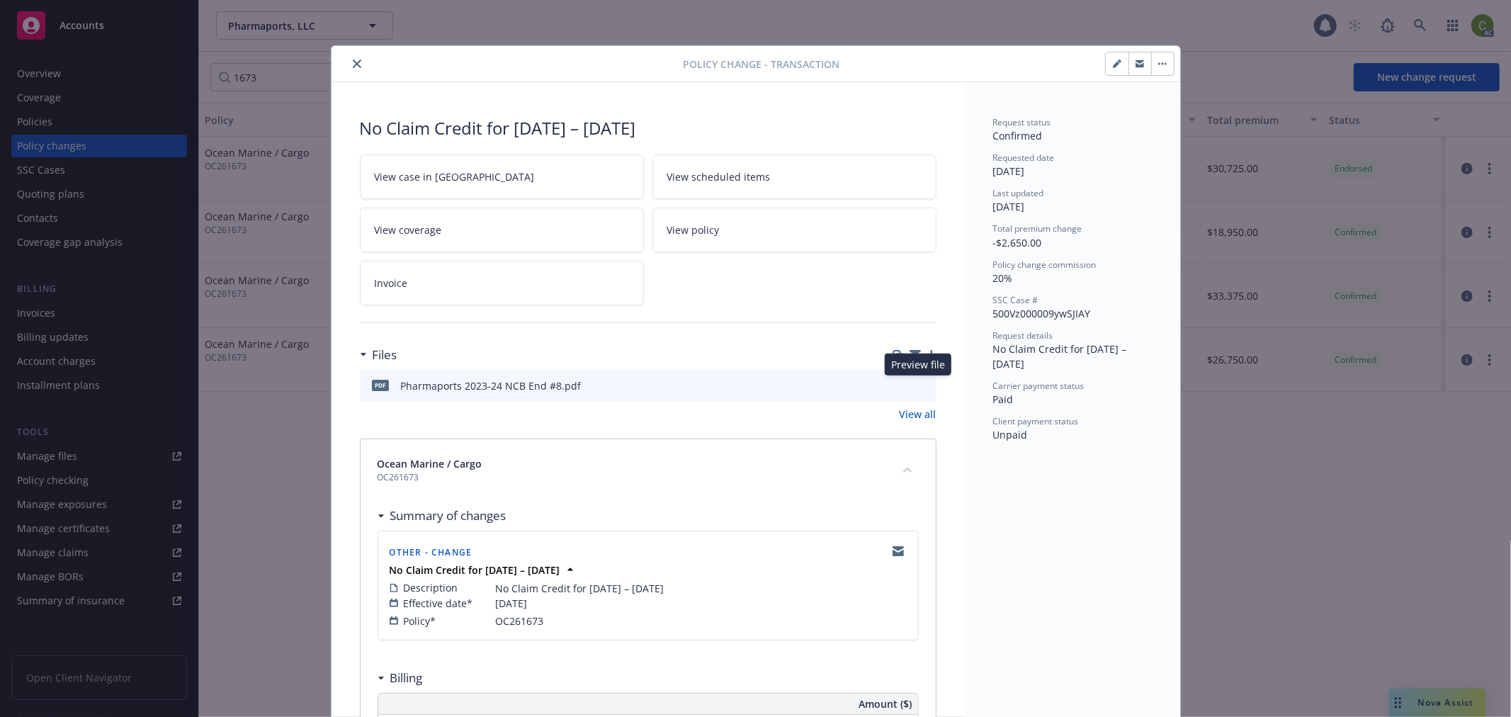
click at [919, 386] on icon "preview file" at bounding box center [923, 385] width 13 height 10
click at [353, 66] on icon "close" at bounding box center [357, 64] width 9 height 9
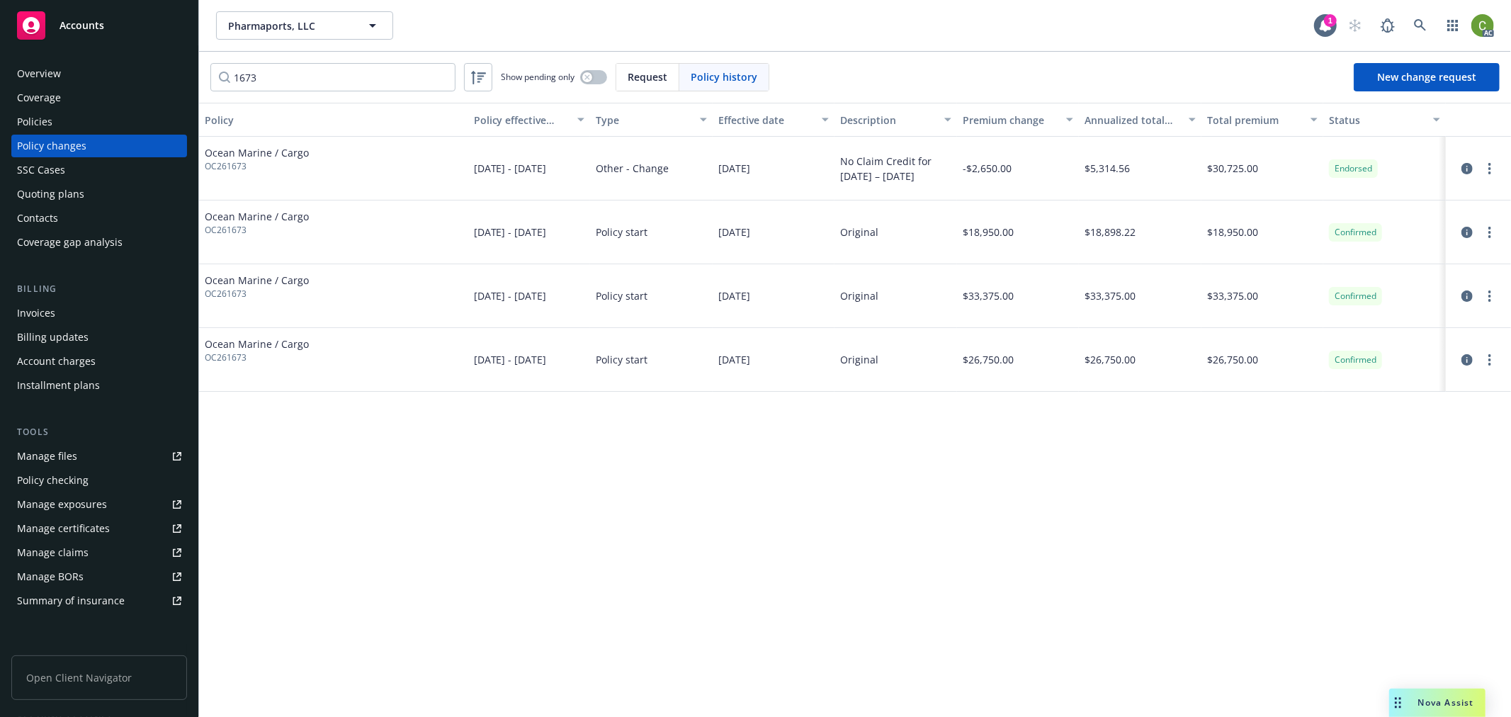
click at [214, 171] on span "OC261673" at bounding box center [257, 166] width 104 height 13
click at [74, 123] on div "Policies" at bounding box center [99, 122] width 164 height 23
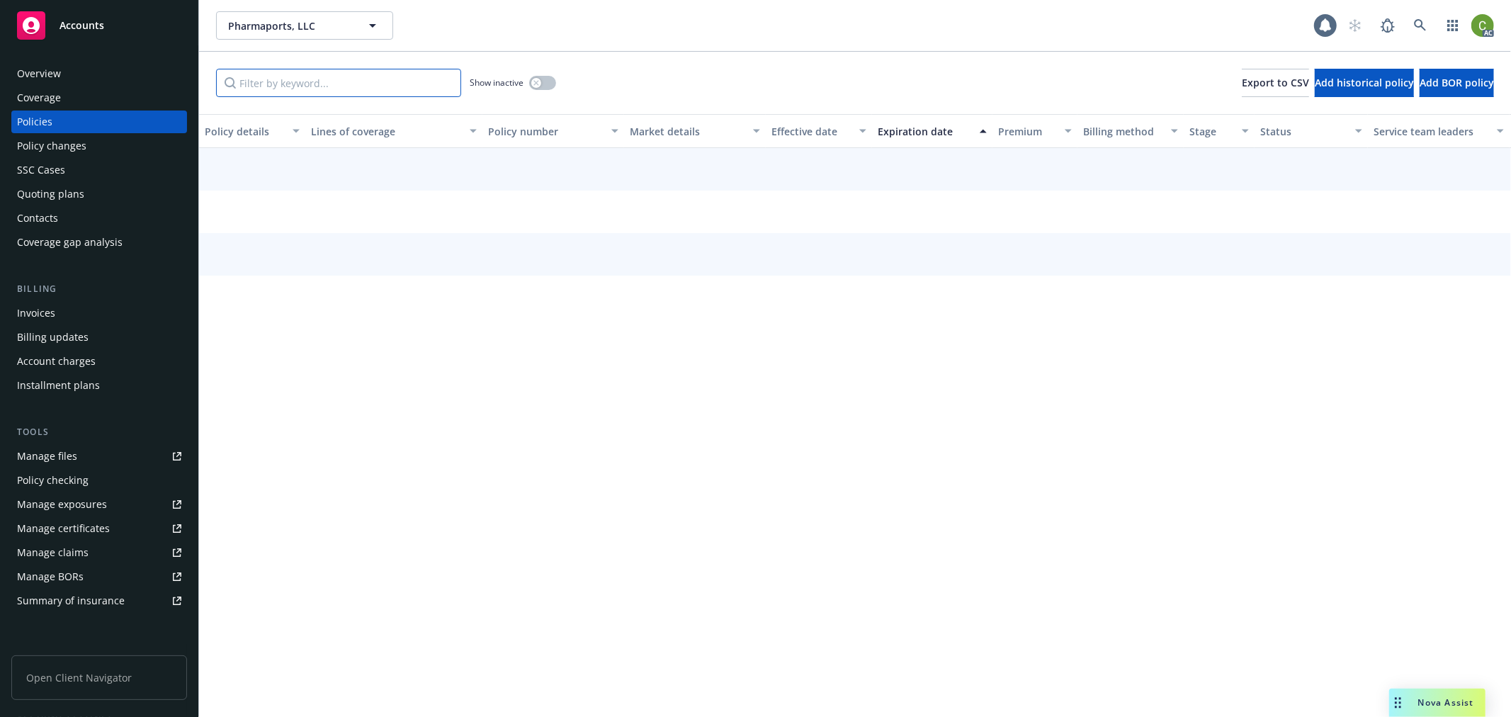
click at [293, 79] on input "Filter by keyword..." at bounding box center [338, 83] width 245 height 28
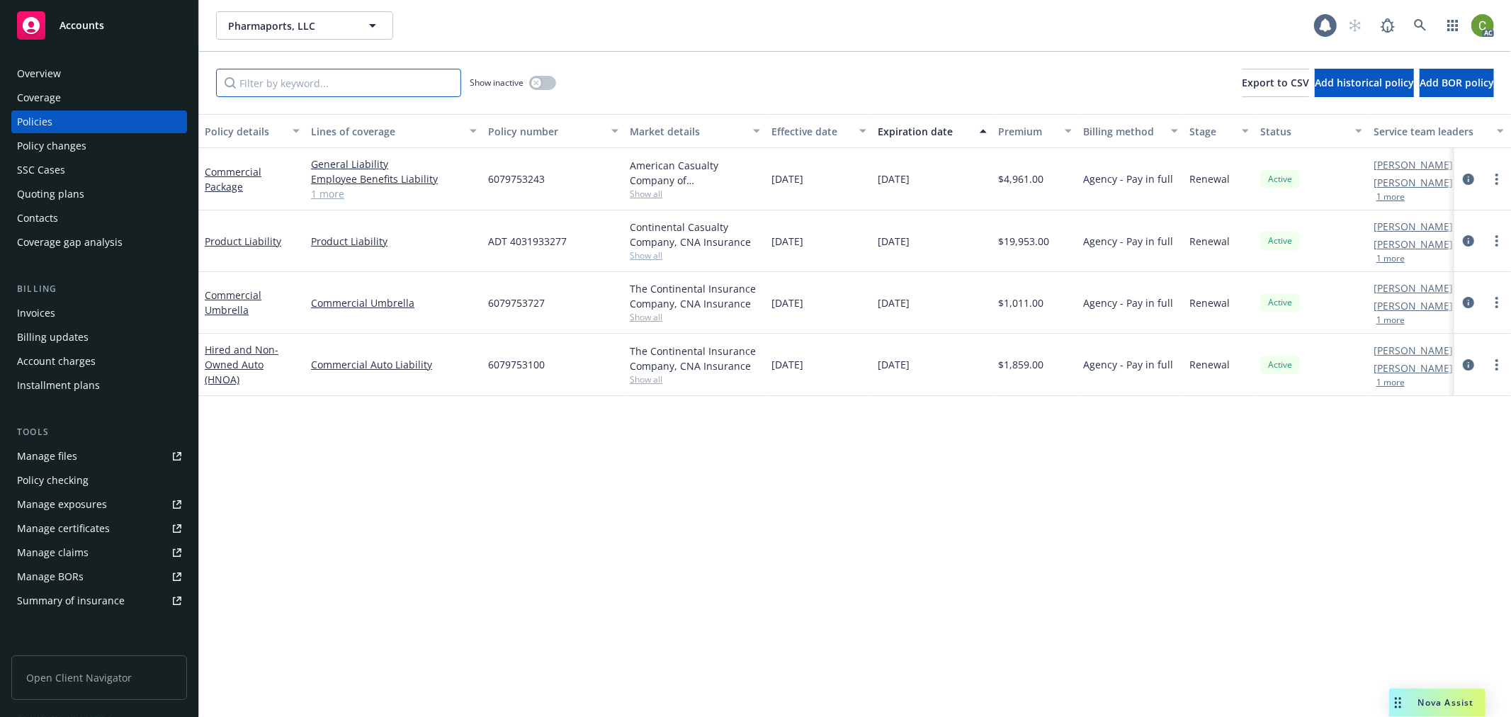
paste input "OC261673"
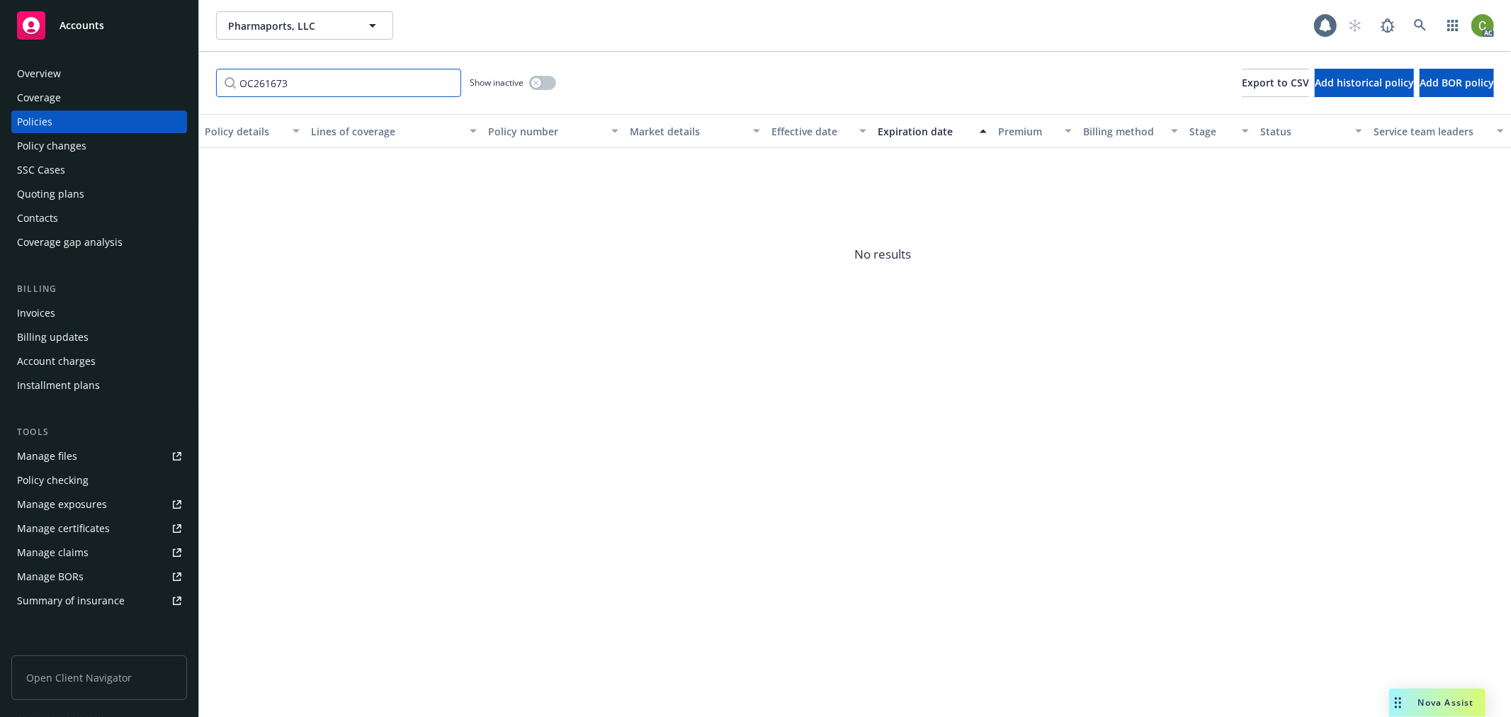
type input "OC261673"
click at [539, 86] on div "button" at bounding box center [536, 83] width 10 height 10
